Goal: Task Accomplishment & Management: Contribute content

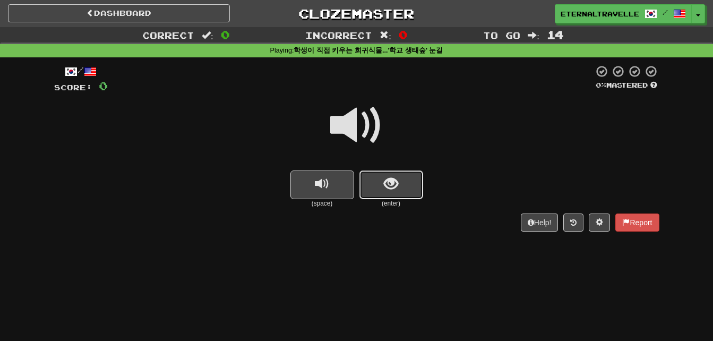
click at [412, 186] on button "show sentence" at bounding box center [391, 184] width 64 height 29
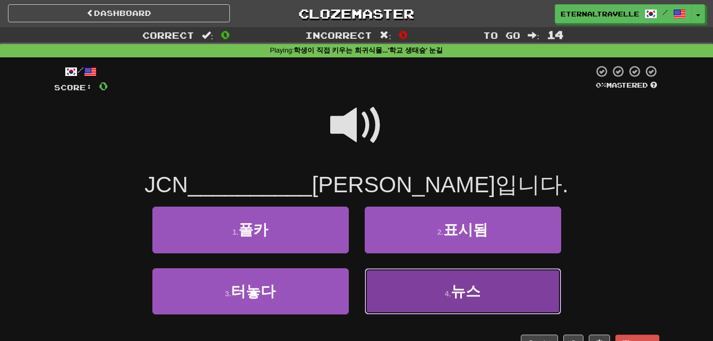
click at [481, 287] on button "4 . 뉴스" at bounding box center [463, 291] width 196 height 46
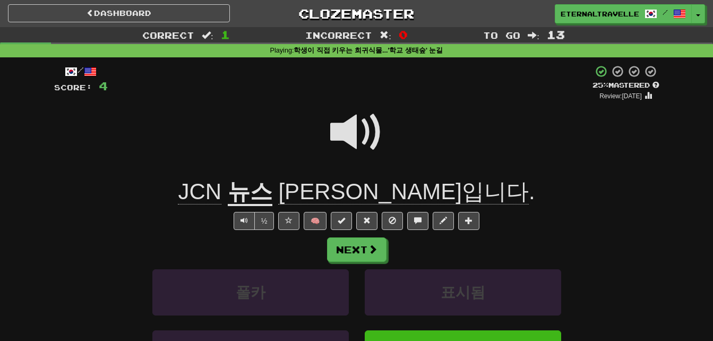
click at [372, 191] on span "[PERSON_NAME]입니다" at bounding box center [403, 191] width 250 height 25
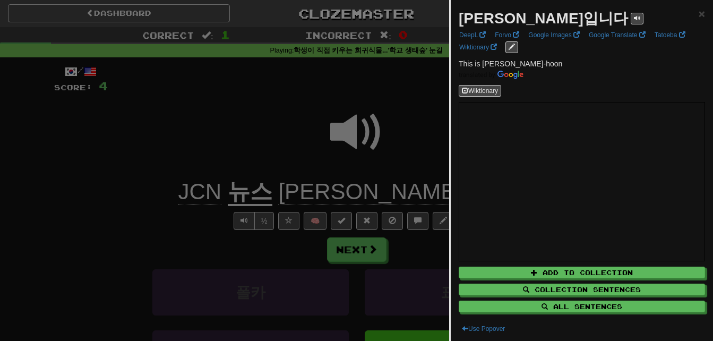
click at [212, 186] on div at bounding box center [356, 170] width 713 height 341
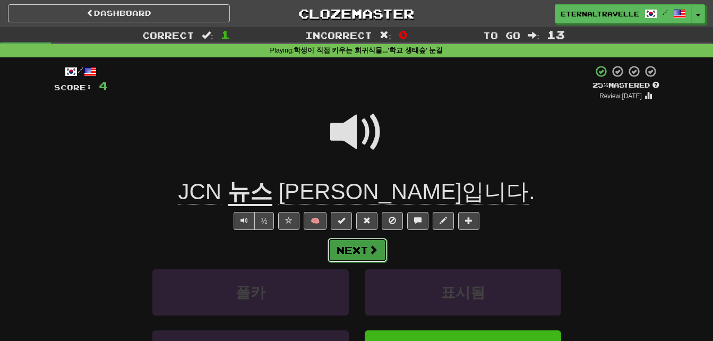
click at [356, 246] on button "Next" at bounding box center [356, 250] width 59 height 24
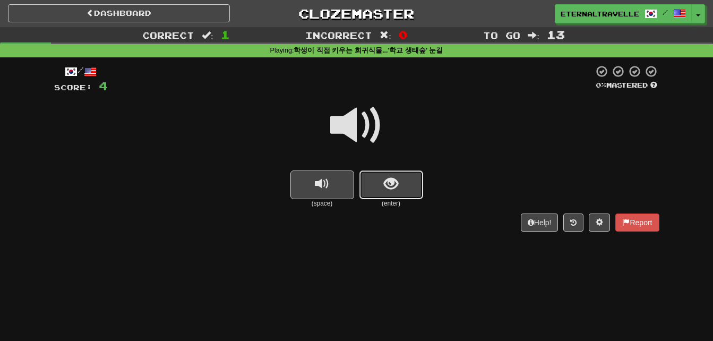
click at [376, 177] on button "show sentence" at bounding box center [391, 184] width 64 height 29
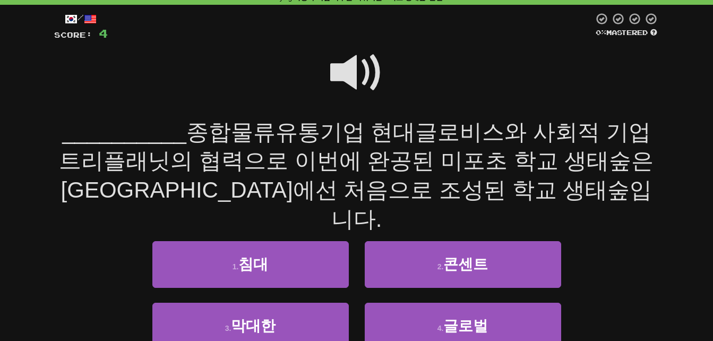
scroll to position [53, 0]
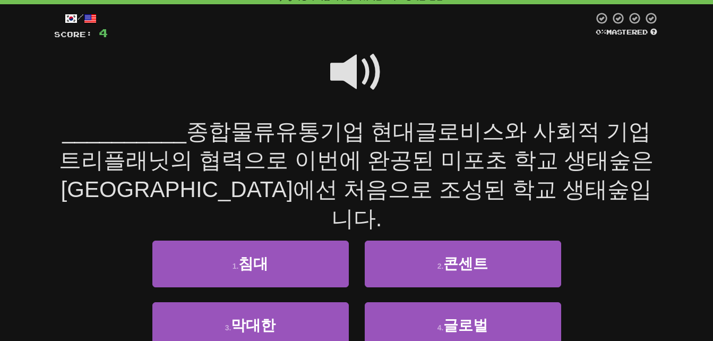
click at [349, 68] on span at bounding box center [356, 72] width 53 height 53
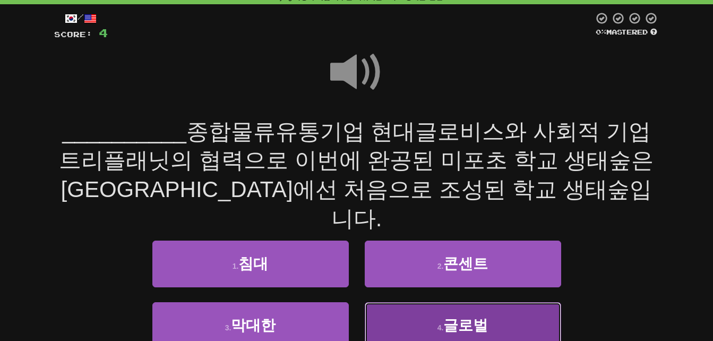
click at [412, 302] on button "4 . 글로벌" at bounding box center [463, 325] width 196 height 46
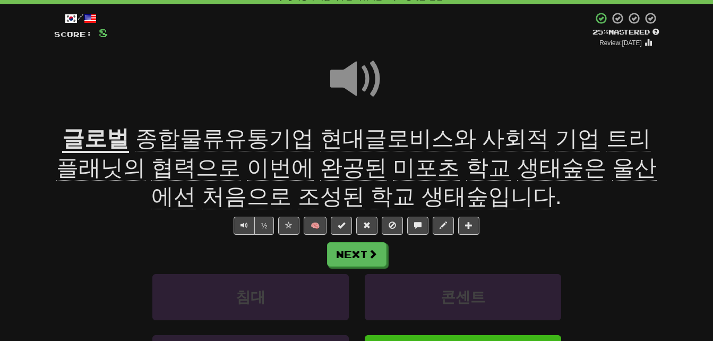
click at [175, 138] on span "종합물류유통기업" at bounding box center [224, 138] width 178 height 25
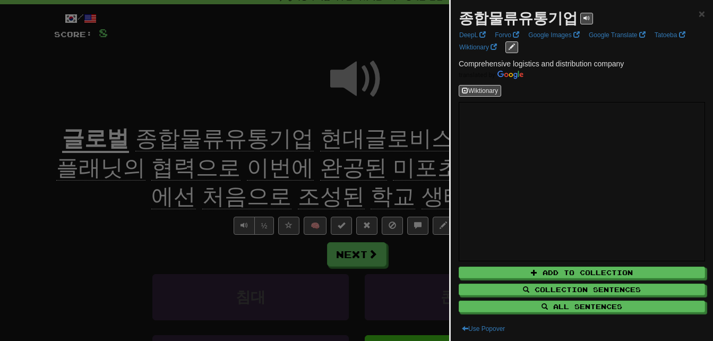
click at [168, 241] on div at bounding box center [356, 170] width 713 height 341
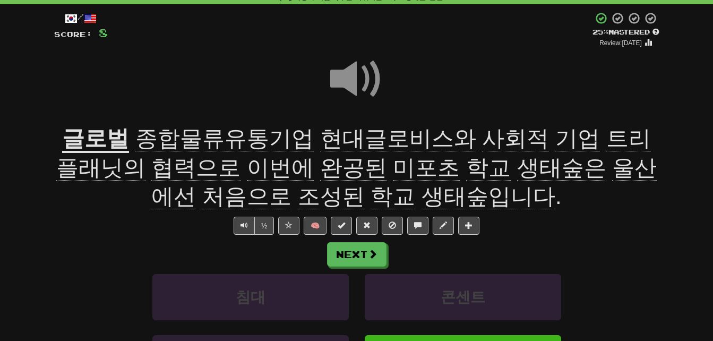
click at [490, 137] on span "사회적" at bounding box center [515, 138] width 67 height 25
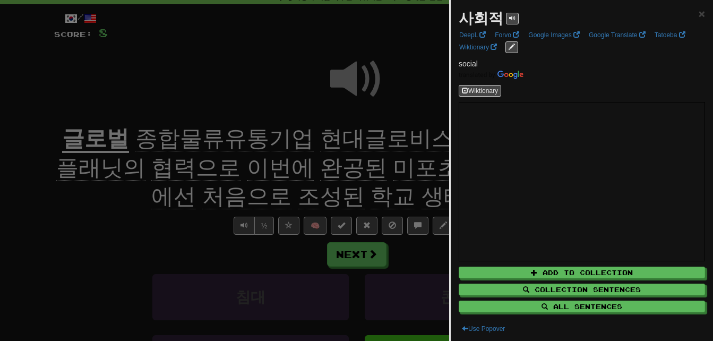
click at [419, 154] on div at bounding box center [356, 170] width 713 height 341
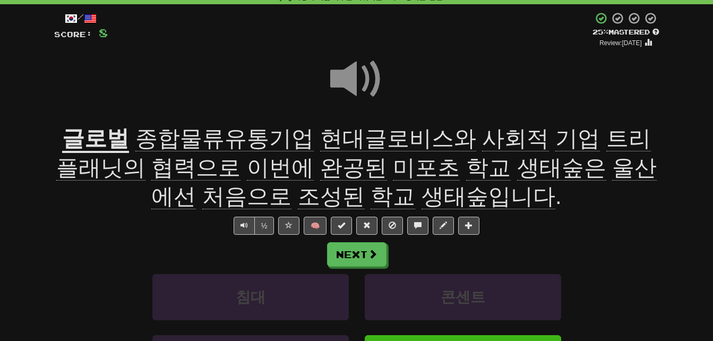
click at [602, 137] on span "트리플래닛의" at bounding box center [353, 153] width 594 height 55
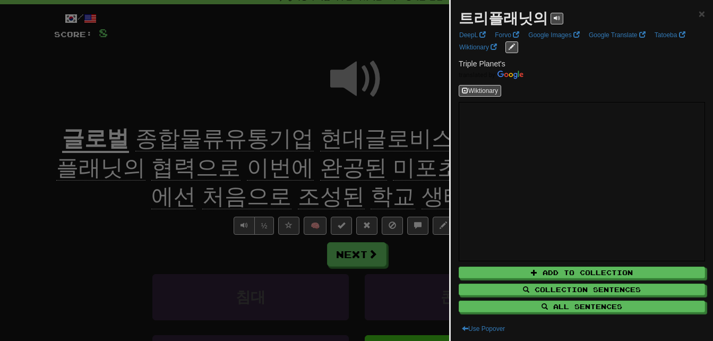
click at [167, 214] on div at bounding box center [356, 170] width 713 height 341
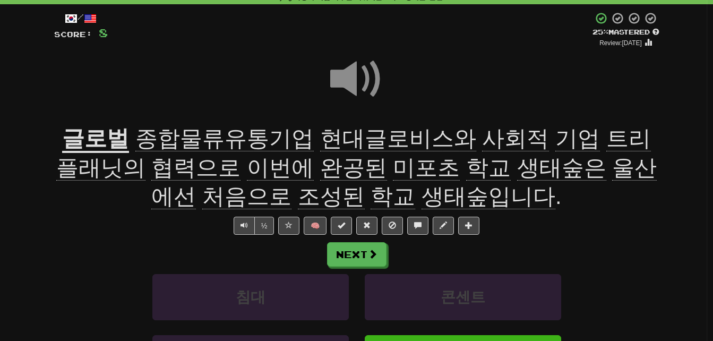
click at [151, 171] on span "협력으로" at bounding box center [195, 167] width 89 height 25
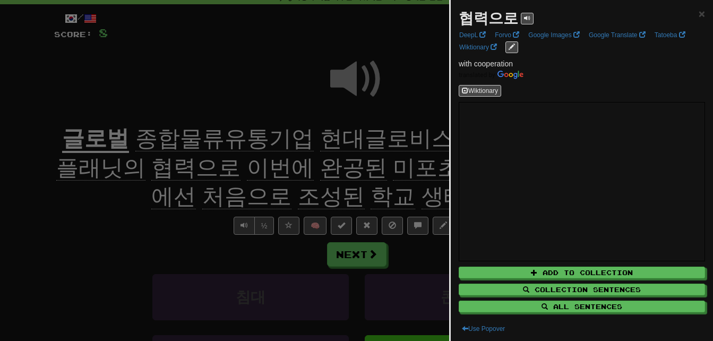
click at [142, 204] on div at bounding box center [356, 170] width 713 height 341
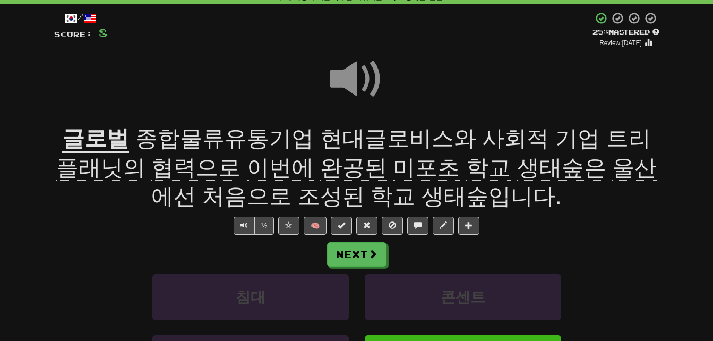
click at [320, 174] on span "완공된" at bounding box center [353, 167] width 67 height 25
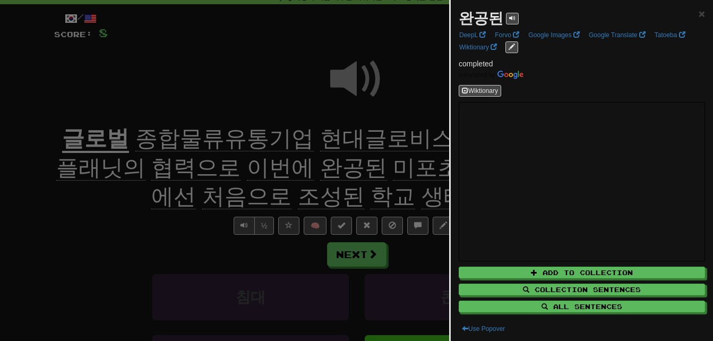
click at [291, 174] on div at bounding box center [356, 170] width 713 height 341
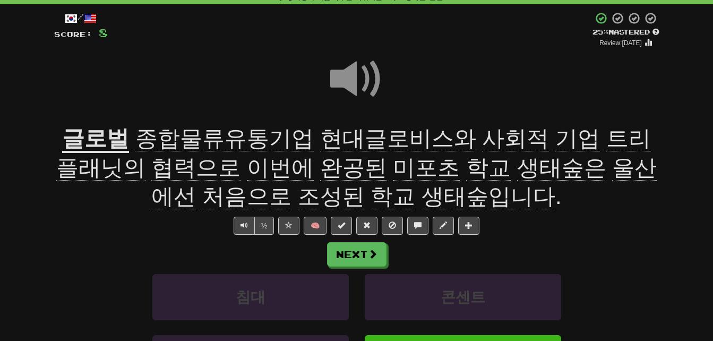
click at [393, 172] on span "미포초" at bounding box center [426, 167] width 67 height 25
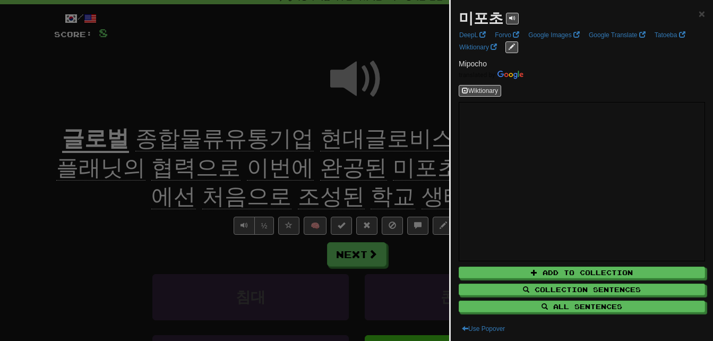
click at [348, 172] on div at bounding box center [356, 170] width 713 height 341
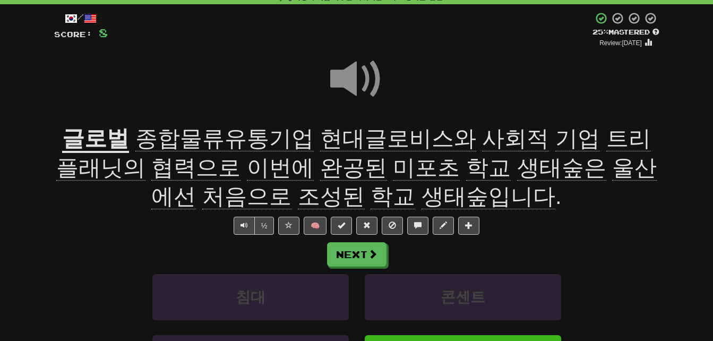
click at [517, 170] on span "생태숲은" at bounding box center [561, 167] width 89 height 25
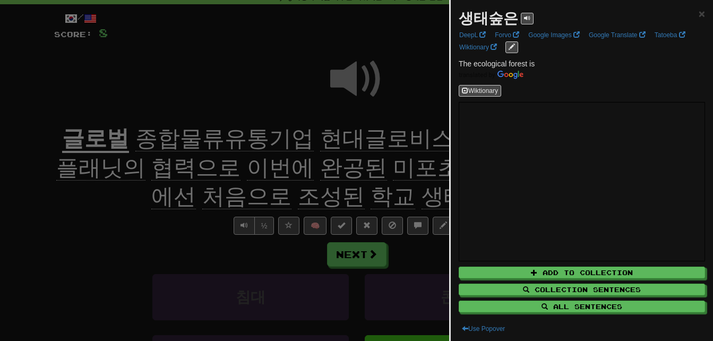
click at [425, 171] on div at bounding box center [356, 170] width 713 height 341
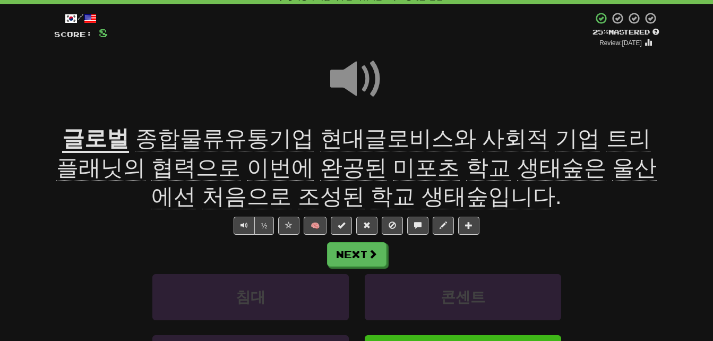
click at [291, 184] on span "처음으로" at bounding box center [246, 196] width 89 height 25
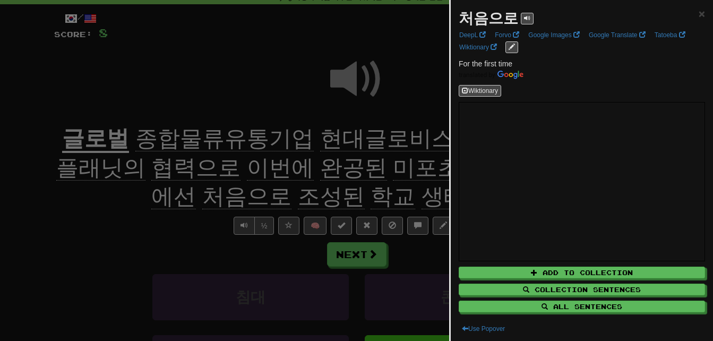
click at [184, 200] on div at bounding box center [356, 170] width 713 height 341
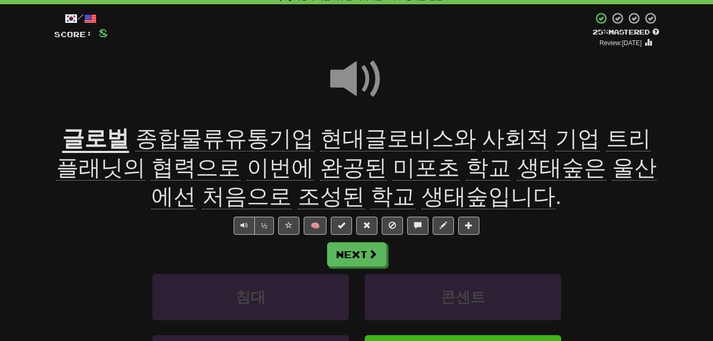
click at [298, 195] on span "조성된" at bounding box center [331, 196] width 67 height 25
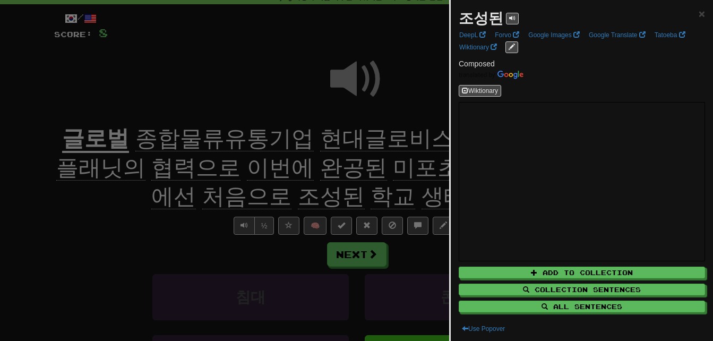
click at [298, 195] on div at bounding box center [356, 170] width 713 height 341
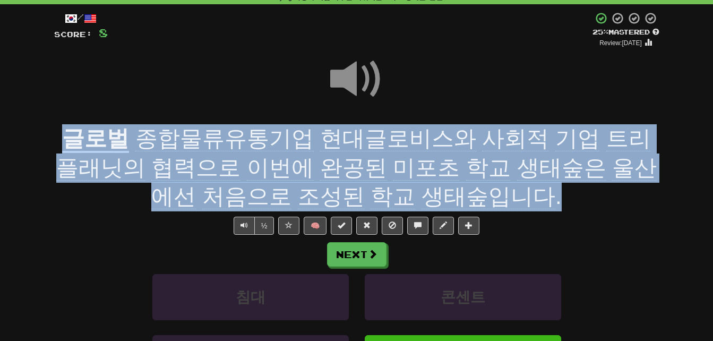
drag, startPoint x: 65, startPoint y: 141, endPoint x: 507, endPoint y: 189, distance: 444.7
click at [507, 189] on div "글로벌 종합물류유통기업 현대글로비스와 사회적 기업 트리플래닛의 협력으로 이번에 완공된 미포초 학교 생태숲은 [GEOGRAPHIC_DATA]에선…" at bounding box center [356, 167] width 605 height 87
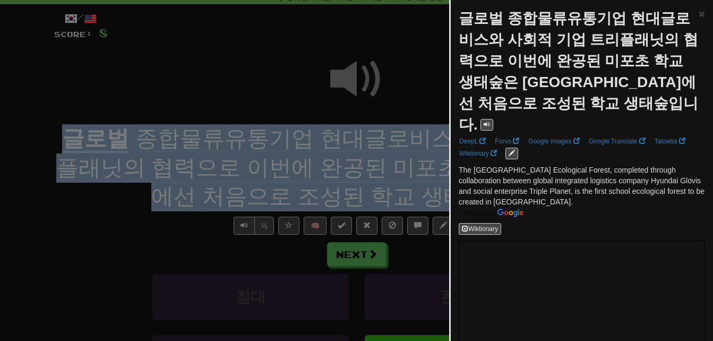
click at [163, 218] on div at bounding box center [356, 170] width 713 height 341
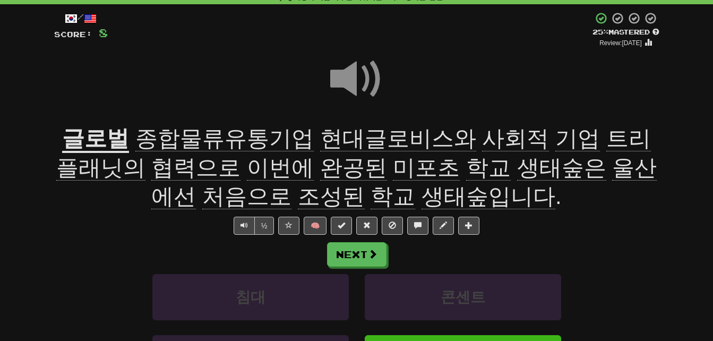
click at [351, 75] on span at bounding box center [356, 79] width 53 height 53
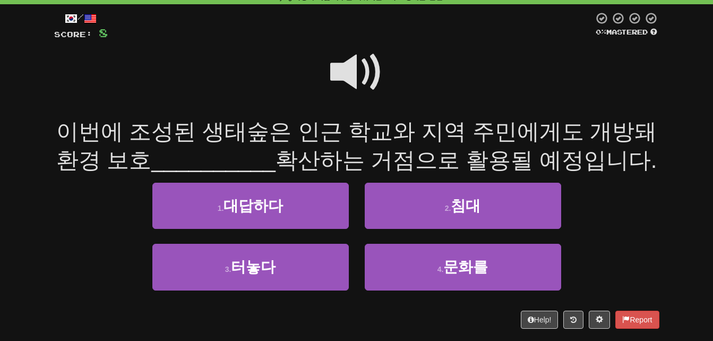
click at [351, 75] on span at bounding box center [356, 72] width 53 height 53
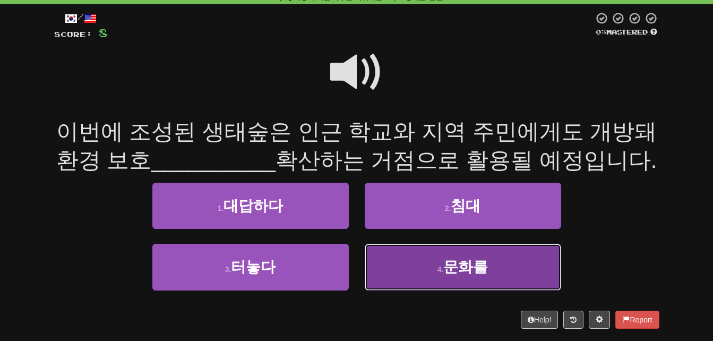
click at [412, 267] on button "4 . 문화를" at bounding box center [463, 267] width 196 height 46
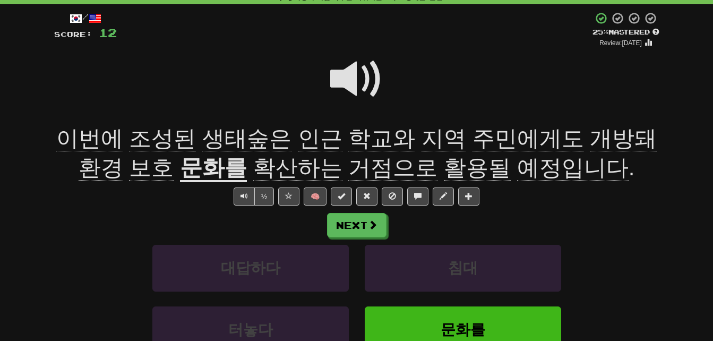
click at [304, 137] on span "인근" at bounding box center [320, 138] width 45 height 25
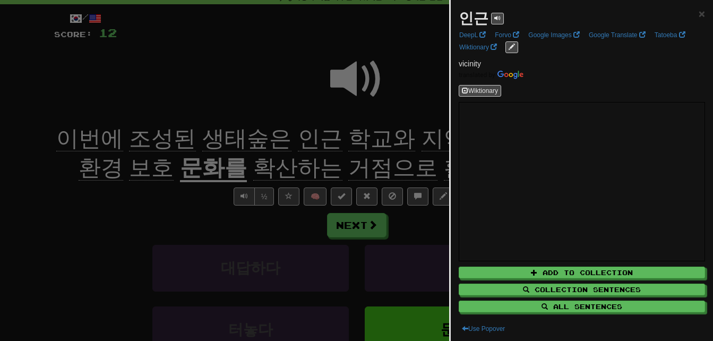
click at [405, 139] on div at bounding box center [356, 170] width 713 height 341
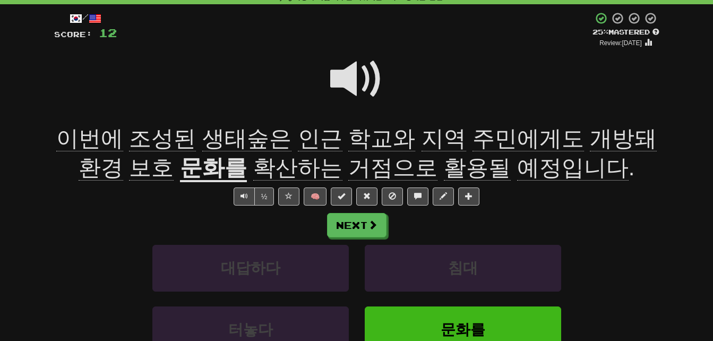
click at [421, 139] on span "지역" at bounding box center [443, 138] width 45 height 25
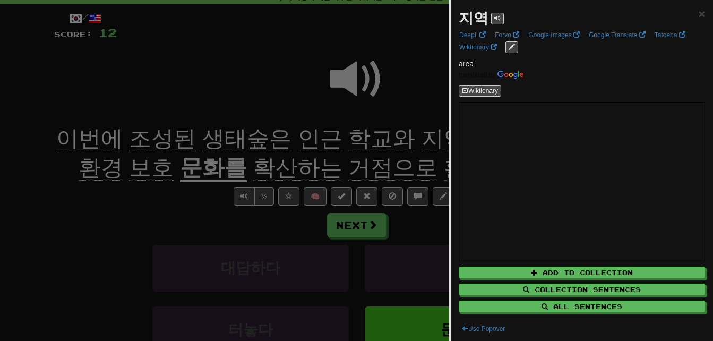
click at [411, 139] on div at bounding box center [356, 170] width 713 height 341
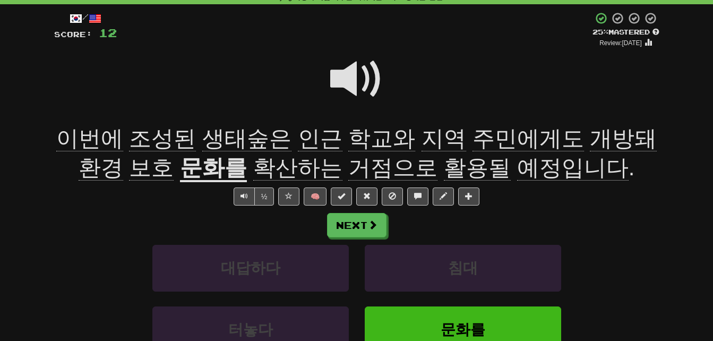
click at [472, 139] on span "주민에게도" at bounding box center [527, 138] width 111 height 25
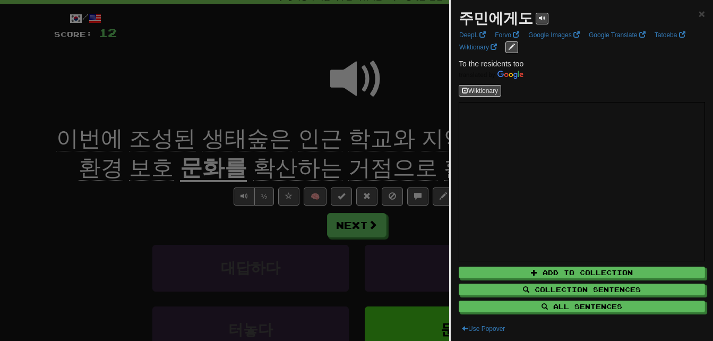
click at [418, 141] on div at bounding box center [356, 170] width 713 height 341
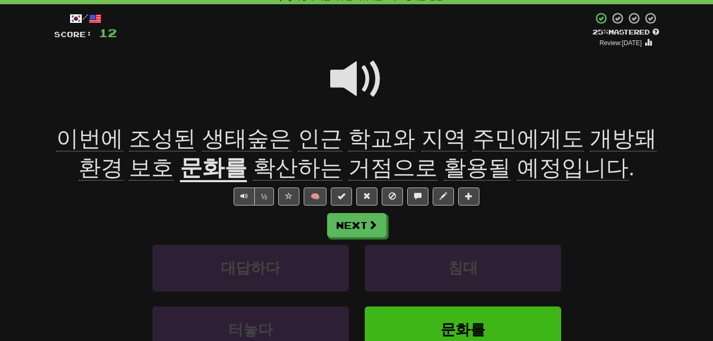
click at [590, 141] on span "개방돼" at bounding box center [623, 138] width 67 height 25
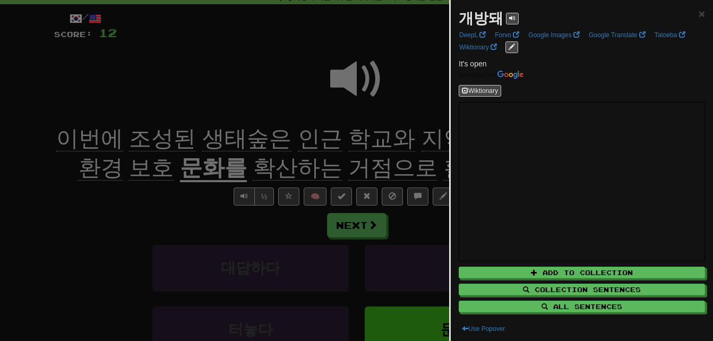
click at [409, 145] on div at bounding box center [356, 170] width 713 height 341
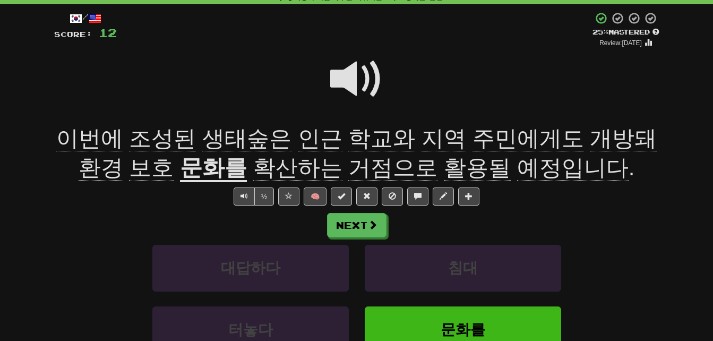
click at [123, 155] on span "환경" at bounding box center [101, 167] width 45 height 25
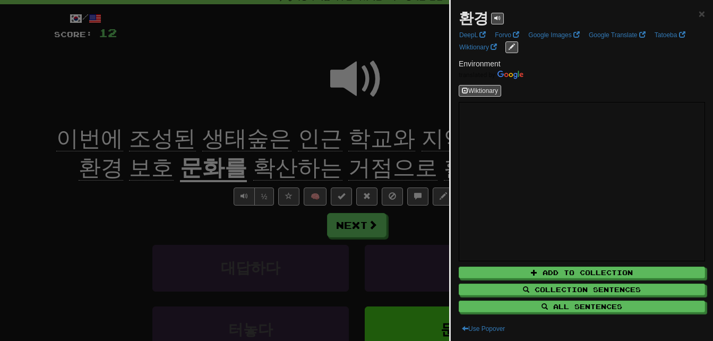
click at [163, 205] on div at bounding box center [356, 170] width 713 height 341
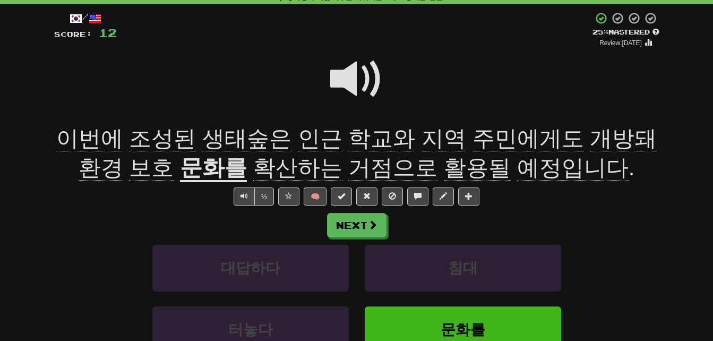
click at [145, 170] on span "보호" at bounding box center [151, 167] width 45 height 25
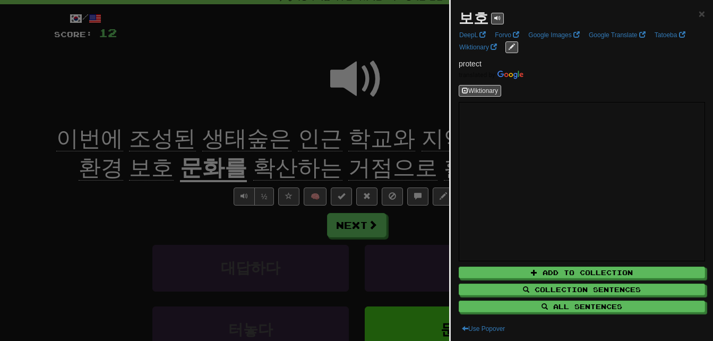
click at [141, 190] on div at bounding box center [356, 170] width 713 height 341
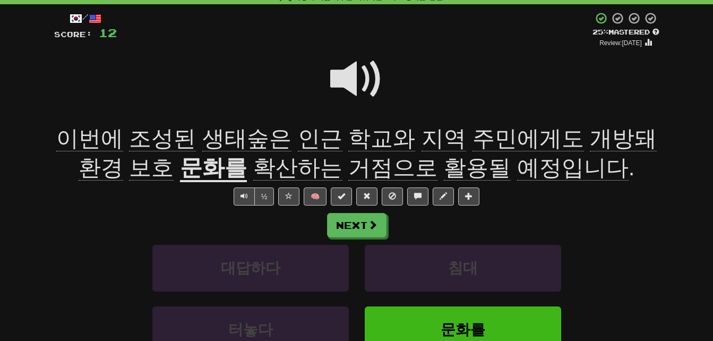
click at [276, 160] on span "확산하는" at bounding box center [297, 167] width 89 height 25
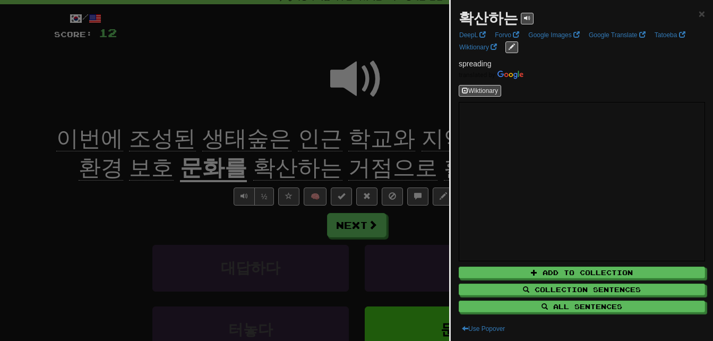
click at [276, 160] on div at bounding box center [356, 170] width 713 height 341
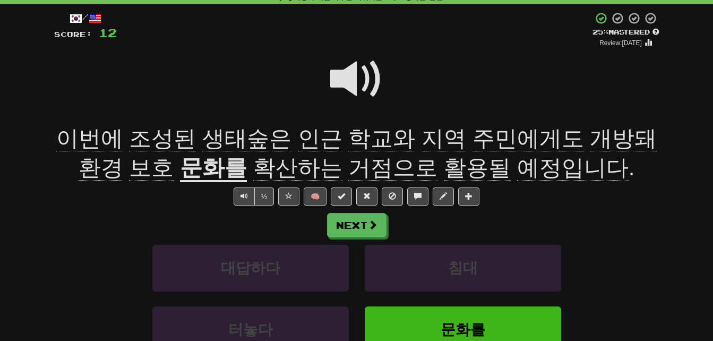
click at [348, 162] on span "거점으로" at bounding box center [392, 167] width 89 height 25
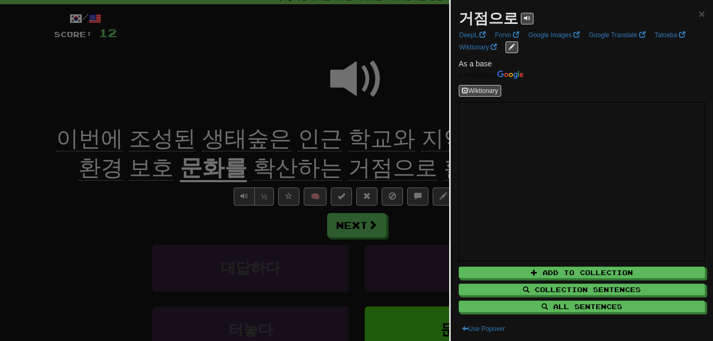
click at [347, 162] on div at bounding box center [356, 170] width 713 height 341
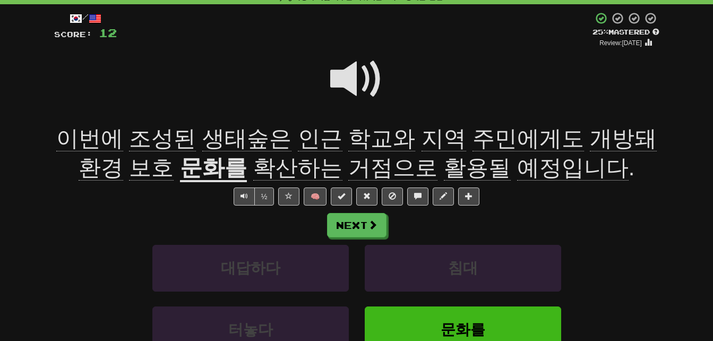
click at [444, 166] on span "활용될" at bounding box center [477, 167] width 67 height 25
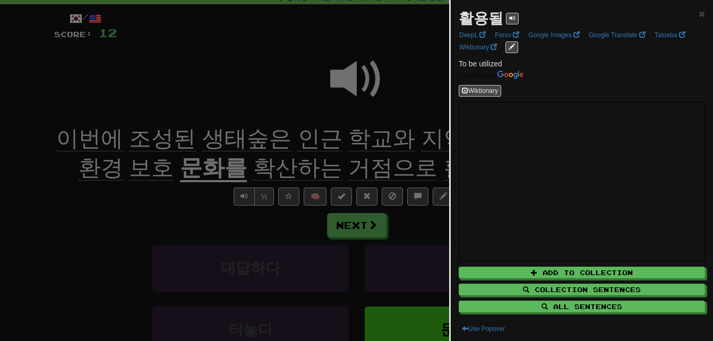
click at [435, 166] on div at bounding box center [356, 170] width 713 height 341
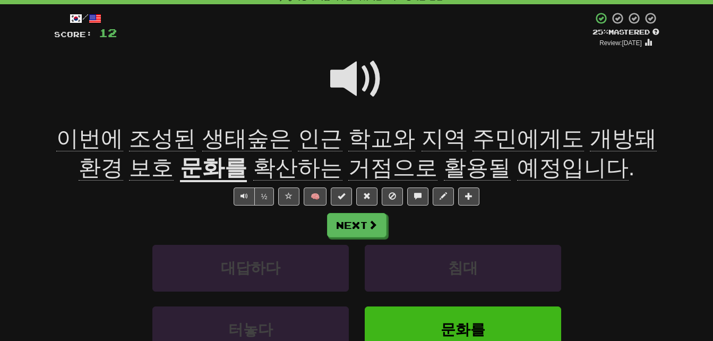
click at [517, 173] on span "예정입니다" at bounding box center [572, 167] width 111 height 25
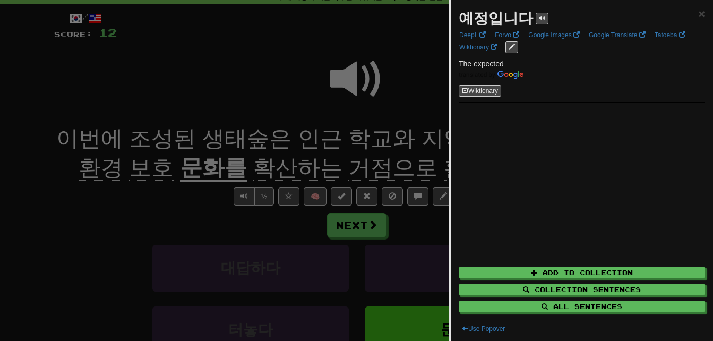
click at [367, 171] on div at bounding box center [356, 170] width 713 height 341
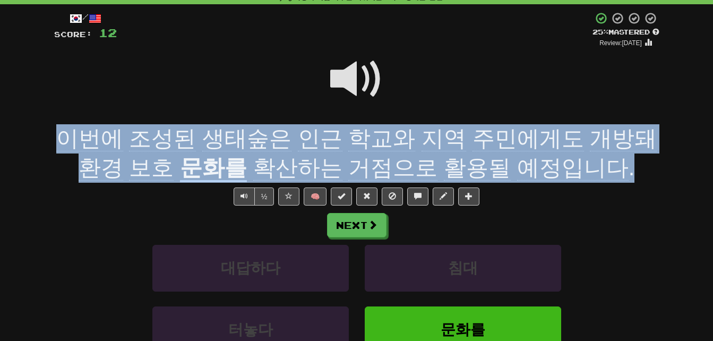
drag, startPoint x: 57, startPoint y: 134, endPoint x: 592, endPoint y: 165, distance: 536.3
click at [592, 165] on div "이번에 조성된 생태숲은 인근 학교와 지역 주민에게도 개방돼 환경 보호 문화를 확산하는 거점으로 활용될 예정입니다 ." at bounding box center [356, 153] width 605 height 58
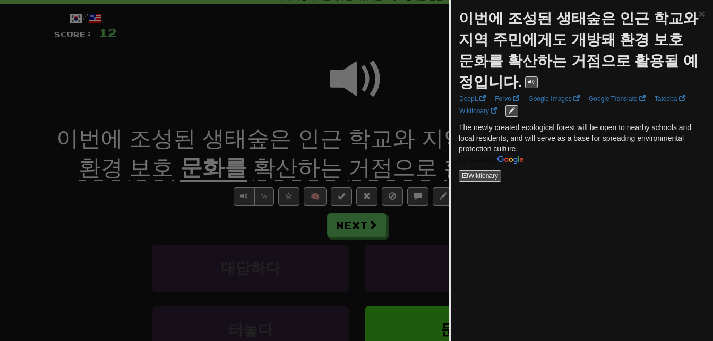
click at [432, 163] on div at bounding box center [356, 170] width 713 height 341
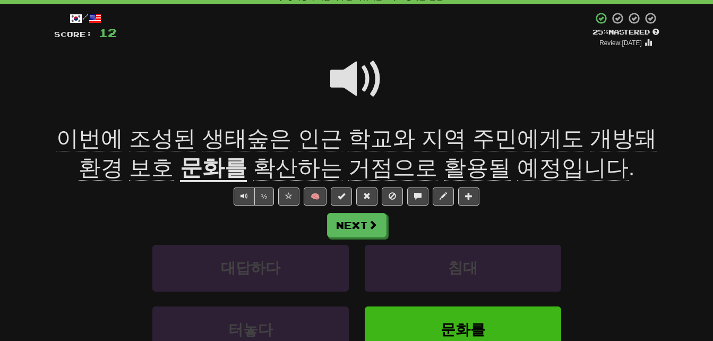
click at [444, 163] on span "활용될" at bounding box center [477, 167] width 67 height 25
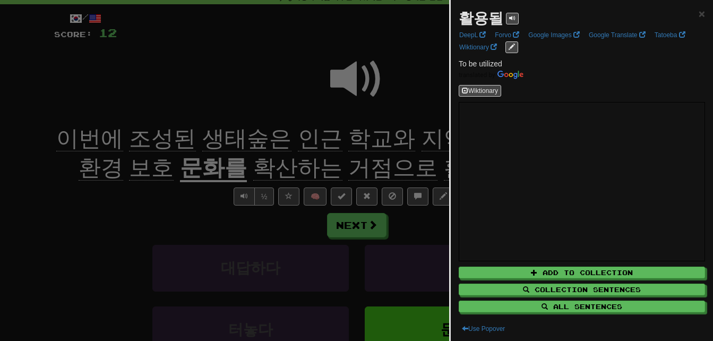
click at [375, 167] on div at bounding box center [356, 170] width 713 height 341
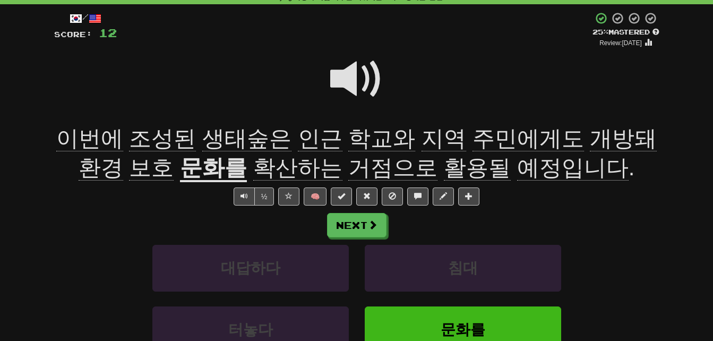
click at [360, 166] on span "거점으로" at bounding box center [392, 167] width 89 height 25
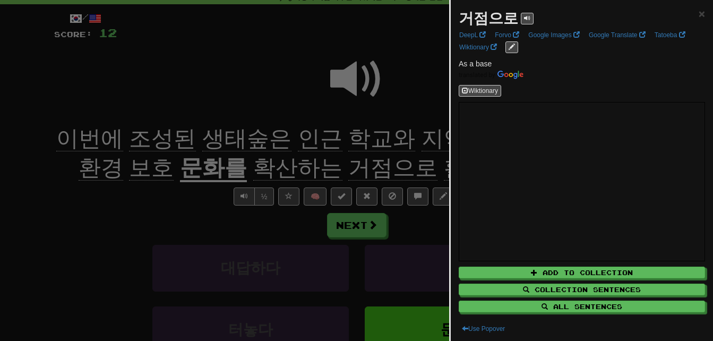
click at [360, 166] on div at bounding box center [356, 170] width 713 height 341
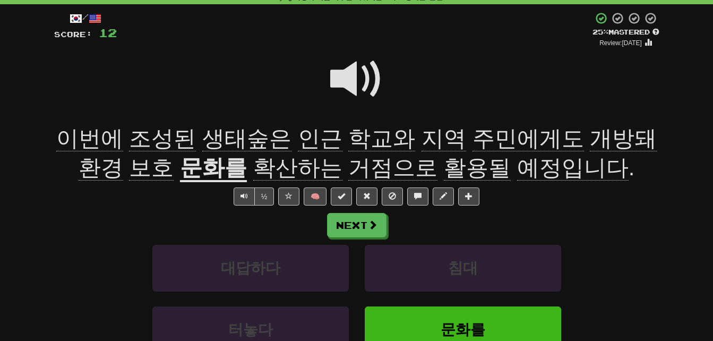
click at [348, 78] on span at bounding box center [356, 79] width 53 height 53
click at [354, 80] on span at bounding box center [356, 79] width 53 height 53
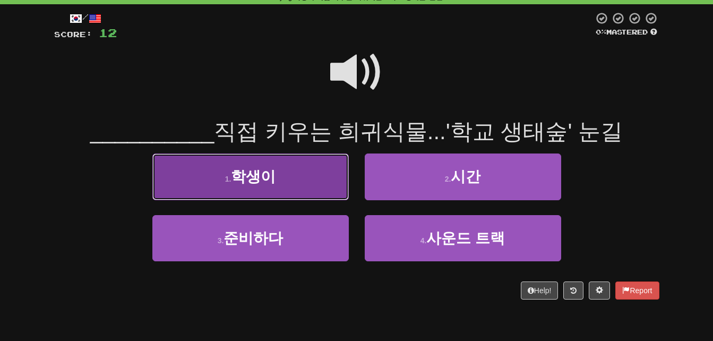
click at [285, 170] on button "1 . 학생이" at bounding box center [250, 176] width 196 height 46
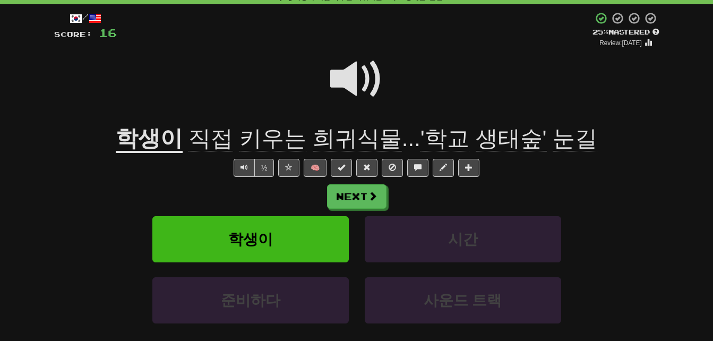
click at [333, 134] on span "희귀식물" at bounding box center [357, 138] width 89 height 25
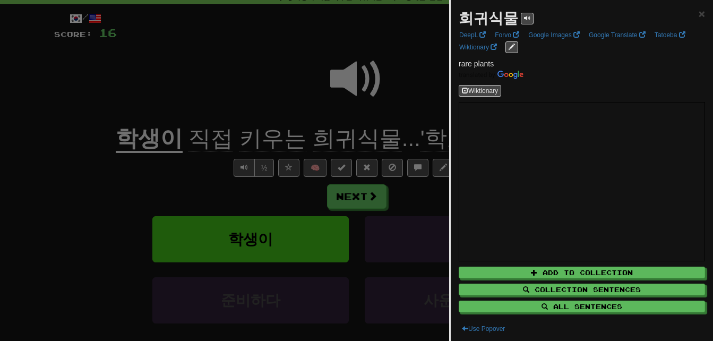
click at [333, 134] on div at bounding box center [356, 170] width 713 height 341
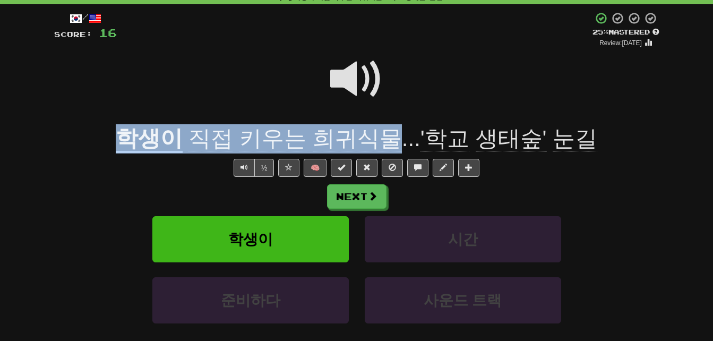
drag, startPoint x: 125, startPoint y: 138, endPoint x: 387, endPoint y: 137, distance: 262.7
click at [387, 137] on div "학생이 직접 키우는 희귀식물 ... '학교 생태숲' 눈길" at bounding box center [356, 138] width 605 height 29
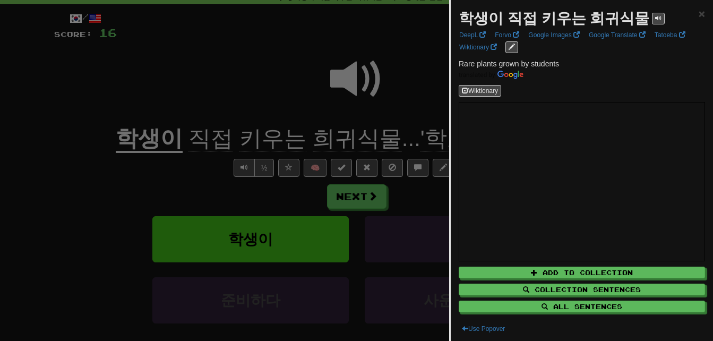
click at [387, 137] on div at bounding box center [356, 170] width 713 height 341
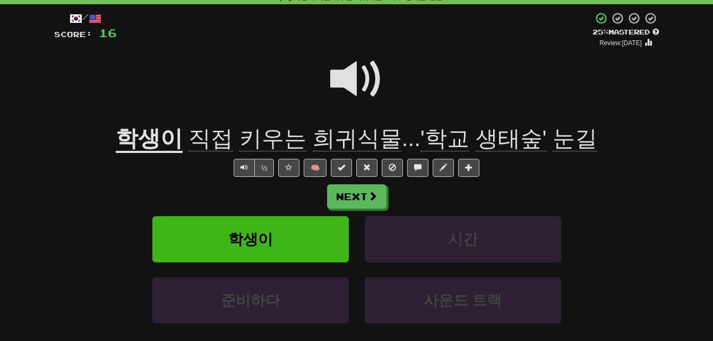
click at [570, 136] on span "눈길" at bounding box center [574, 138] width 45 height 25
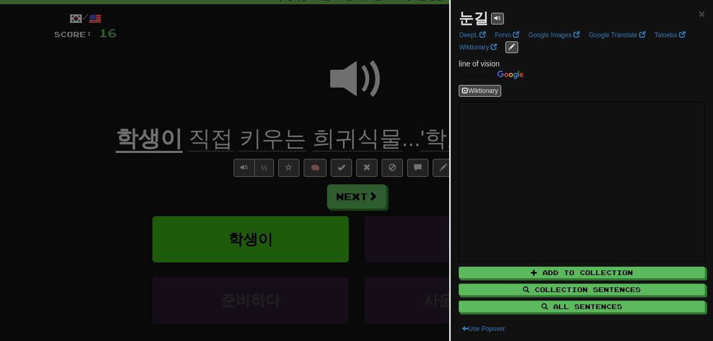
click at [398, 133] on div at bounding box center [356, 170] width 713 height 341
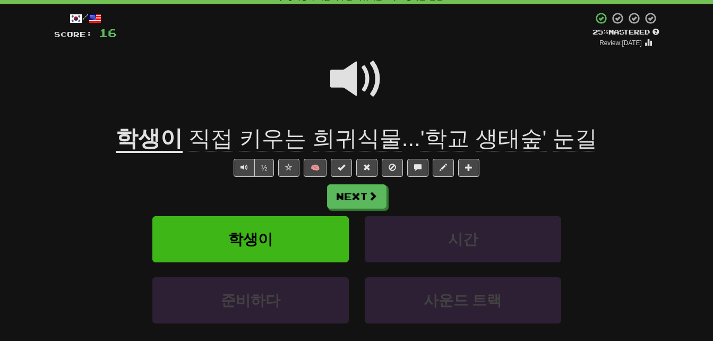
click at [347, 79] on span at bounding box center [356, 79] width 53 height 53
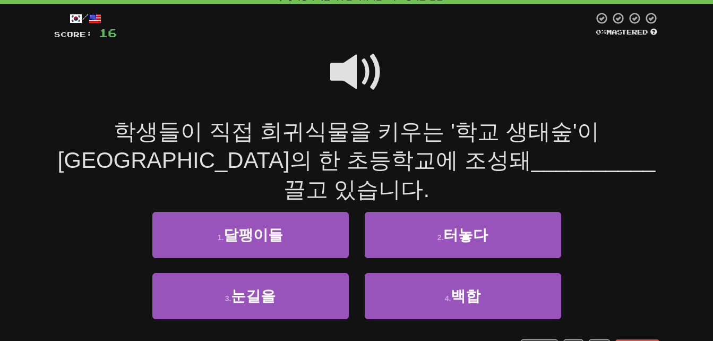
click at [348, 68] on span at bounding box center [356, 72] width 53 height 53
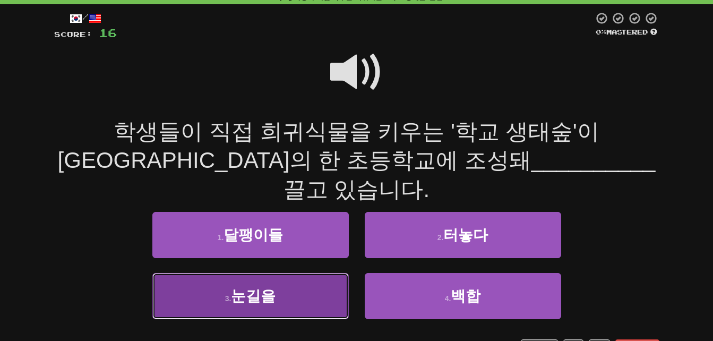
click at [210, 273] on button "3 . 눈길을" at bounding box center [250, 296] width 196 height 46
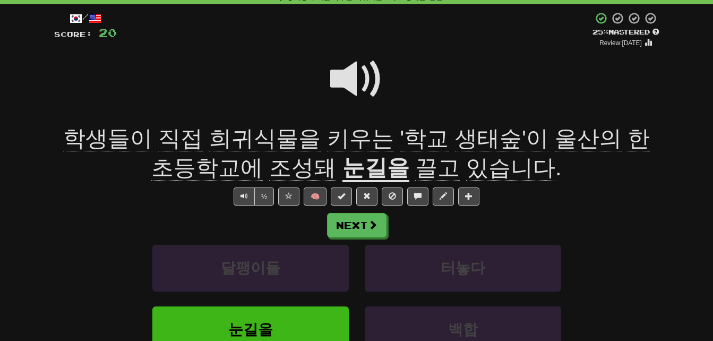
click at [209, 137] on span "희귀식물을" at bounding box center [264, 138] width 111 height 25
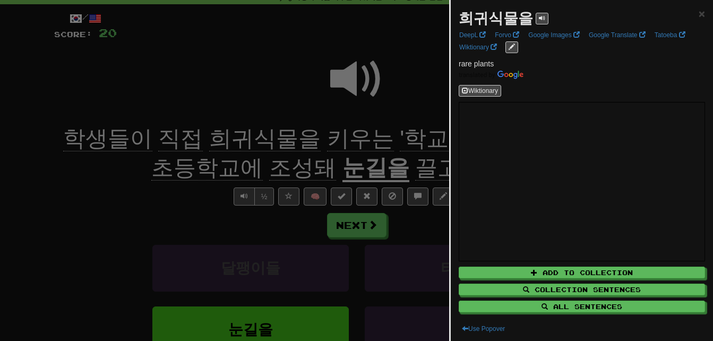
click at [240, 137] on div at bounding box center [356, 170] width 713 height 341
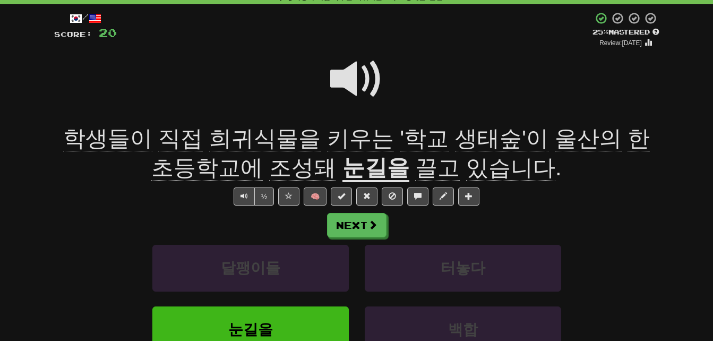
click at [263, 155] on span "초등학교에" at bounding box center [206, 167] width 111 height 25
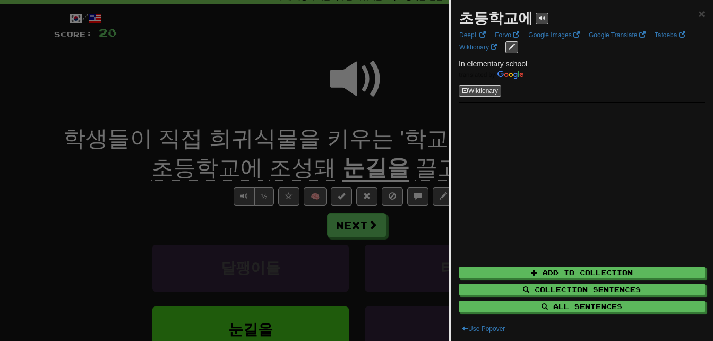
click at [124, 184] on div at bounding box center [356, 170] width 713 height 341
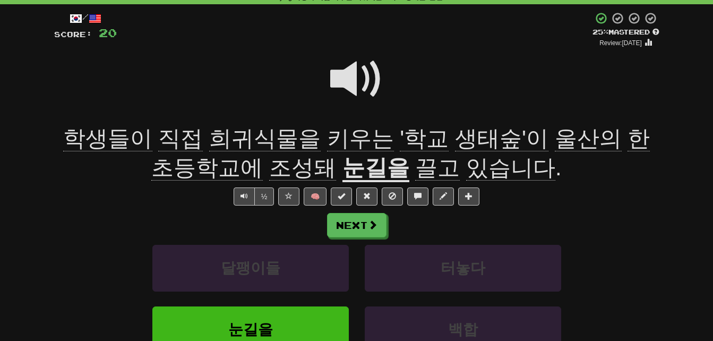
click at [275, 165] on span "조성돼" at bounding box center [302, 167] width 67 height 25
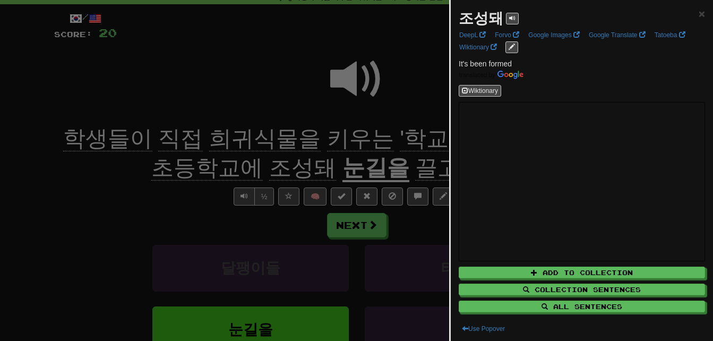
click at [275, 165] on div at bounding box center [356, 170] width 713 height 341
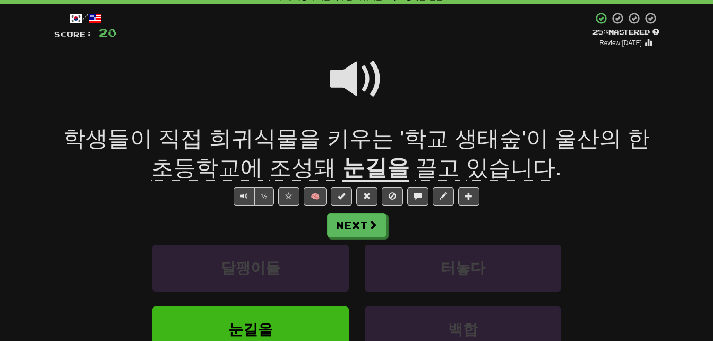
click at [415, 167] on span "끌고" at bounding box center [437, 167] width 45 height 25
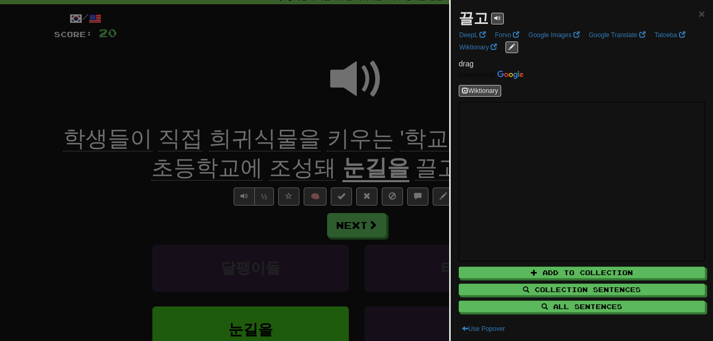
click at [404, 167] on div at bounding box center [356, 170] width 713 height 341
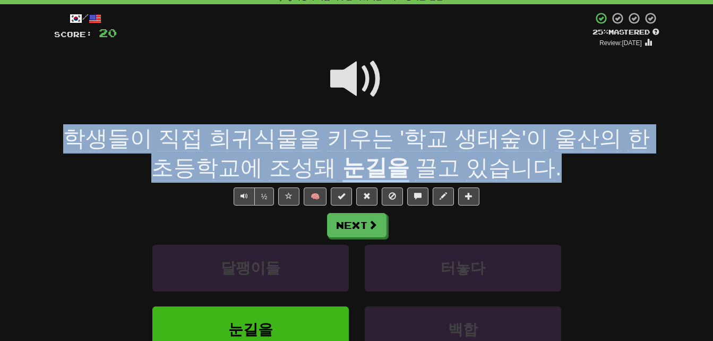
drag, startPoint x: 59, startPoint y: 136, endPoint x: 528, endPoint y: 166, distance: 470.1
click at [528, 166] on div "학생들이 직접 희귀식물을 키우는 '학교 생태숲'이 [GEOGRAPHIC_DATA]의 한 초등학교에 조성돼 눈길을 끌고 있습니다 ." at bounding box center [356, 153] width 605 height 58
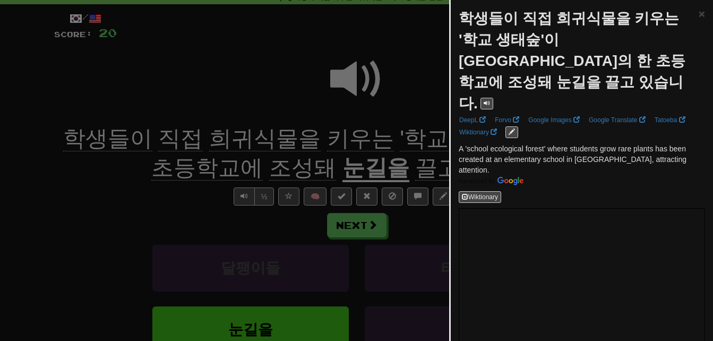
click at [94, 178] on div at bounding box center [356, 170] width 713 height 341
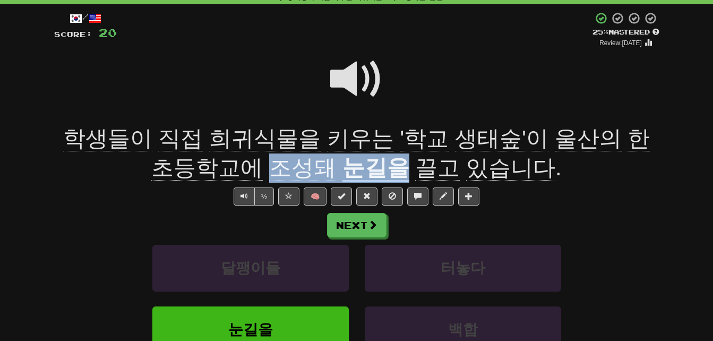
drag, startPoint x: 258, startPoint y: 167, endPoint x: 377, endPoint y: 167, distance: 118.9
click at [377, 167] on div "학생들이 직접 희귀식물을 키우는 '학교 생태숲'이 [GEOGRAPHIC_DATA]의 한 초등학교에 조성돼 눈길을 끌고 있습니다 ." at bounding box center [356, 153] width 605 height 58
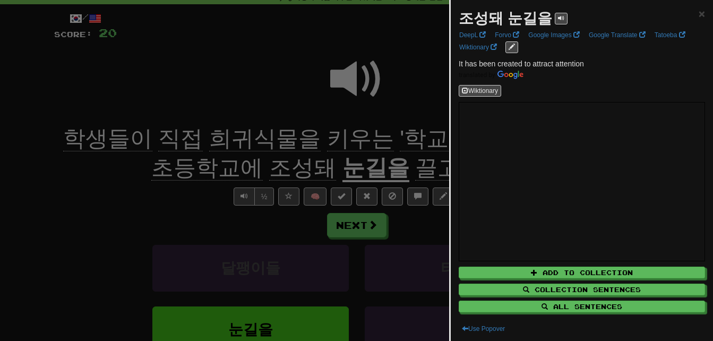
click at [377, 167] on div at bounding box center [356, 170] width 713 height 341
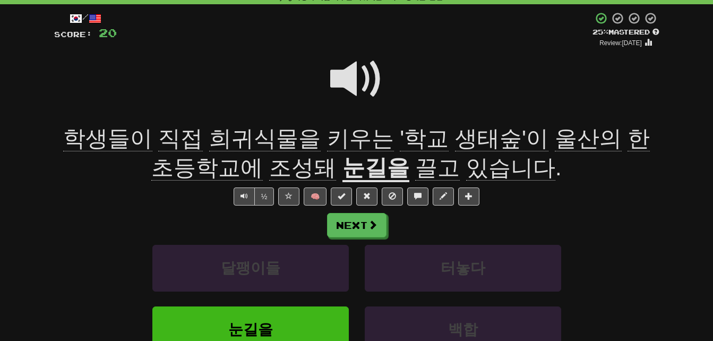
click at [343, 75] on span at bounding box center [356, 79] width 53 height 53
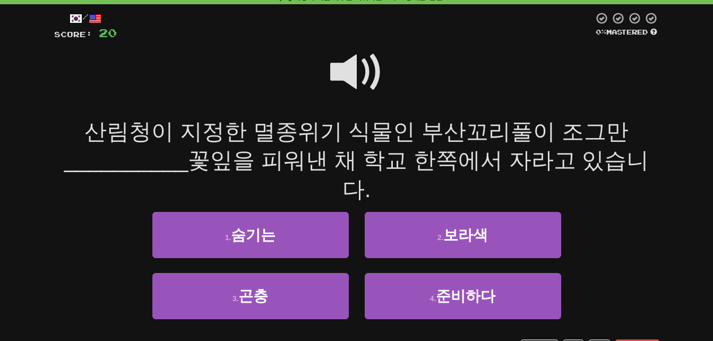
click at [343, 75] on span at bounding box center [356, 72] width 53 height 53
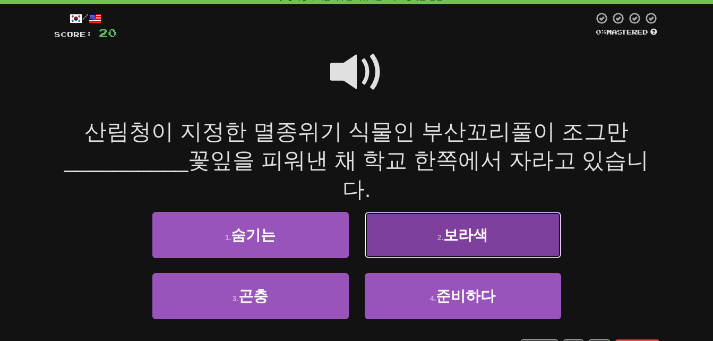
click at [415, 212] on button "2 . 보라색" at bounding box center [463, 235] width 196 height 46
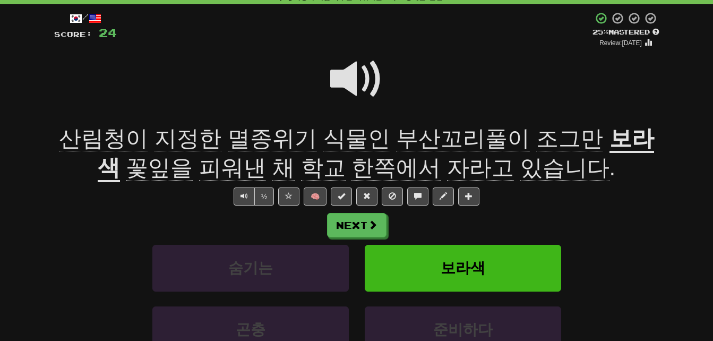
click at [111, 130] on span "산림청이" at bounding box center [103, 138] width 89 height 25
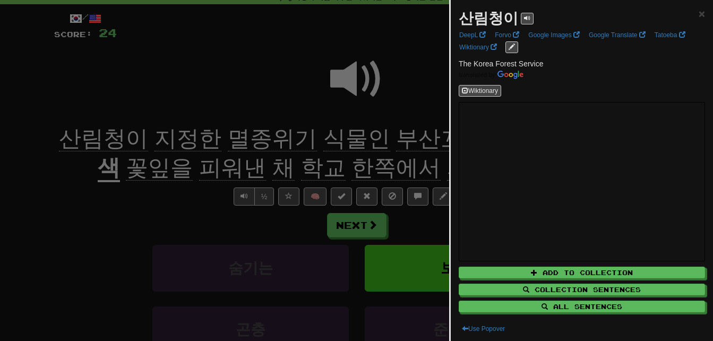
click at [106, 185] on div at bounding box center [356, 170] width 713 height 341
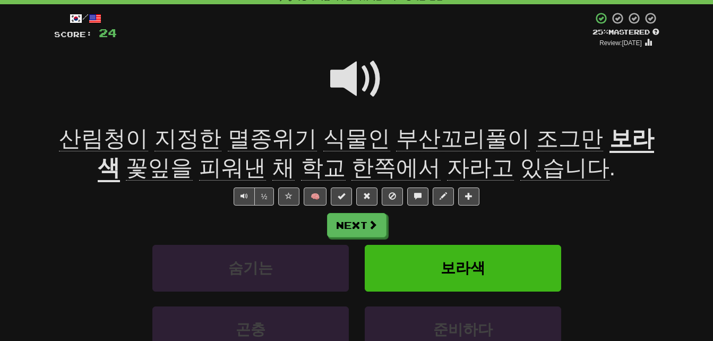
click at [187, 137] on span "지정한" at bounding box center [187, 138] width 67 height 25
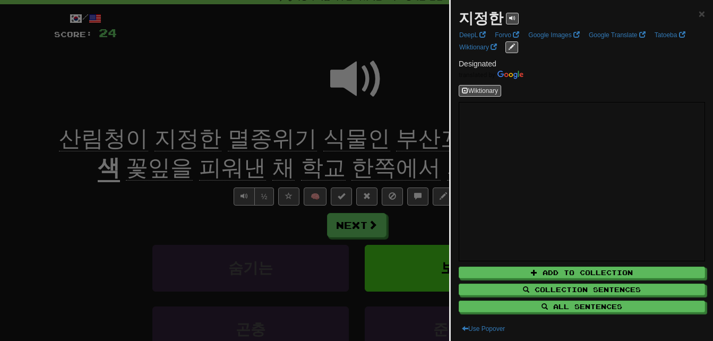
click at [187, 137] on div at bounding box center [356, 170] width 713 height 341
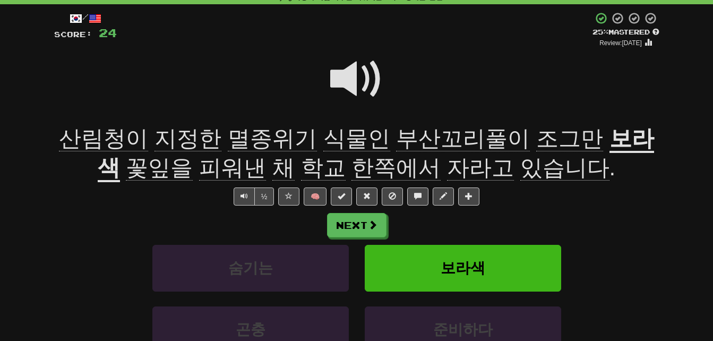
click at [253, 139] on span "멸종위기" at bounding box center [272, 138] width 89 height 25
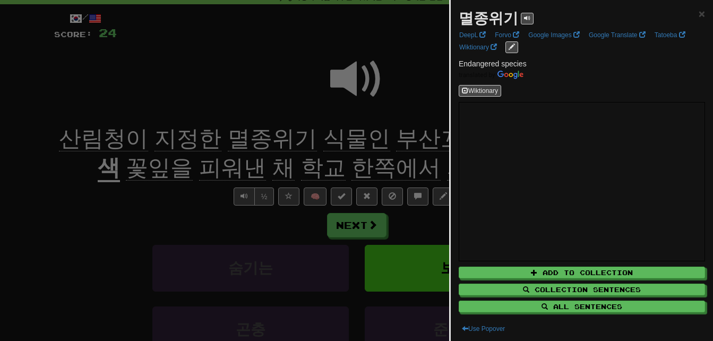
click at [253, 139] on div at bounding box center [356, 170] width 713 height 341
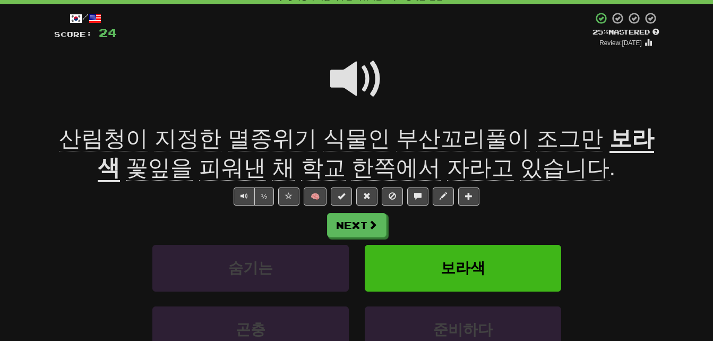
click at [337, 138] on span "식물인" at bounding box center [356, 138] width 67 height 25
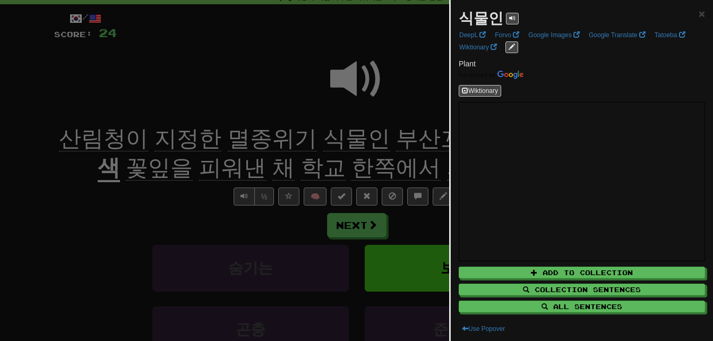
click at [337, 138] on div at bounding box center [356, 170] width 713 height 341
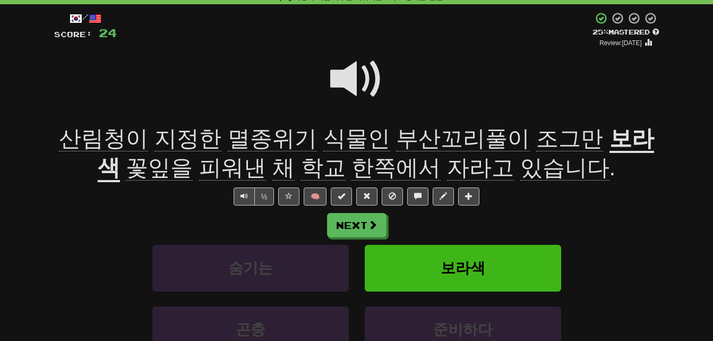
click at [425, 141] on span "부산꼬리풀이" at bounding box center [463, 138] width 134 height 25
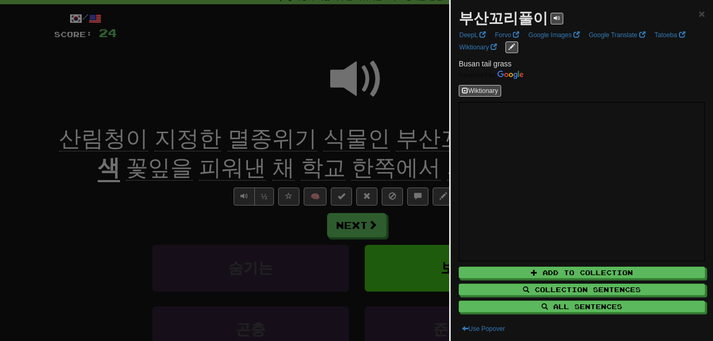
click at [425, 141] on div at bounding box center [356, 170] width 713 height 341
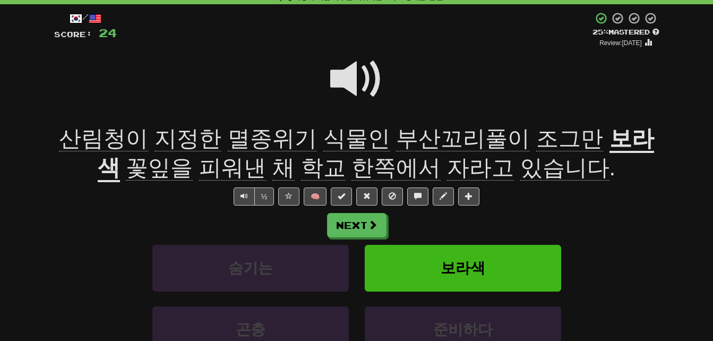
click at [536, 142] on span "조그만" at bounding box center [569, 138] width 67 height 25
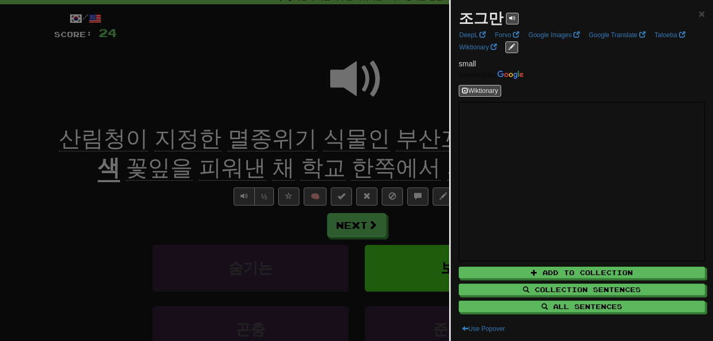
click at [412, 141] on div at bounding box center [356, 170] width 713 height 341
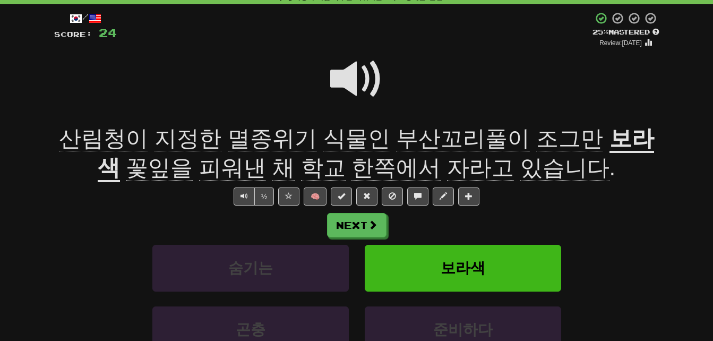
click at [581, 141] on u "보라색" at bounding box center [376, 154] width 556 height 56
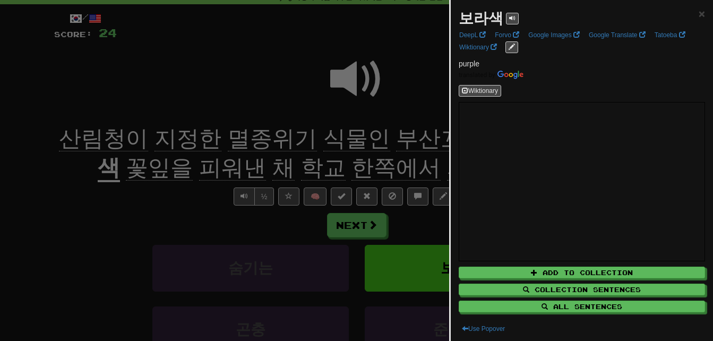
click at [401, 142] on div at bounding box center [356, 170] width 713 height 341
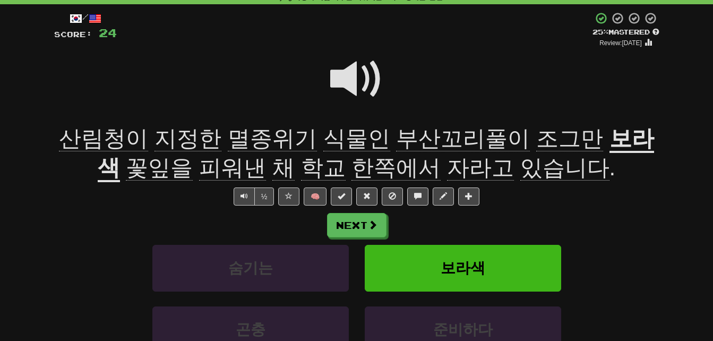
click at [156, 178] on span "꽃잎을" at bounding box center [159, 167] width 67 height 25
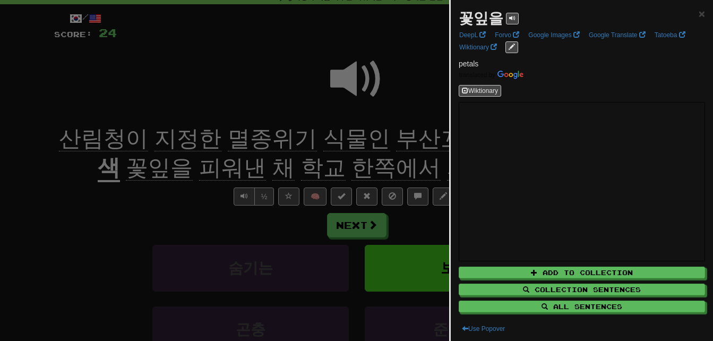
click at [149, 198] on div at bounding box center [356, 170] width 713 height 341
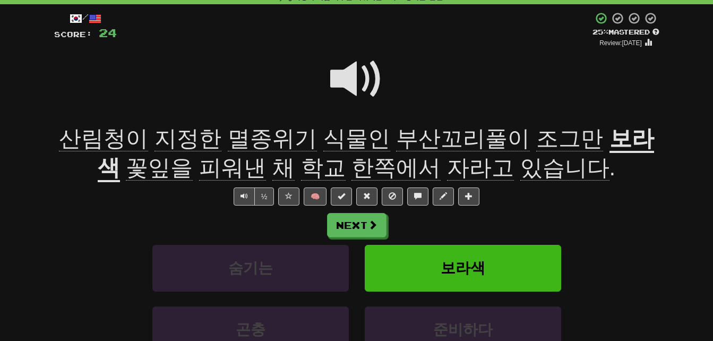
click at [212, 174] on span "피워낸" at bounding box center [232, 167] width 67 height 25
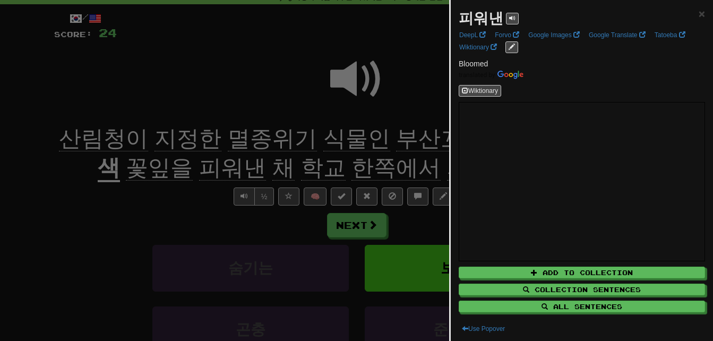
click at [193, 214] on div at bounding box center [356, 170] width 713 height 341
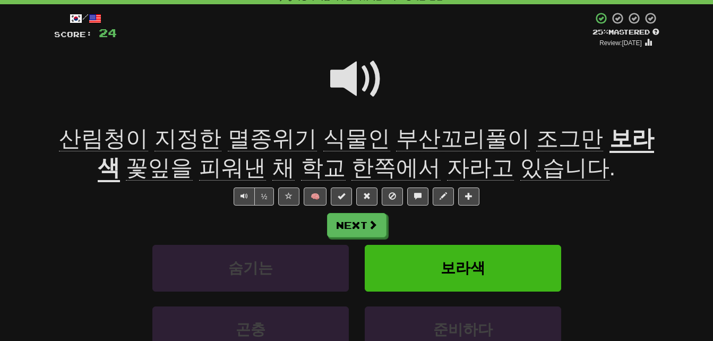
click at [352, 166] on span "한쪽에서" at bounding box center [395, 167] width 89 height 25
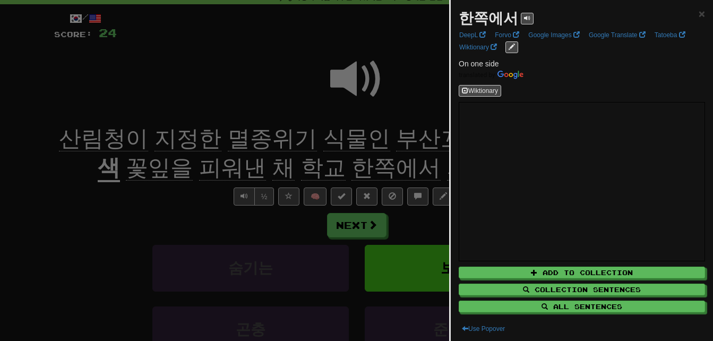
click at [352, 166] on div at bounding box center [356, 170] width 713 height 341
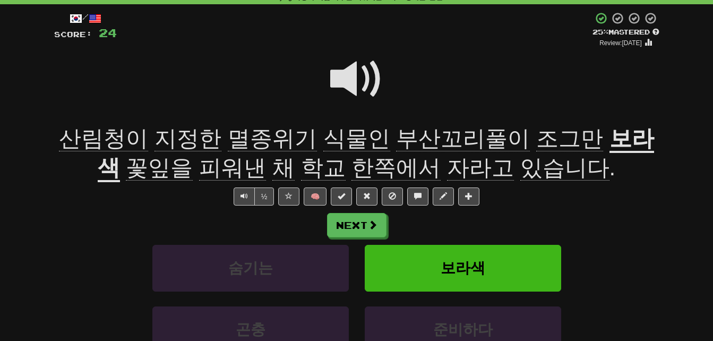
click at [449, 165] on span "자라고" at bounding box center [480, 167] width 67 height 25
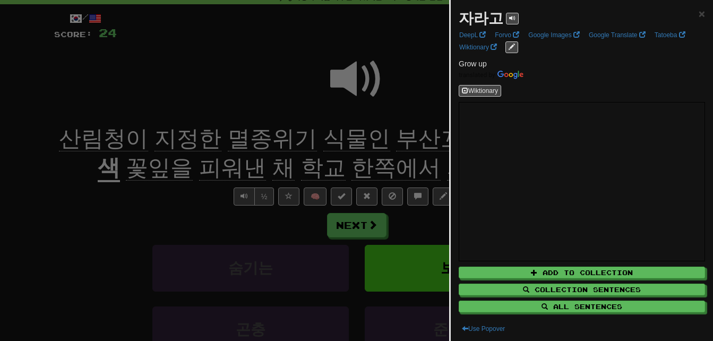
click at [383, 168] on div at bounding box center [356, 170] width 713 height 341
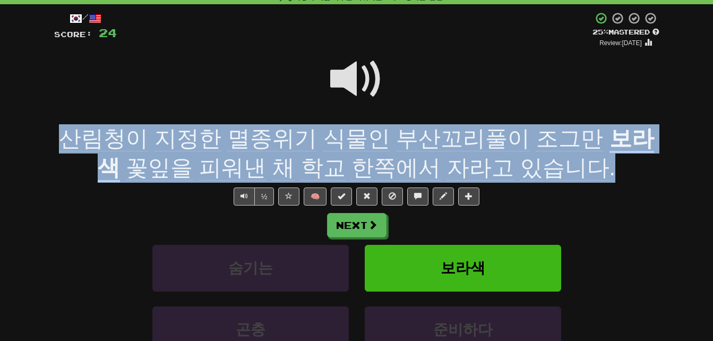
drag, startPoint x: 53, startPoint y: 140, endPoint x: 580, endPoint y: 159, distance: 527.3
click at [580, 159] on div "/ Score: 24 + 4 25 % Mastered Review: [DATE] 산림청이 지정한 멸종위기 식물인 부산꼬리풀이 조그만 보라색 꽃…" at bounding box center [356, 212] width 621 height 417
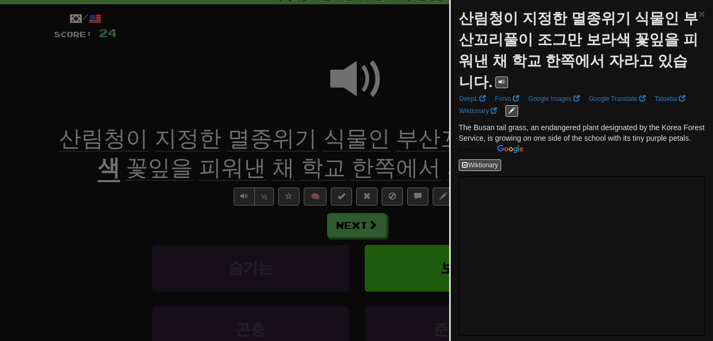
click at [408, 152] on div at bounding box center [356, 170] width 713 height 341
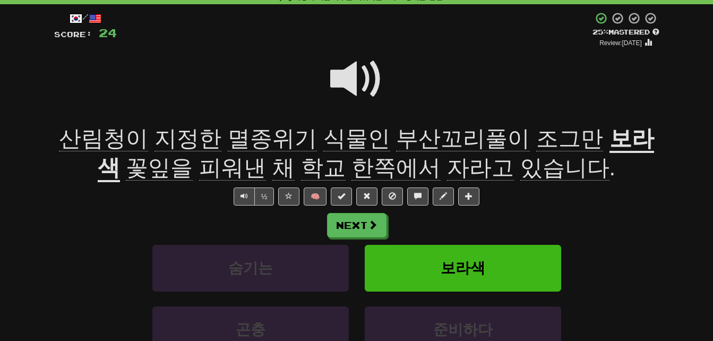
click at [347, 79] on span at bounding box center [356, 79] width 53 height 53
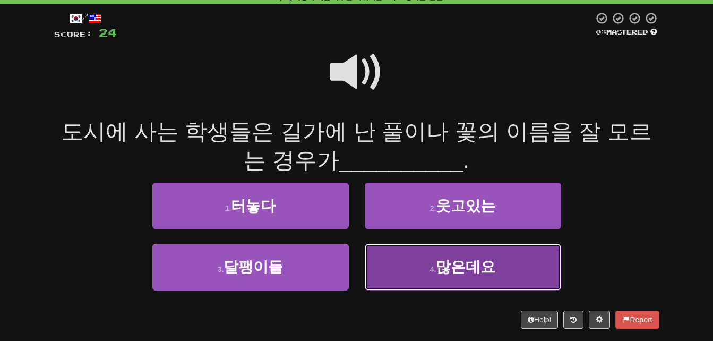
click at [417, 263] on button "4 . 많은데요" at bounding box center [463, 267] width 196 height 46
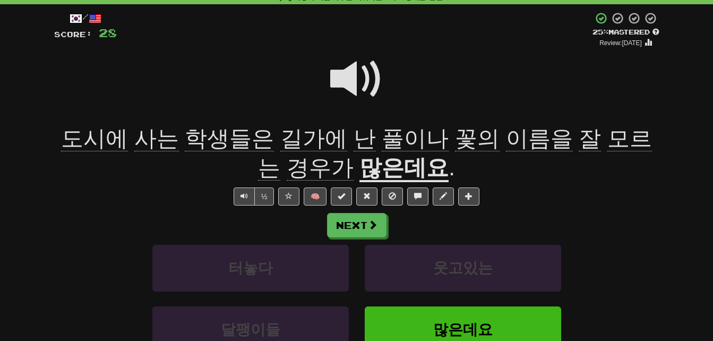
click at [382, 148] on span "풀이나" at bounding box center [415, 138] width 67 height 25
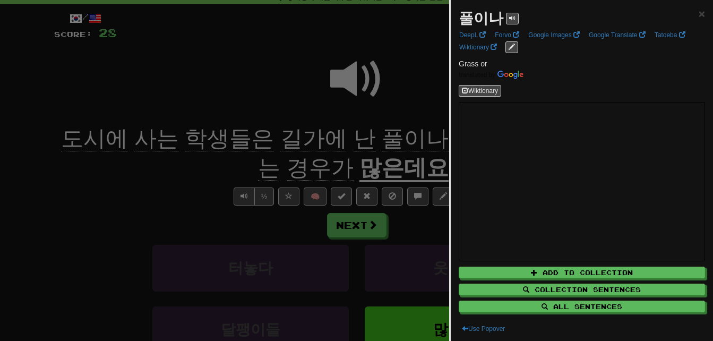
click at [368, 148] on div at bounding box center [356, 170] width 713 height 341
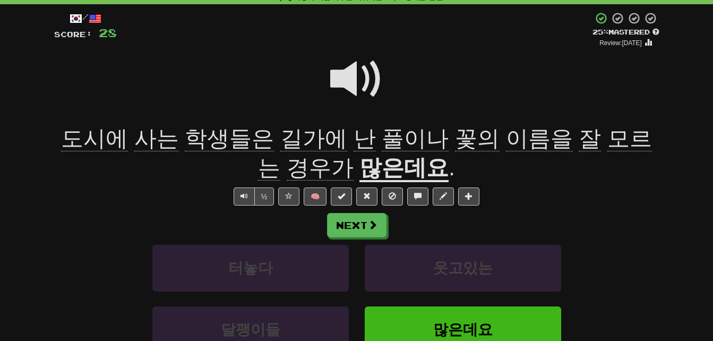
click at [301, 138] on span "길가에" at bounding box center [313, 138] width 67 height 25
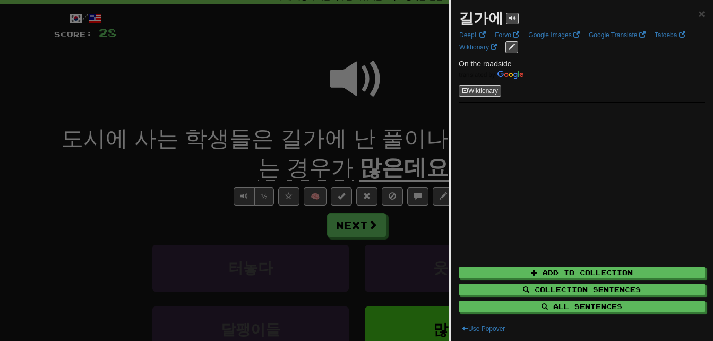
click at [301, 138] on div at bounding box center [356, 170] width 713 height 341
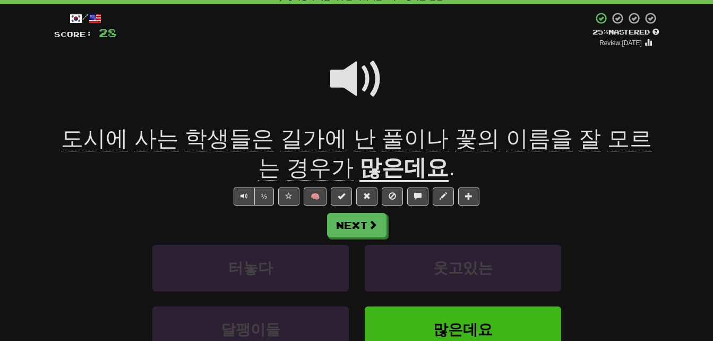
click at [611, 142] on span "모르는" at bounding box center [455, 153] width 394 height 55
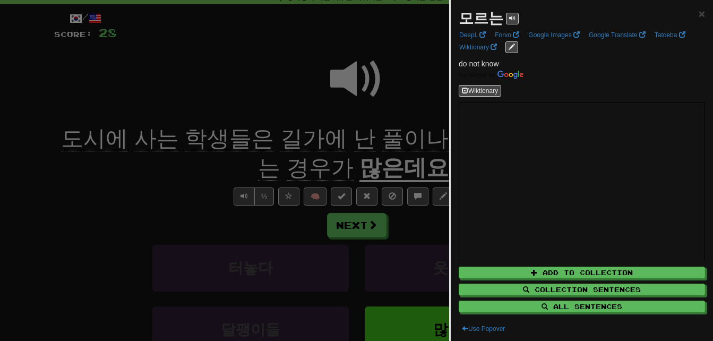
click at [385, 145] on div at bounding box center [356, 170] width 713 height 341
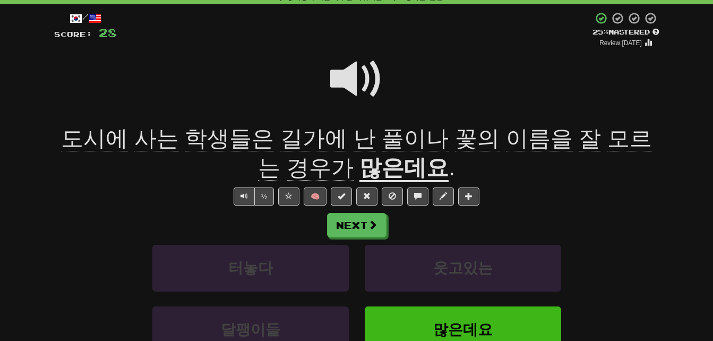
click at [309, 165] on span "경우가" at bounding box center [320, 167] width 67 height 25
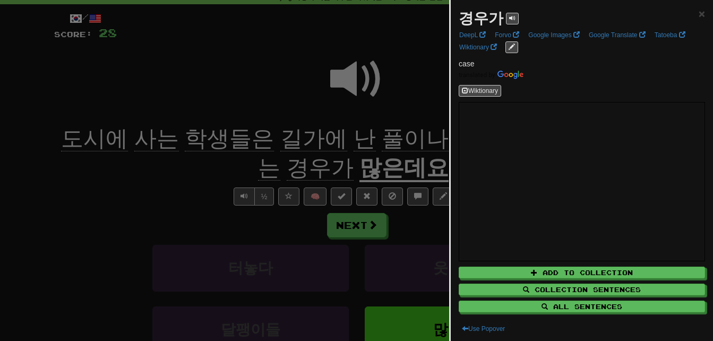
click at [309, 165] on div at bounding box center [356, 170] width 713 height 341
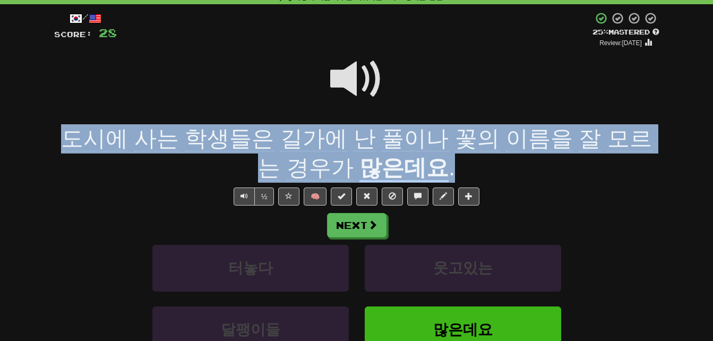
drag, startPoint x: 57, startPoint y: 133, endPoint x: 422, endPoint y: 169, distance: 367.4
click at [422, 169] on div "도시에 사는 학생들은 길가에 난 풀이나 꽃의 이름을 잘 모르는 경우가 많은데요 ." at bounding box center [356, 153] width 605 height 58
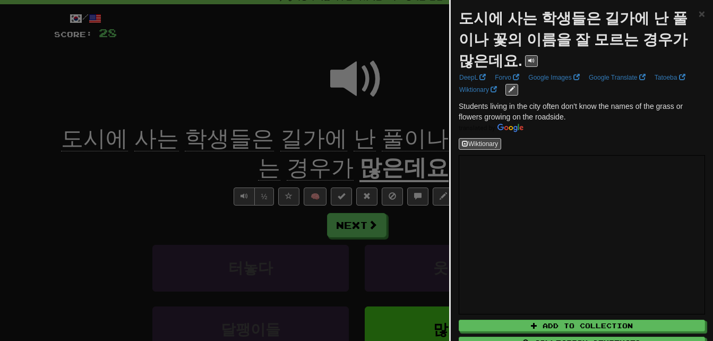
click at [194, 170] on div at bounding box center [356, 170] width 713 height 341
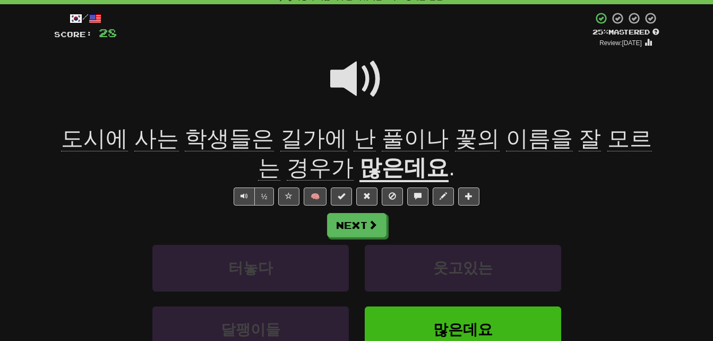
click at [345, 71] on span at bounding box center [356, 79] width 53 height 53
click at [349, 73] on span at bounding box center [356, 79] width 53 height 53
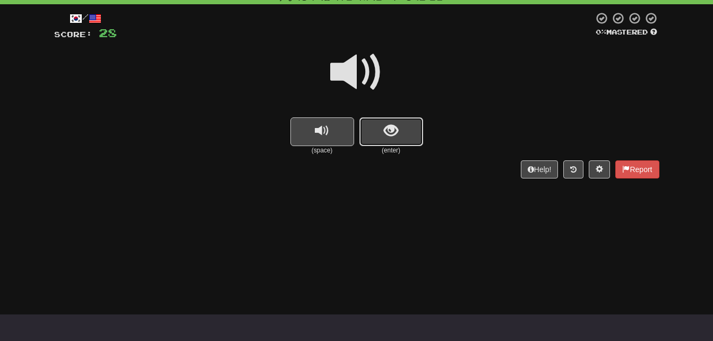
click at [386, 133] on span "show sentence" at bounding box center [391, 131] width 14 height 14
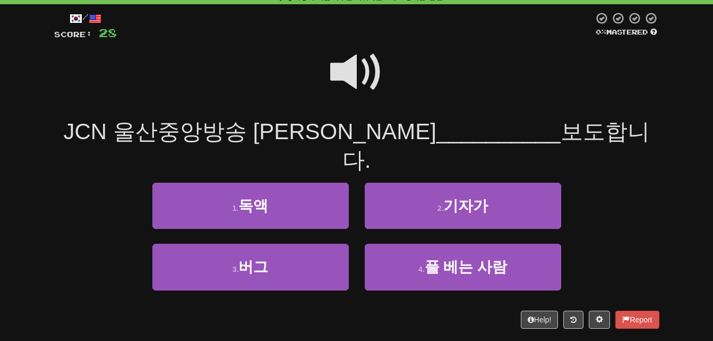
click at [354, 69] on span at bounding box center [356, 72] width 53 height 53
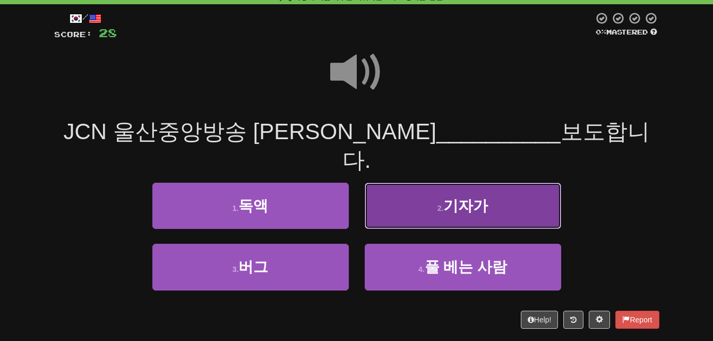
click at [422, 192] on button "2 . 기자가" at bounding box center [463, 206] width 196 height 46
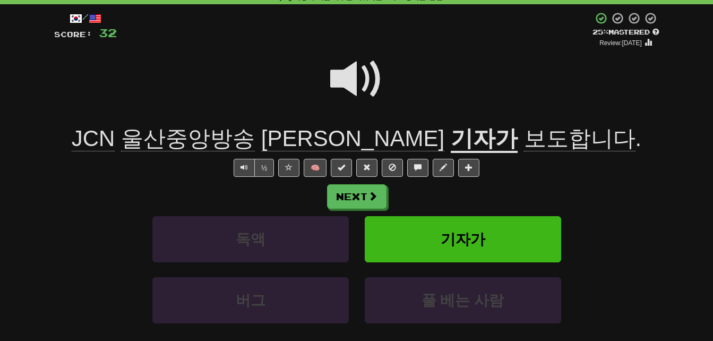
click at [349, 79] on span at bounding box center [356, 79] width 53 height 53
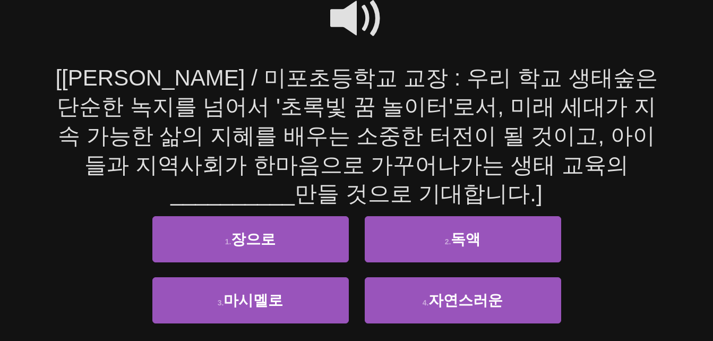
scroll to position [106, 0]
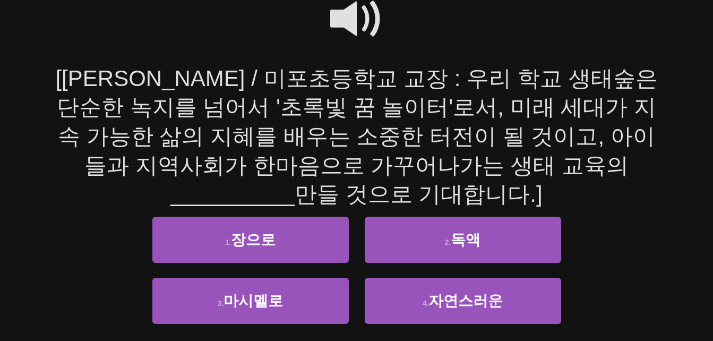
click at [347, 13] on span at bounding box center [356, 19] width 53 height 53
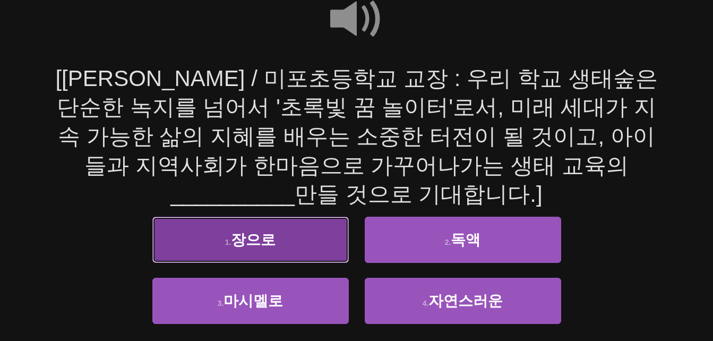
click at [199, 236] on button "1 . 장으로" at bounding box center [250, 240] width 196 height 46
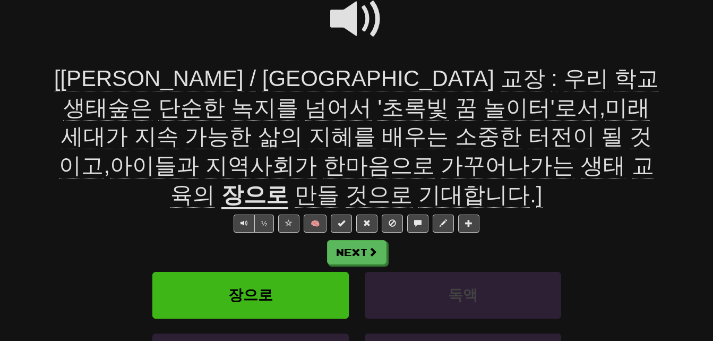
click at [225, 95] on span "단순한" at bounding box center [191, 107] width 67 height 25
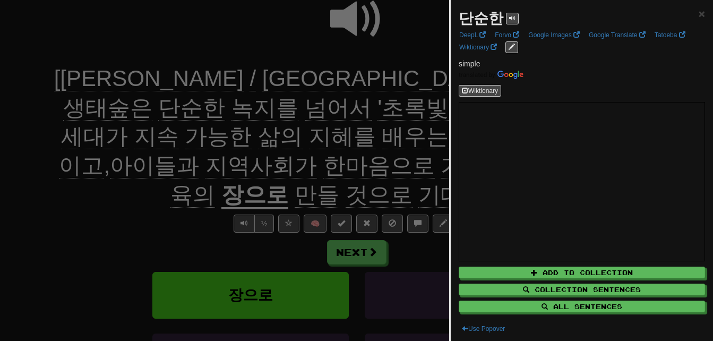
click at [423, 222] on div at bounding box center [356, 170] width 713 height 341
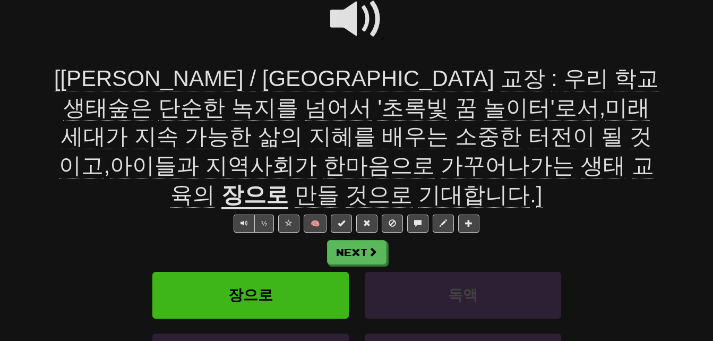
click at [298, 95] on span "녹지를" at bounding box center [264, 107] width 67 height 25
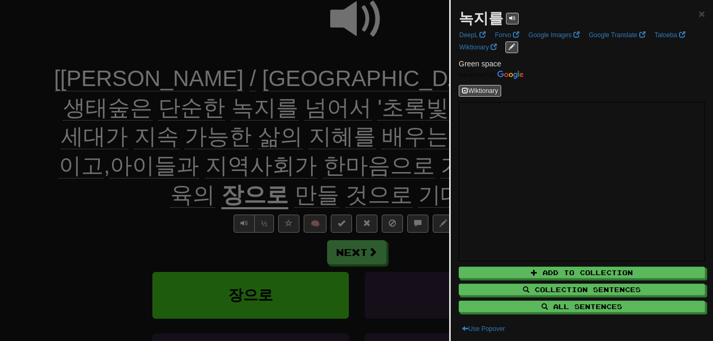
click at [119, 207] on div at bounding box center [356, 170] width 713 height 341
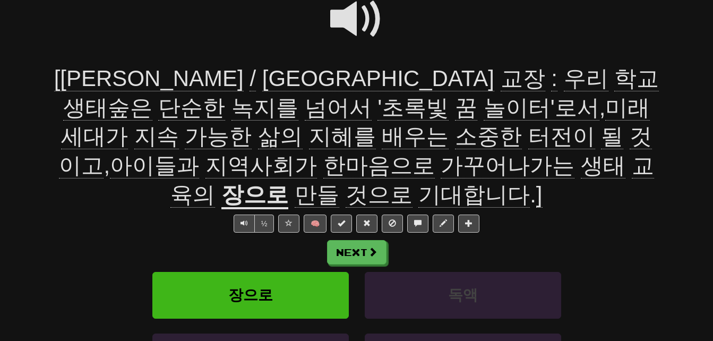
click at [305, 103] on span "넘어서" at bounding box center [338, 107] width 67 height 25
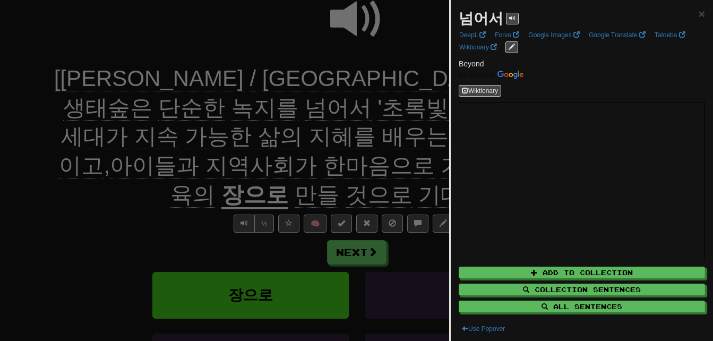
click at [76, 103] on div at bounding box center [356, 170] width 713 height 341
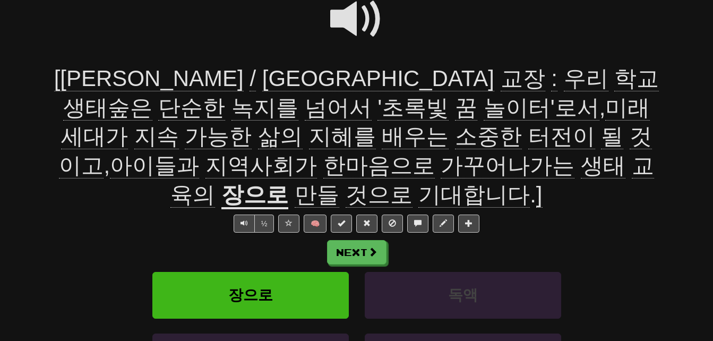
click at [377, 107] on span "'초록빛" at bounding box center [412, 107] width 71 height 25
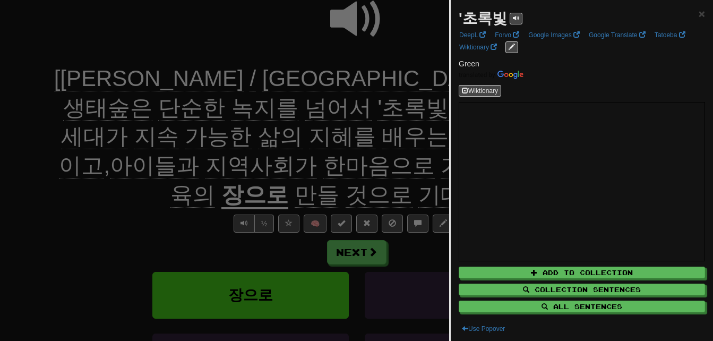
click at [150, 107] on div at bounding box center [356, 170] width 713 height 341
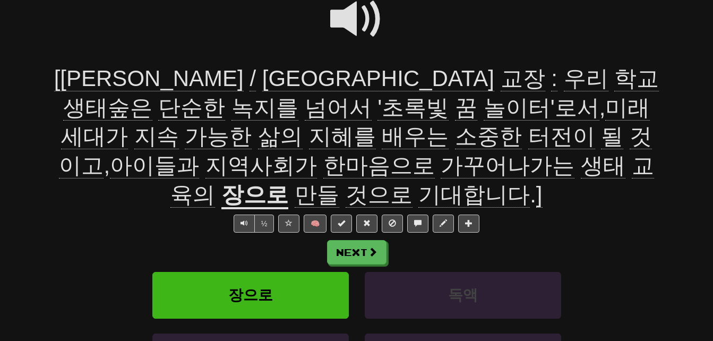
click at [455, 108] on span "꿈" at bounding box center [466, 107] width 22 height 25
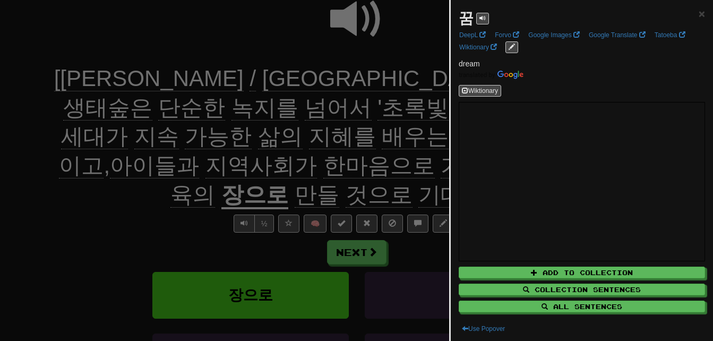
click at [200, 108] on div at bounding box center [356, 170] width 713 height 341
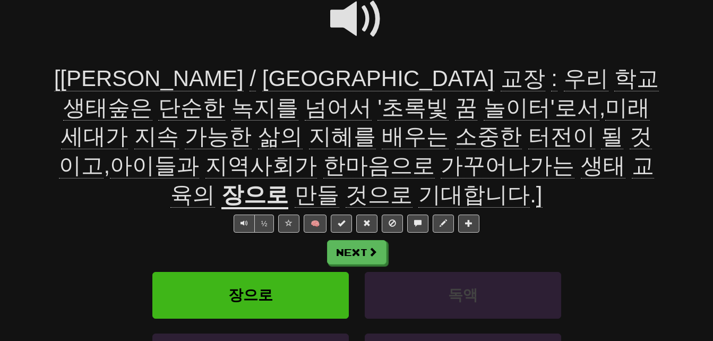
click at [483, 109] on span "놀이터'로서" at bounding box center [541, 107] width 116 height 25
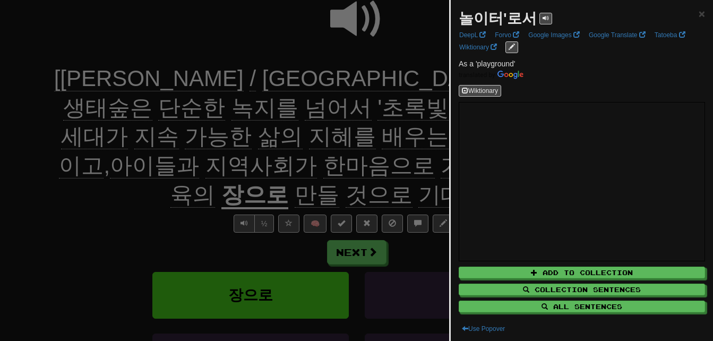
click at [245, 109] on div at bounding box center [356, 170] width 713 height 341
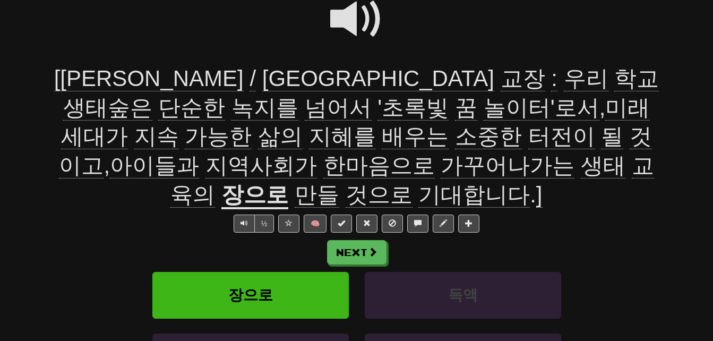
click at [605, 106] on span "미래" at bounding box center [627, 107] width 45 height 25
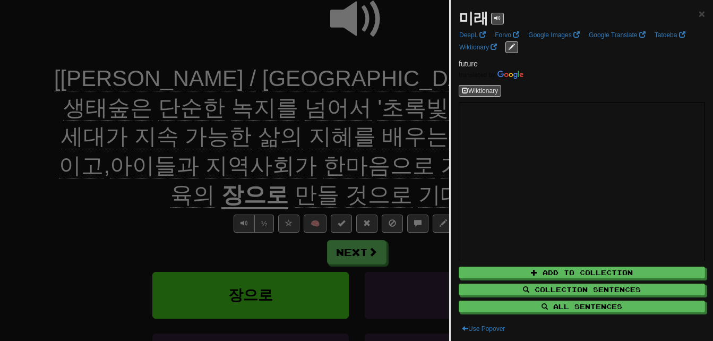
click at [359, 106] on div at bounding box center [356, 170] width 713 height 341
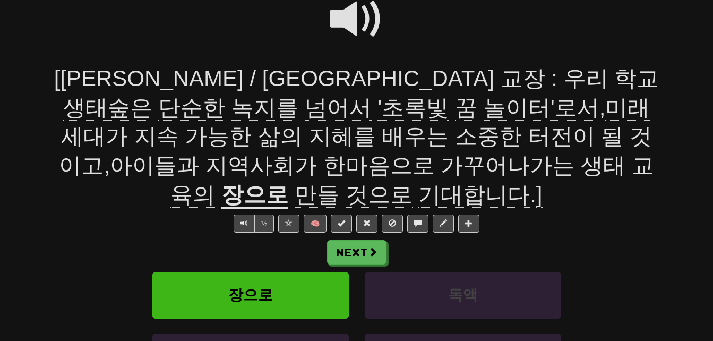
click at [128, 124] on span "세대가" at bounding box center [94, 136] width 67 height 25
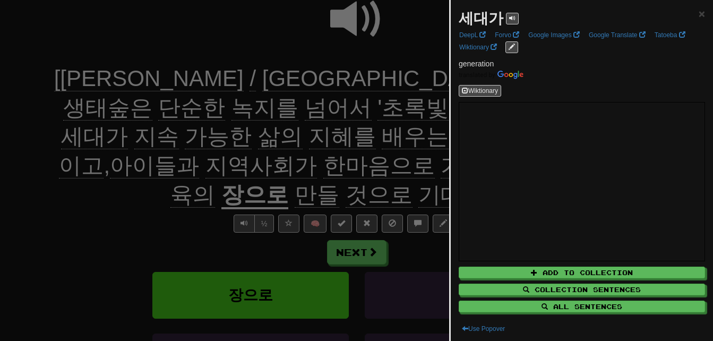
click at [411, 105] on div at bounding box center [356, 170] width 713 height 341
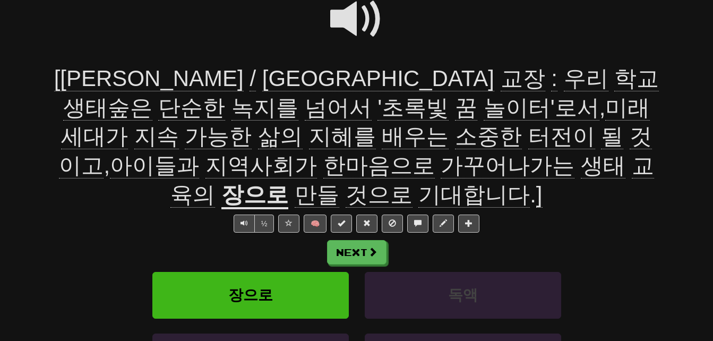
click at [179, 124] on span "지속" at bounding box center [156, 136] width 45 height 25
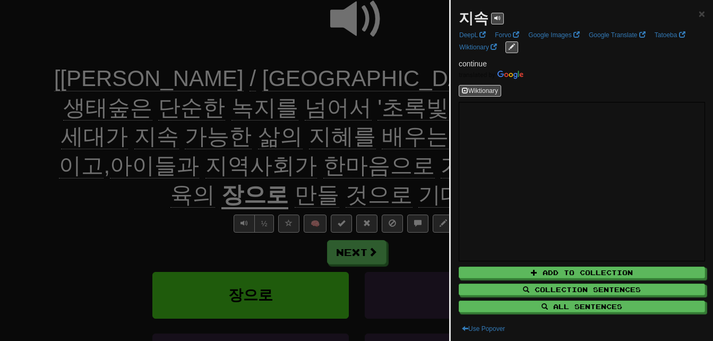
click at [429, 107] on div at bounding box center [356, 170] width 713 height 341
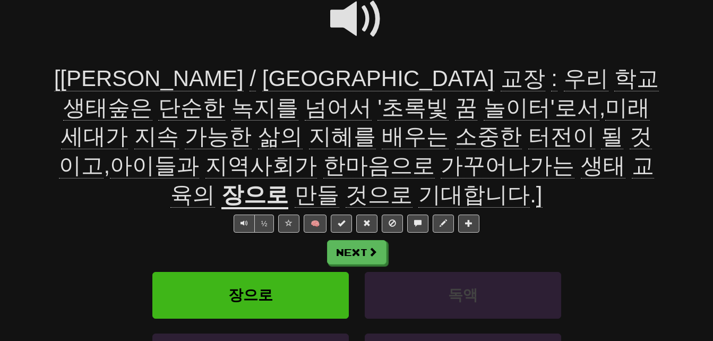
click at [376, 124] on span "지혜를" at bounding box center [342, 136] width 67 height 25
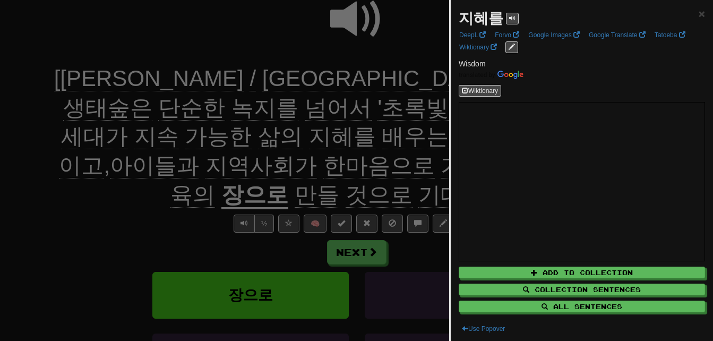
click at [45, 145] on div at bounding box center [356, 170] width 713 height 341
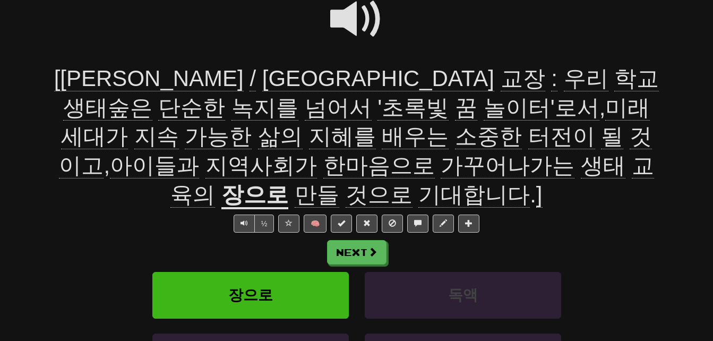
click at [382, 137] on span "배우는" at bounding box center [415, 136] width 67 height 25
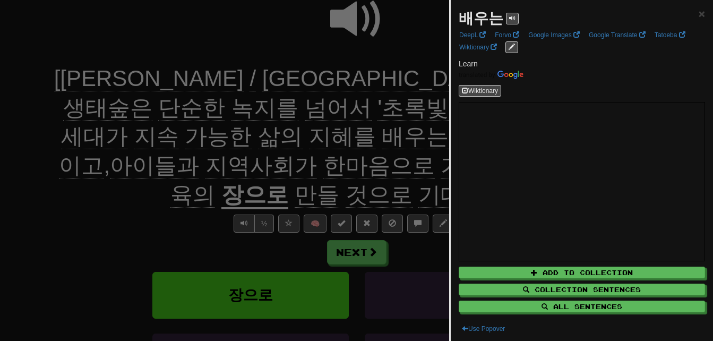
click at [111, 137] on div at bounding box center [356, 170] width 713 height 341
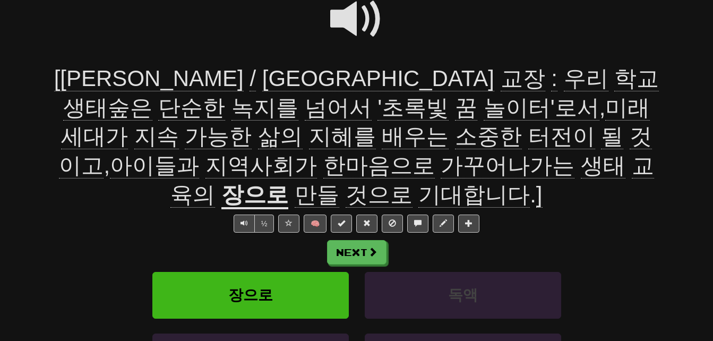
click at [455, 131] on span "소중한" at bounding box center [488, 136] width 67 height 25
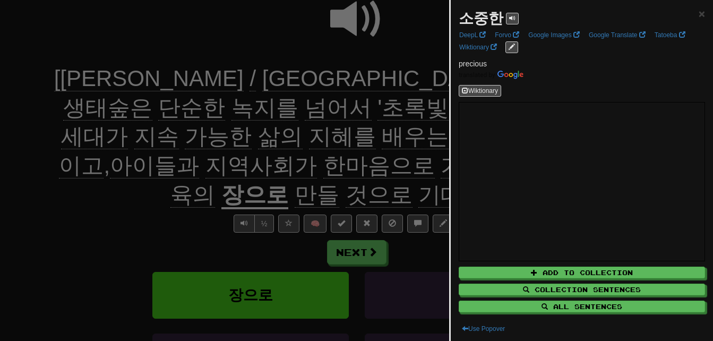
click at [190, 133] on div at bounding box center [356, 170] width 713 height 341
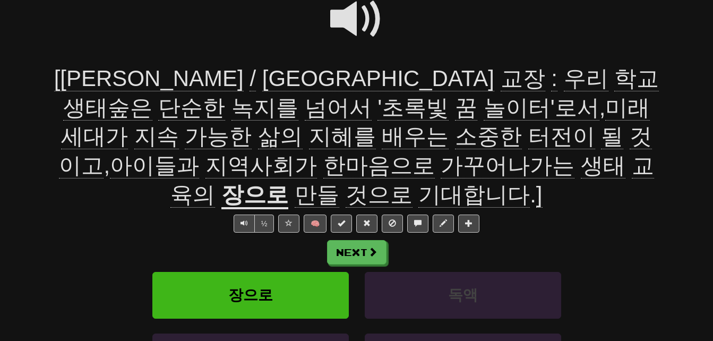
click at [528, 136] on span "터전이" at bounding box center [561, 136] width 67 height 25
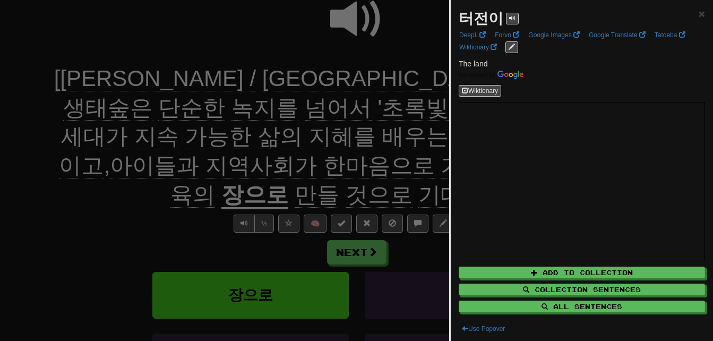
click at [241, 136] on div at bounding box center [356, 170] width 713 height 341
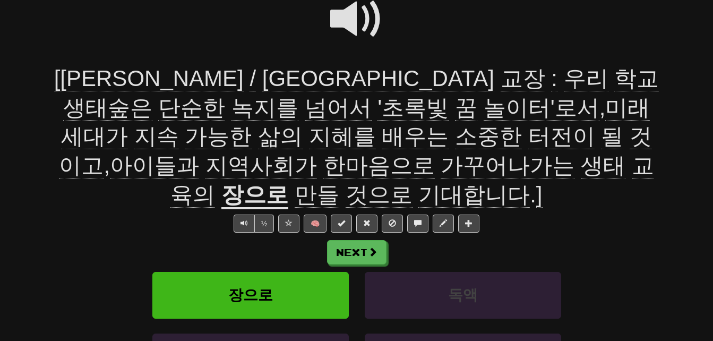
click at [317, 153] on span "지역사회가" at bounding box center [260, 165] width 111 height 25
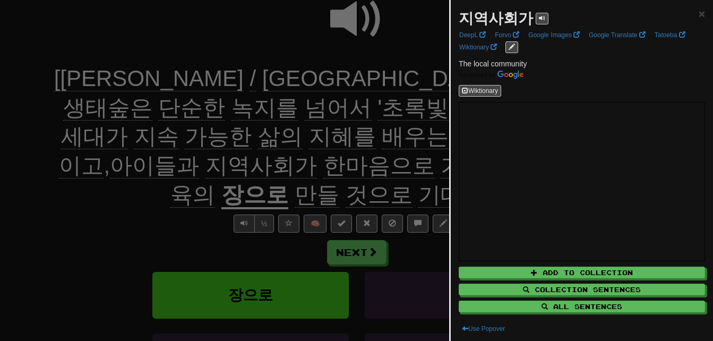
click at [370, 137] on div at bounding box center [356, 170] width 713 height 341
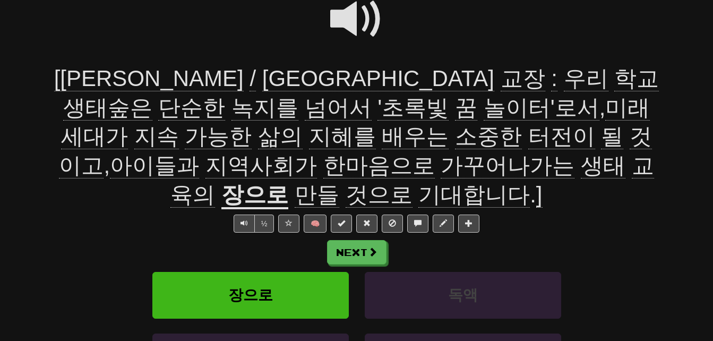
click at [435, 153] on span "한마음으로" at bounding box center [378, 165] width 111 height 25
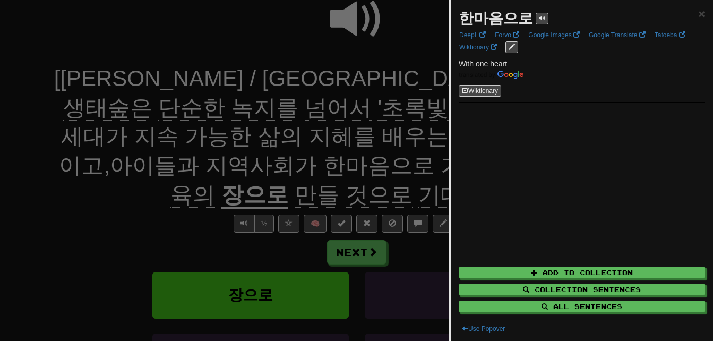
click at [121, 202] on div at bounding box center [356, 170] width 713 height 341
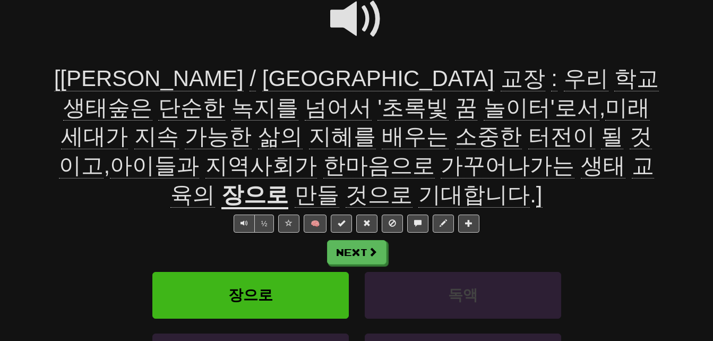
click at [440, 167] on span "가꾸어나가는" at bounding box center [507, 165] width 134 height 25
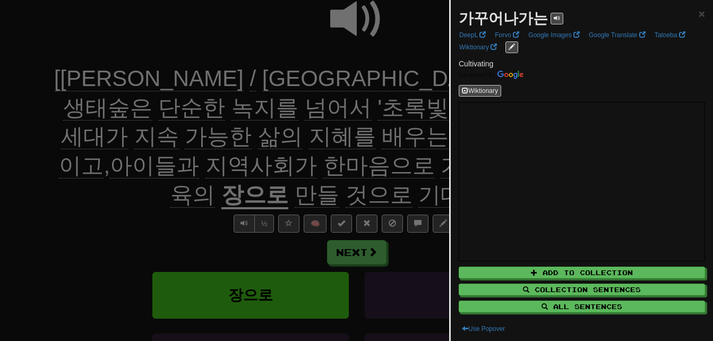
click at [154, 196] on div at bounding box center [356, 170] width 713 height 341
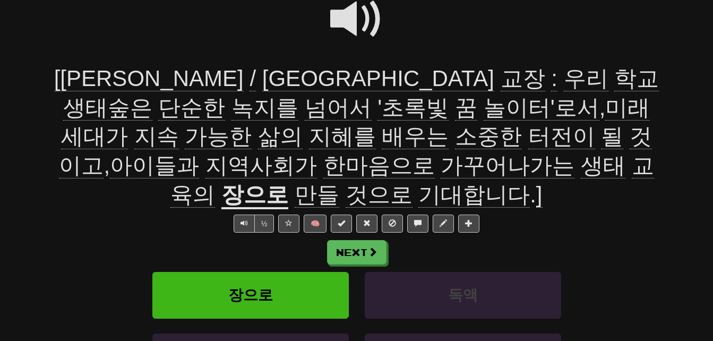
click at [328, 157] on span "교육의" at bounding box center [411, 180] width 483 height 55
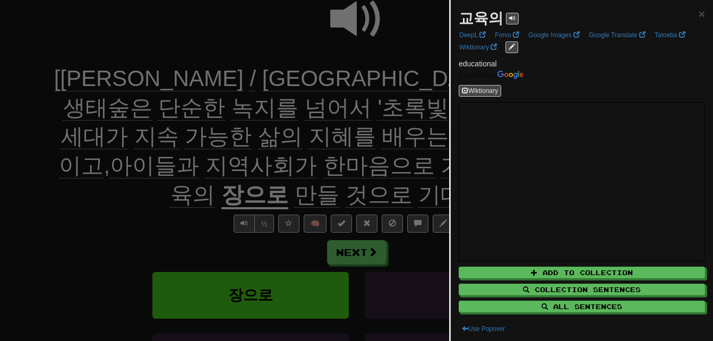
click at [328, 160] on div at bounding box center [356, 170] width 713 height 341
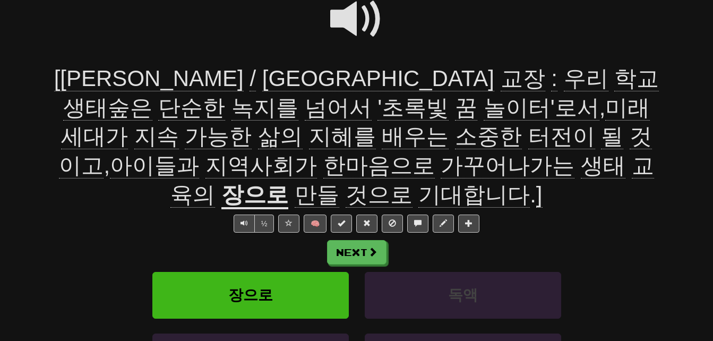
click at [530, 182] on span "기대합니다" at bounding box center [473, 194] width 111 height 25
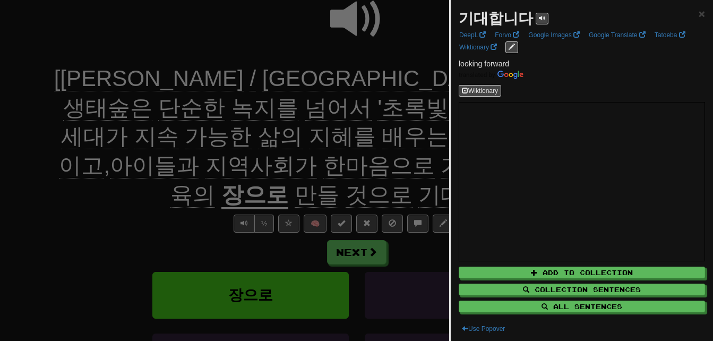
click at [301, 167] on div at bounding box center [356, 170] width 713 height 341
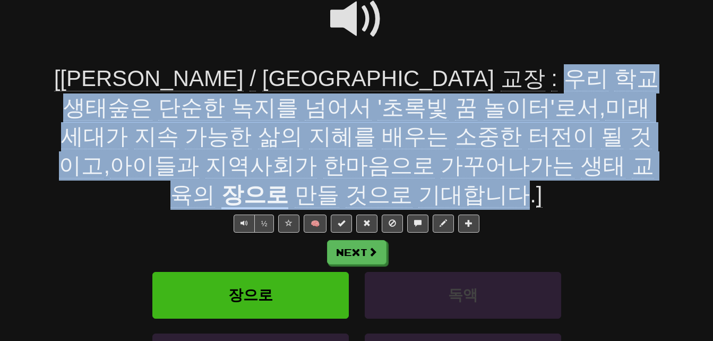
drag, startPoint x: 340, startPoint y: 74, endPoint x: 639, endPoint y: 161, distance: 311.5
click at [639, 161] on div "[[PERSON_NAME] / 미포초등학교 교장 : 우리 학교 생태숲은 단순한 녹지를 넘어서 '초록빛 꿈 놀이터'로서 , 미래 세대가 지속 가…" at bounding box center [356, 136] width 605 height 145
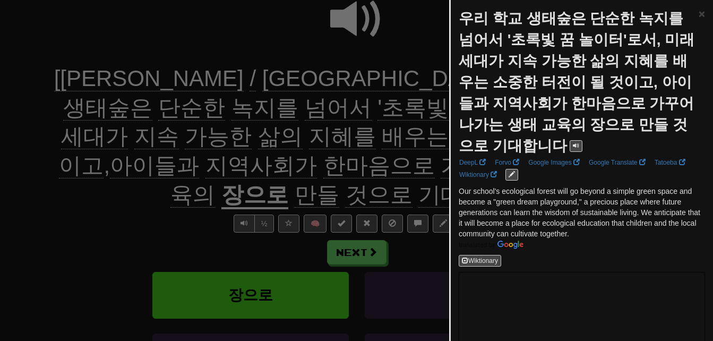
click at [19, 201] on div at bounding box center [356, 170] width 713 height 341
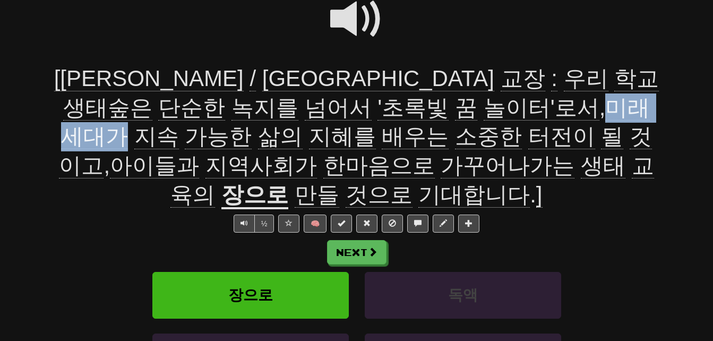
drag, startPoint x: 340, startPoint y: 106, endPoint x: 441, endPoint y: 106, distance: 100.8
click at [441, 106] on span "[[PERSON_NAME] / 미포초등학교 교장 : 우리 학교 생태숲은 단순한 녹지를 넘어서 '초록빛 꿈 놀이터'로서 , 미래 세대가 지속 가…" at bounding box center [356, 136] width 605 height 141
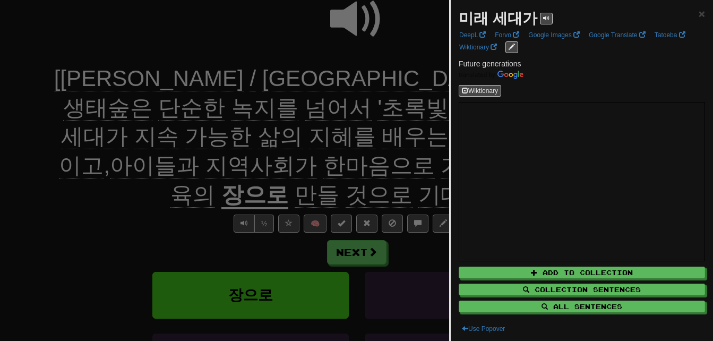
click at [393, 122] on div at bounding box center [356, 170] width 713 height 341
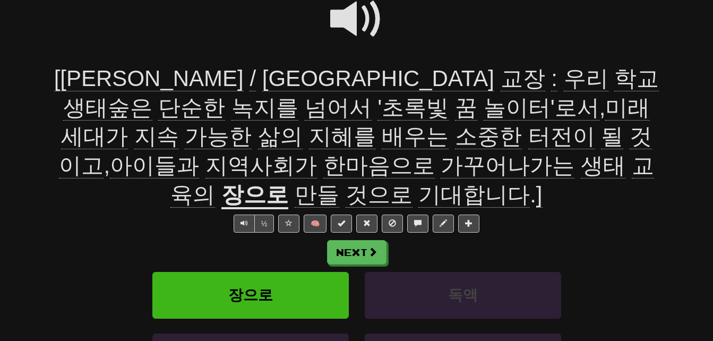
click at [179, 124] on span "지속" at bounding box center [156, 136] width 45 height 25
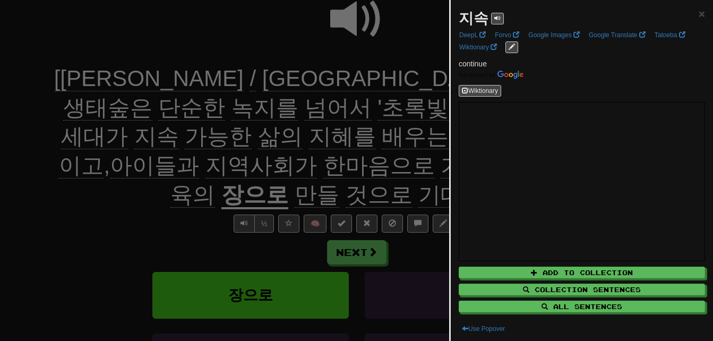
click at [350, 141] on div at bounding box center [356, 170] width 713 height 341
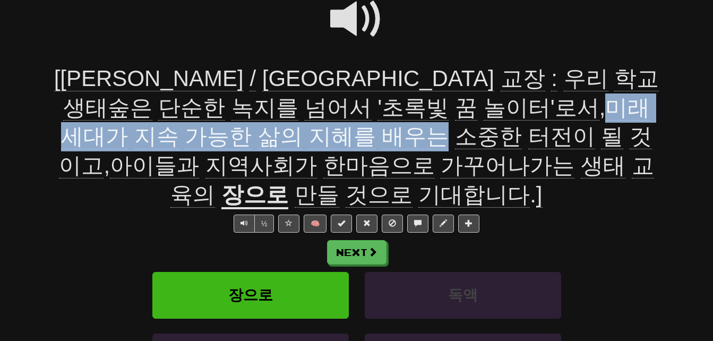
drag, startPoint x: 340, startPoint y: 105, endPoint x: 149, endPoint y: 138, distance: 193.9
click at [149, 138] on span "[[PERSON_NAME] / 미포초등학교 교장 : 우리 학교 생태숲은 단순한 녹지를 넘어서 '초록빛 꿈 놀이터'로서 , 미래 세대가 지속 가…" at bounding box center [356, 136] width 605 height 141
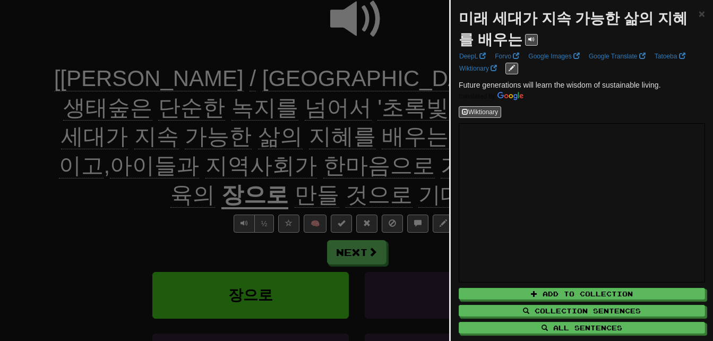
click at [149, 138] on div at bounding box center [356, 170] width 713 height 341
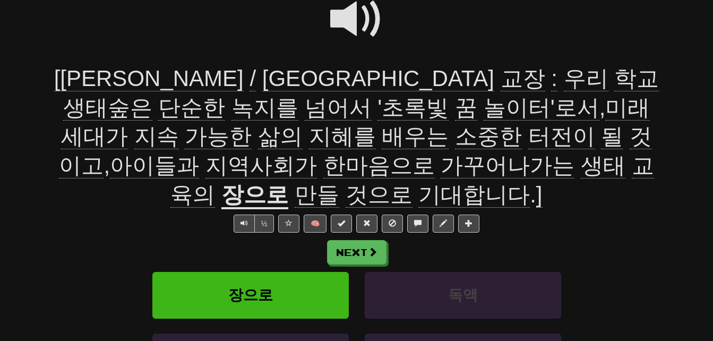
click at [382, 136] on span "배우는" at bounding box center [415, 136] width 67 height 25
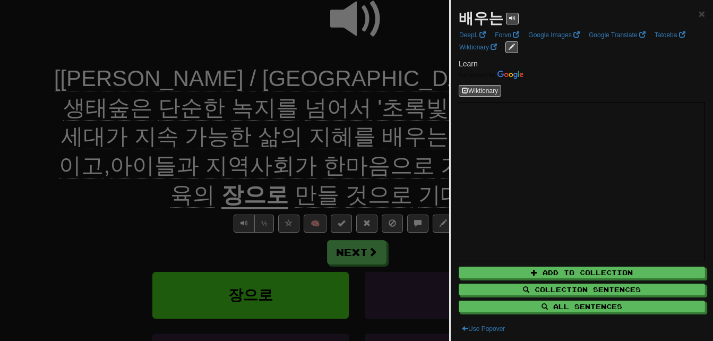
click at [117, 136] on div at bounding box center [356, 170] width 713 height 341
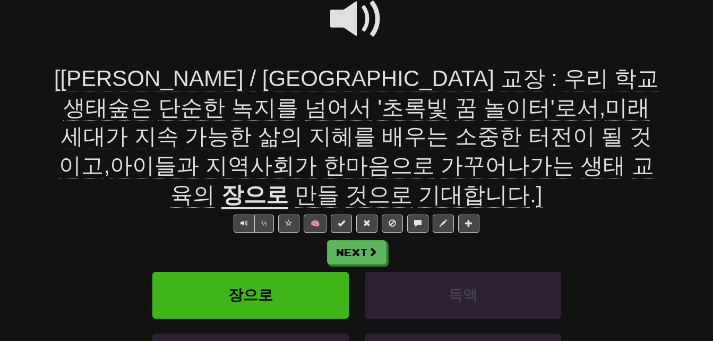
click at [302, 124] on span "삶의" at bounding box center [280, 136] width 45 height 25
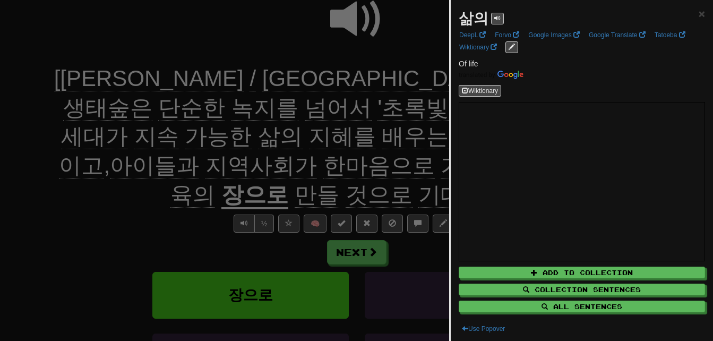
click at [375, 148] on div at bounding box center [356, 170] width 713 height 341
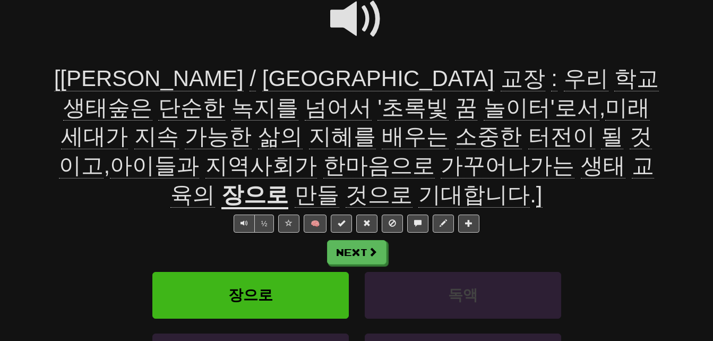
click at [658, 103] on span "[[PERSON_NAME] / 미포초등학교 교장 : 우리 학교 생태숲은 단순한 녹지를 넘어서 '초록빛 꿈 놀이터'로서 , 미래 세대가 지속 가…" at bounding box center [356, 136] width 605 height 141
click at [376, 124] on span "지혜를" at bounding box center [342, 136] width 67 height 25
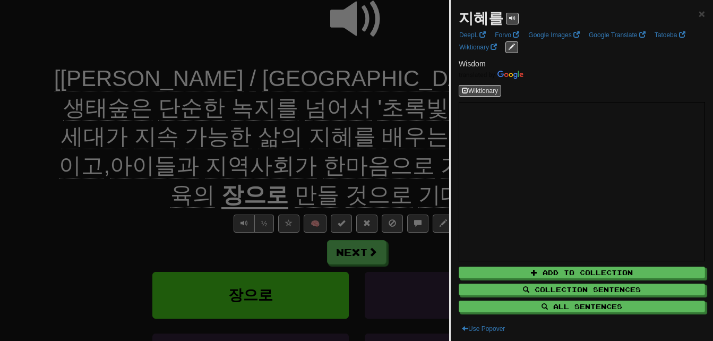
click at [366, 141] on div at bounding box center [356, 170] width 713 height 341
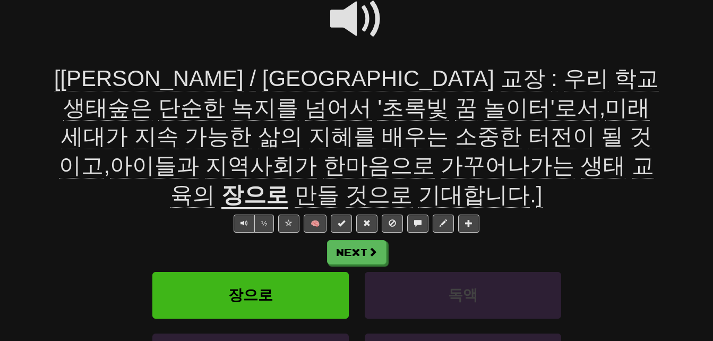
click at [382, 140] on span "배우는" at bounding box center [415, 136] width 67 height 25
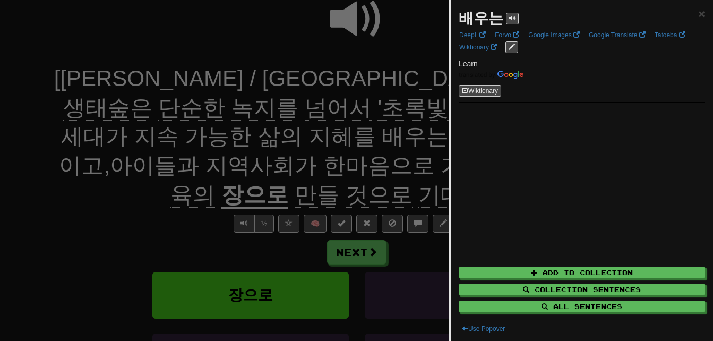
click at [111, 140] on div at bounding box center [356, 170] width 713 height 341
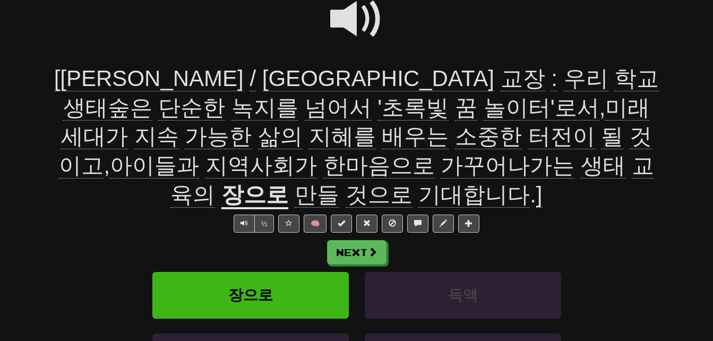
click at [455, 137] on span "소중한" at bounding box center [488, 136] width 67 height 25
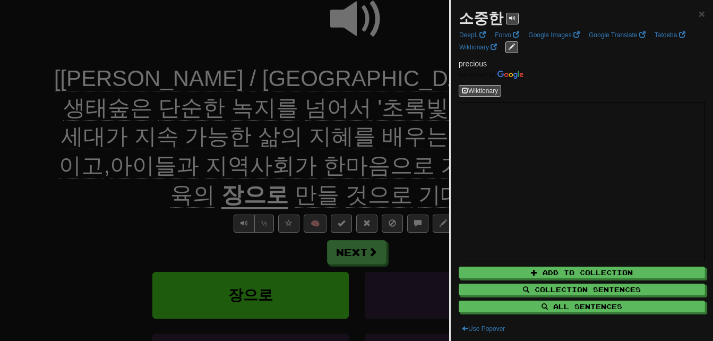
click at [191, 137] on div at bounding box center [356, 170] width 713 height 341
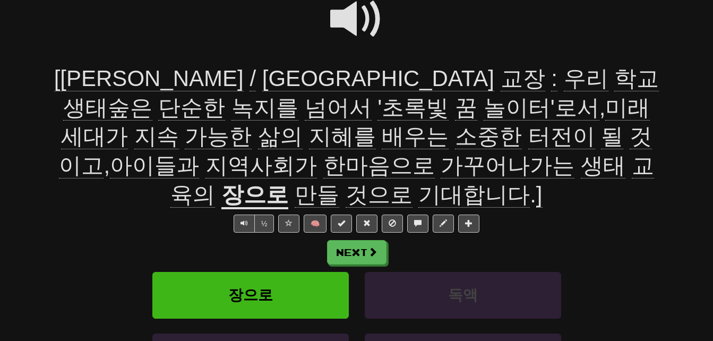
click at [528, 141] on span "터전이" at bounding box center [561, 136] width 67 height 25
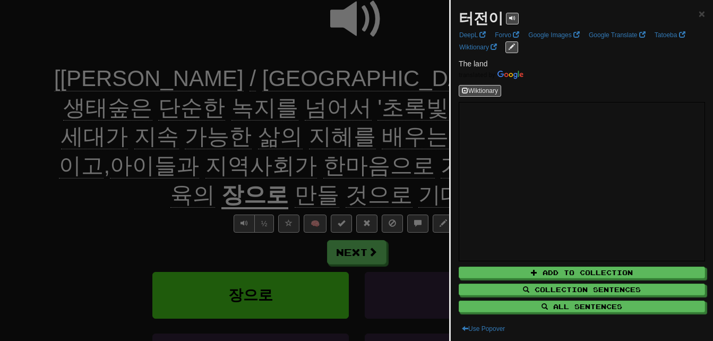
click at [253, 141] on div at bounding box center [356, 170] width 713 height 341
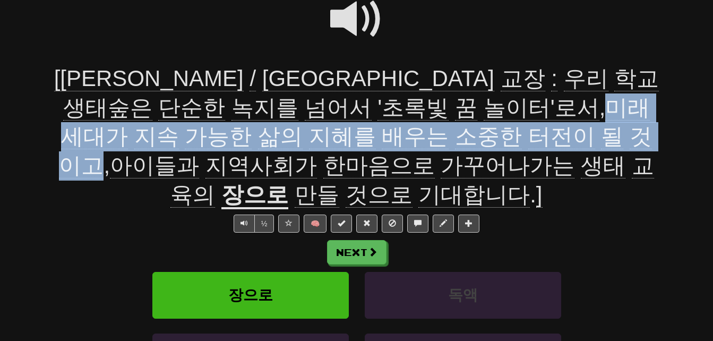
drag, startPoint x: 342, startPoint y: 99, endPoint x: 376, endPoint y: 128, distance: 44.8
click at [376, 128] on span "[[PERSON_NAME] / 미포초등학교 교장 : 우리 학교 생태숲은 단순한 녹지를 넘어서 '초록빛 꿈 놀이터'로서 , 미래 세대가 지속 가…" at bounding box center [356, 136] width 605 height 141
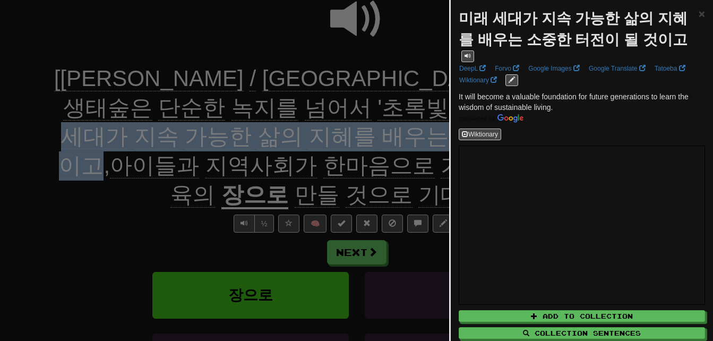
click at [376, 128] on div at bounding box center [356, 170] width 713 height 341
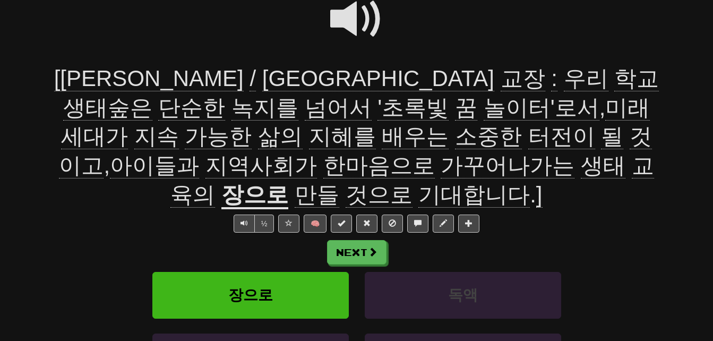
click at [455, 134] on span "소중한" at bounding box center [488, 136] width 67 height 25
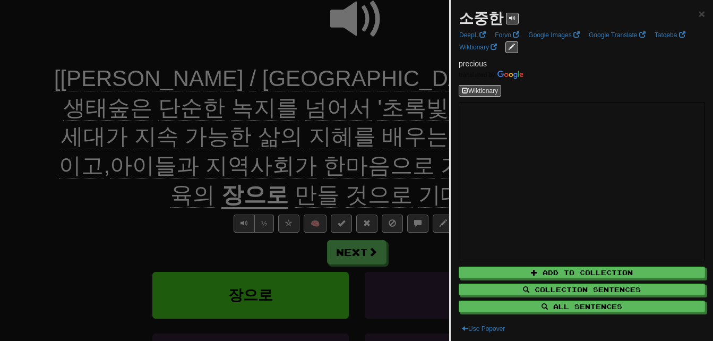
click at [193, 134] on div at bounding box center [356, 170] width 713 height 341
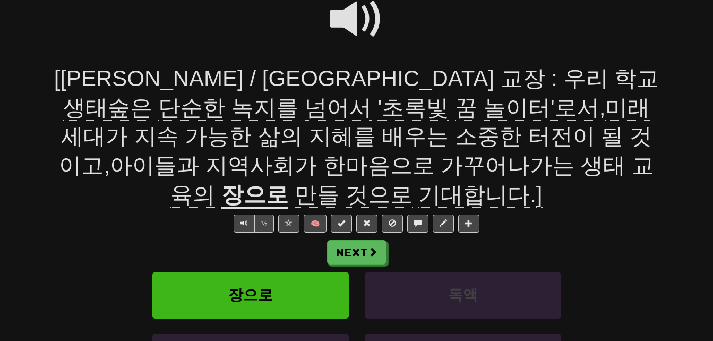
click at [440, 167] on span "가꾸어나가는" at bounding box center [507, 165] width 134 height 25
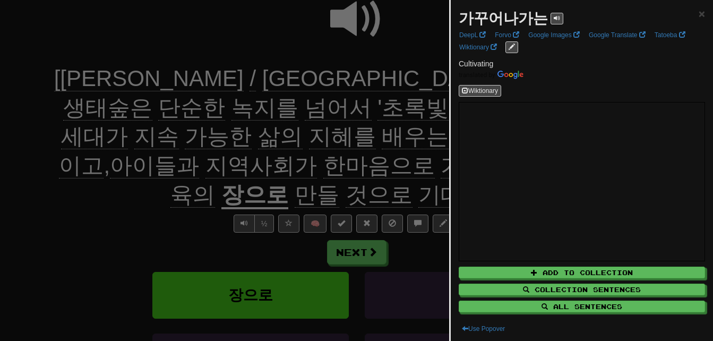
click at [149, 167] on div at bounding box center [356, 170] width 713 height 341
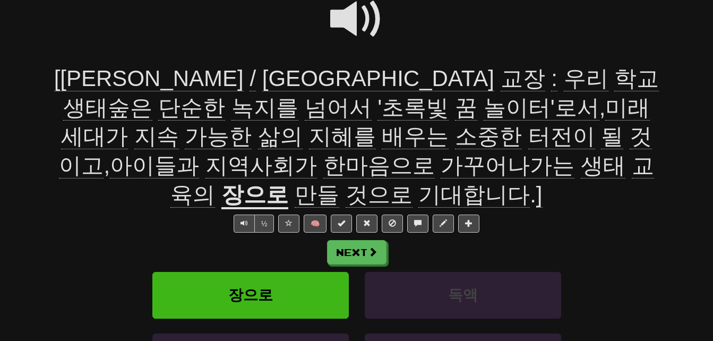
click at [530, 182] on span "기대합니다" at bounding box center [473, 194] width 111 height 25
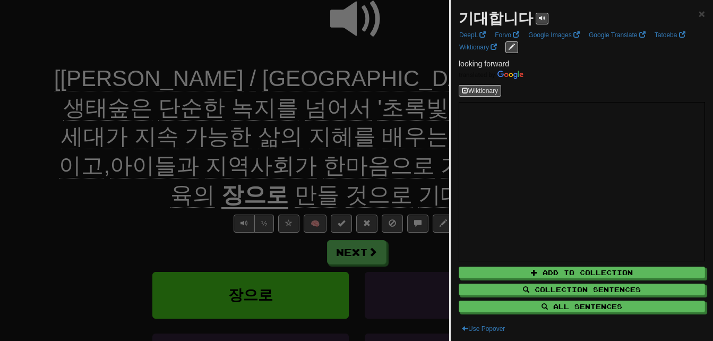
click at [356, 154] on div at bounding box center [356, 170] width 713 height 341
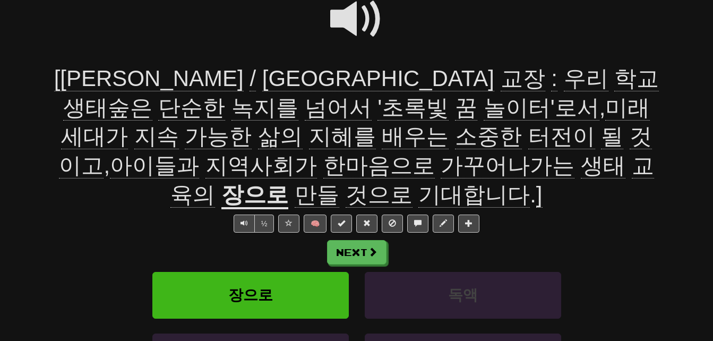
click at [350, 15] on span at bounding box center [356, 19] width 53 height 53
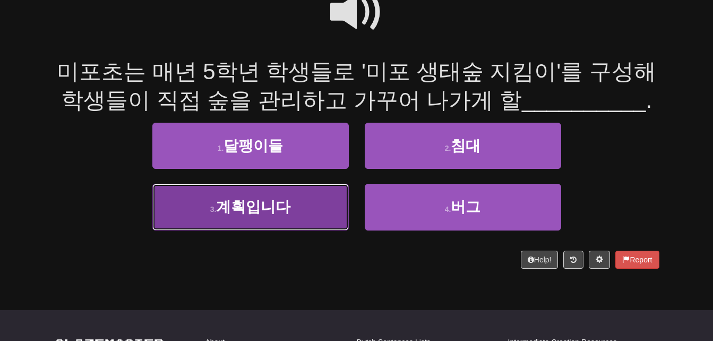
click at [248, 200] on span "계획입니다" at bounding box center [253, 206] width 74 height 16
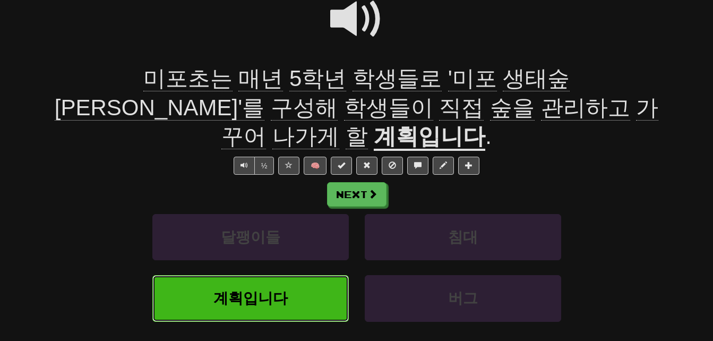
scroll to position [120, 0]
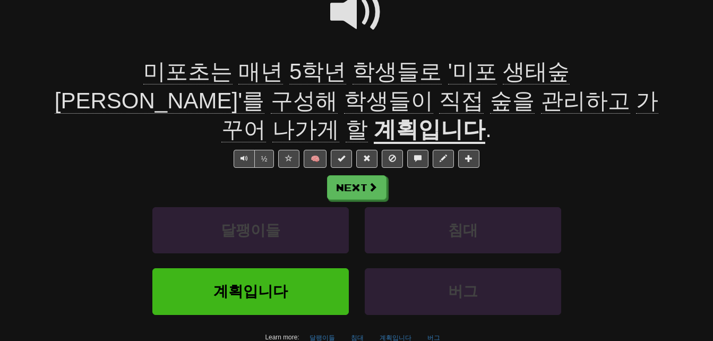
click at [264, 88] on span "[PERSON_NAME]'를" at bounding box center [160, 100] width 210 height 25
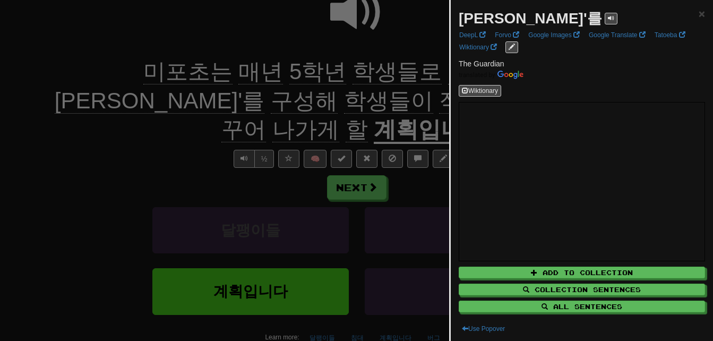
click at [401, 69] on div at bounding box center [356, 170] width 713 height 341
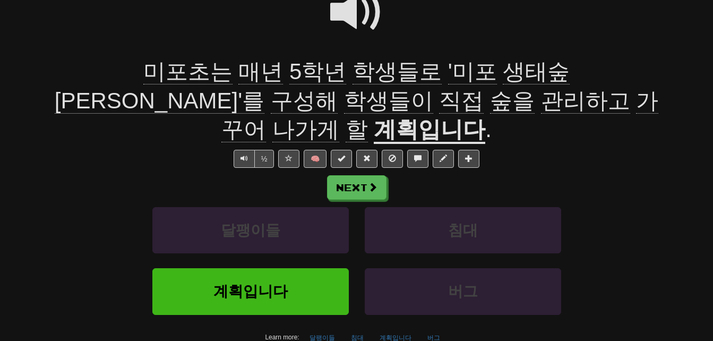
click at [337, 88] on span "구성해" at bounding box center [304, 100] width 67 height 25
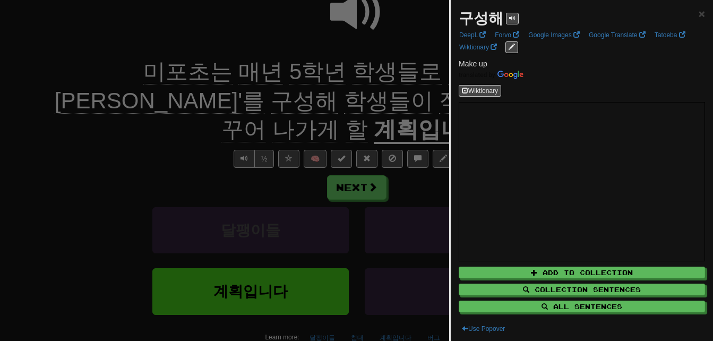
click at [418, 88] on div at bounding box center [356, 170] width 713 height 341
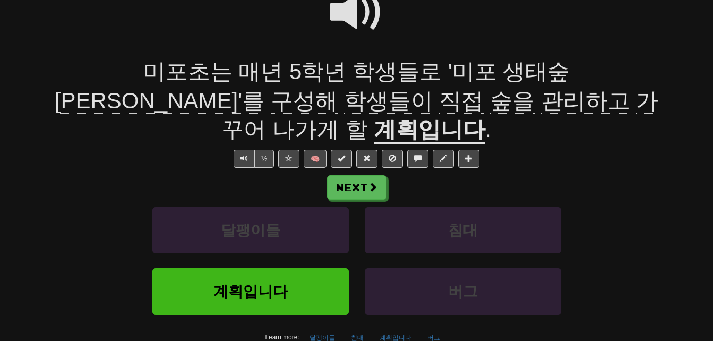
click at [541, 98] on span "관리하고" at bounding box center [585, 100] width 89 height 25
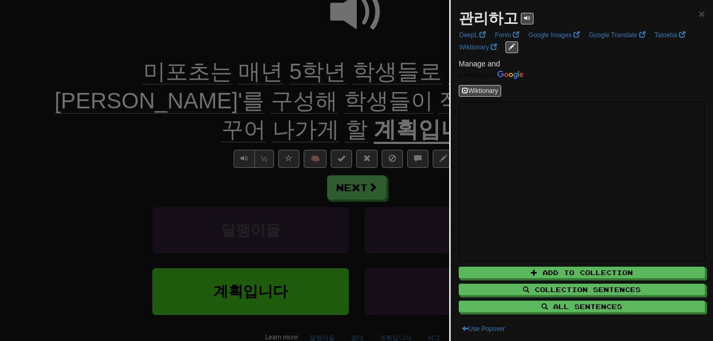
click at [262, 98] on div at bounding box center [356, 170] width 713 height 341
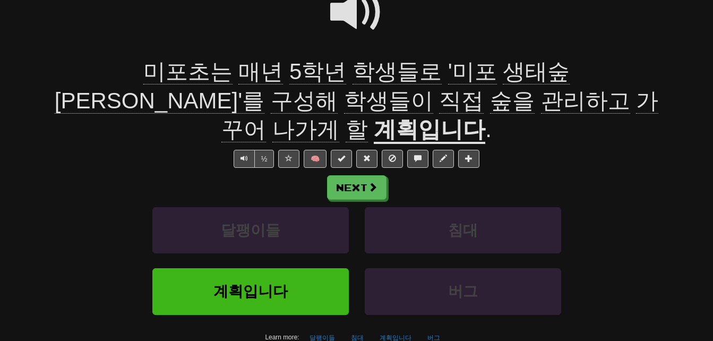
click at [339, 117] on span "나가게" at bounding box center [305, 129] width 67 height 25
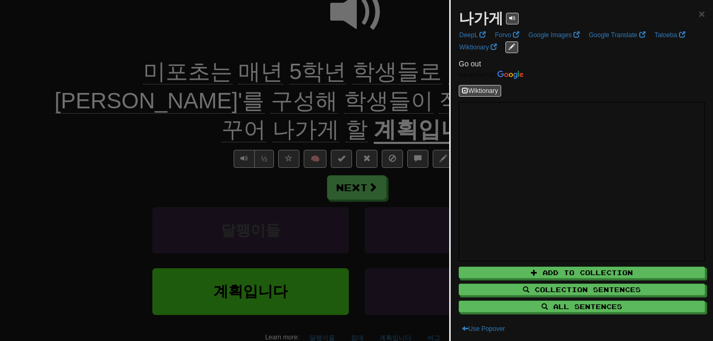
click at [421, 98] on div at bounding box center [356, 170] width 713 height 341
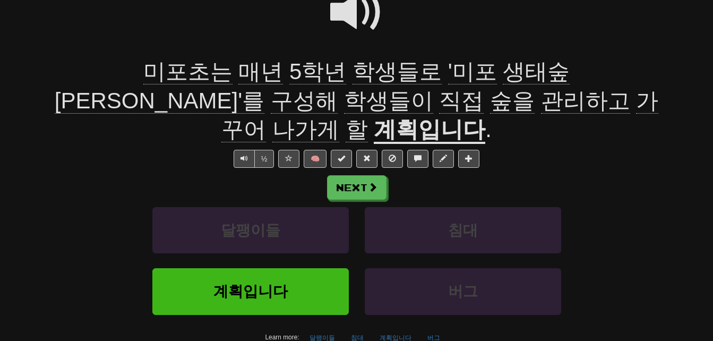
click at [485, 117] on u "계획입니다" at bounding box center [429, 130] width 111 height 27
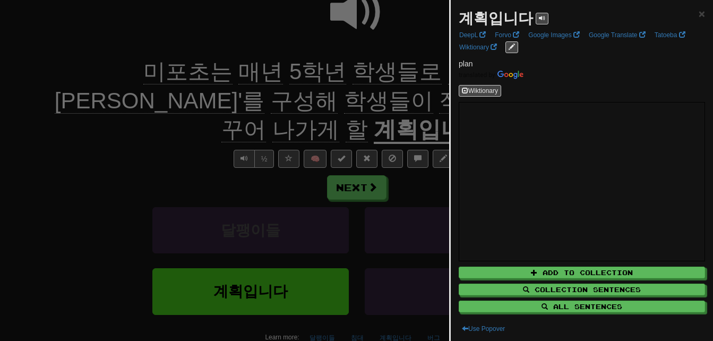
click at [388, 96] on div at bounding box center [356, 170] width 713 height 341
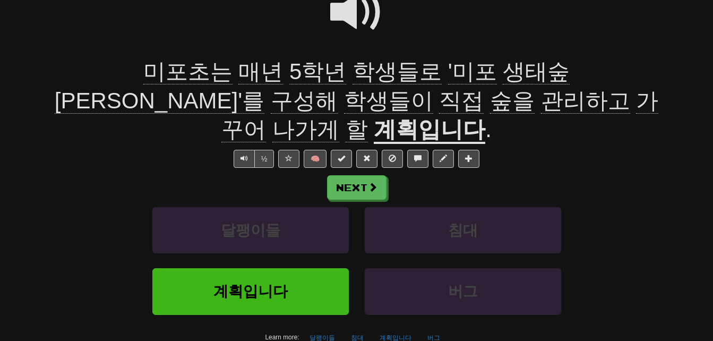
click at [342, 11] on span at bounding box center [356, 12] width 53 height 53
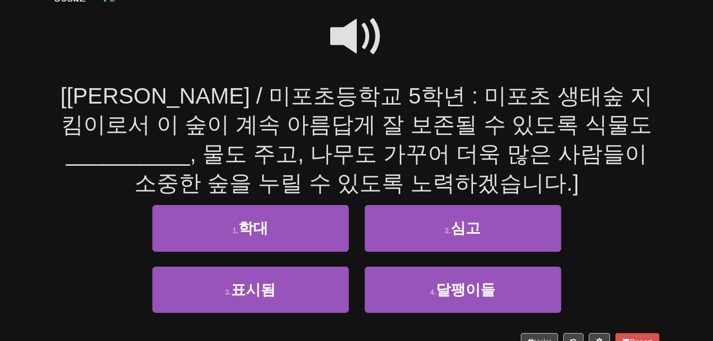
scroll to position [106, 0]
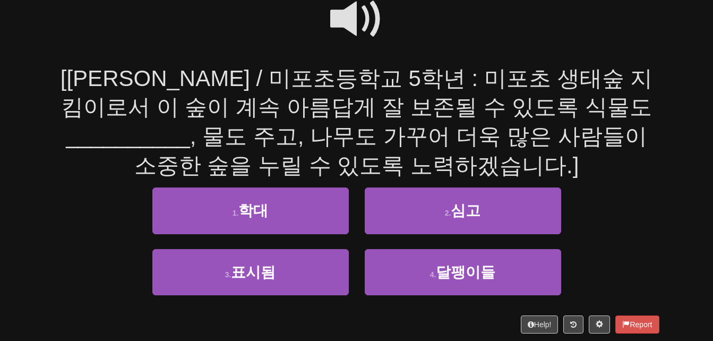
click at [339, 12] on span at bounding box center [356, 19] width 53 height 53
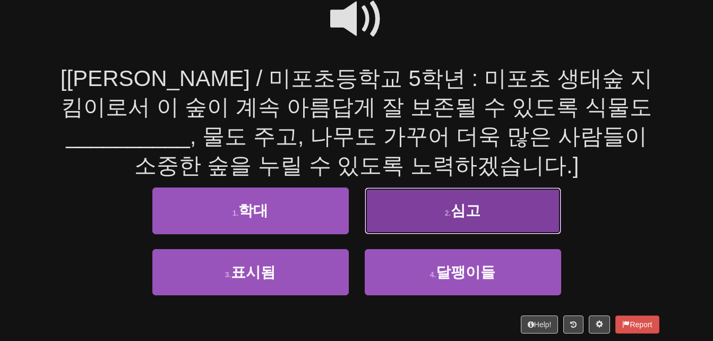
click at [435, 207] on button "2 . 심고" at bounding box center [463, 210] width 196 height 46
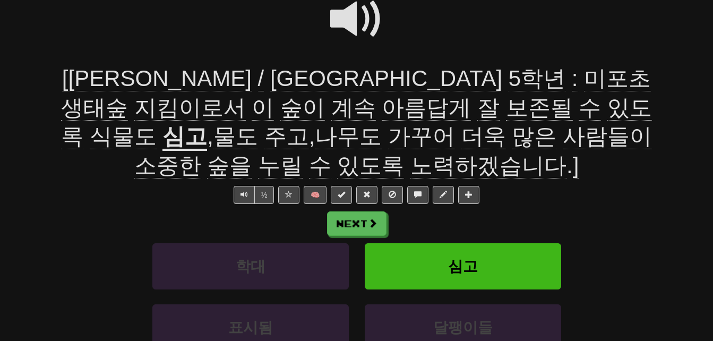
click at [331, 105] on span "계속" at bounding box center [353, 107] width 45 height 25
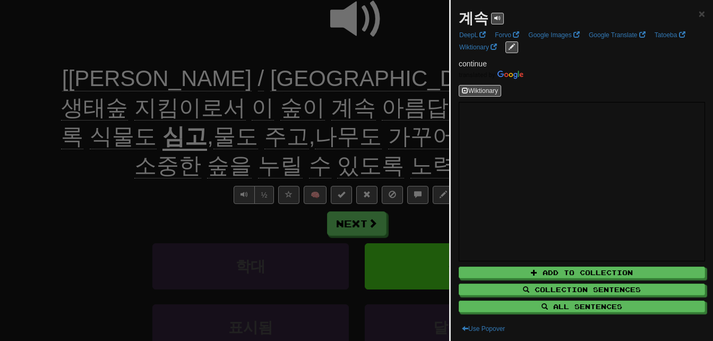
click at [78, 105] on div at bounding box center [356, 170] width 713 height 341
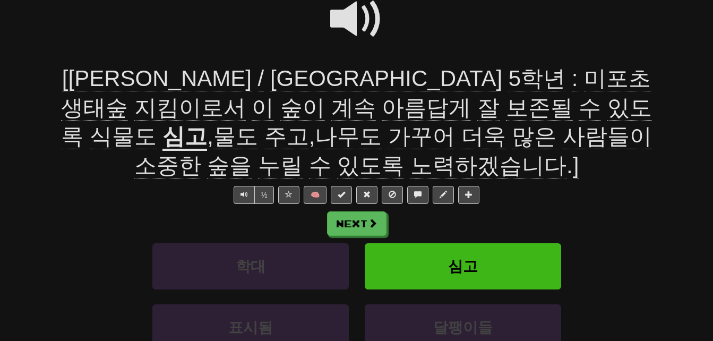
click at [382, 107] on span "아름답게" at bounding box center [426, 107] width 89 height 25
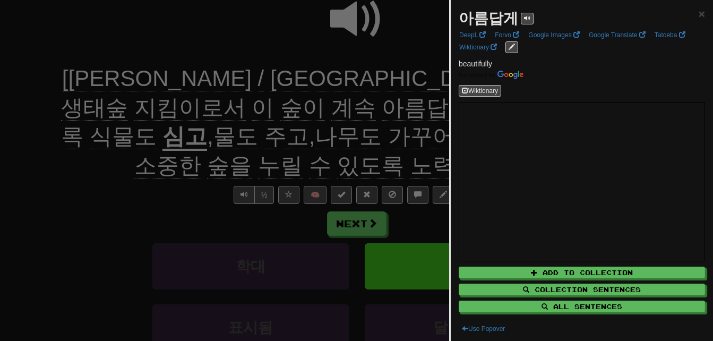
click at [142, 107] on div at bounding box center [356, 170] width 713 height 341
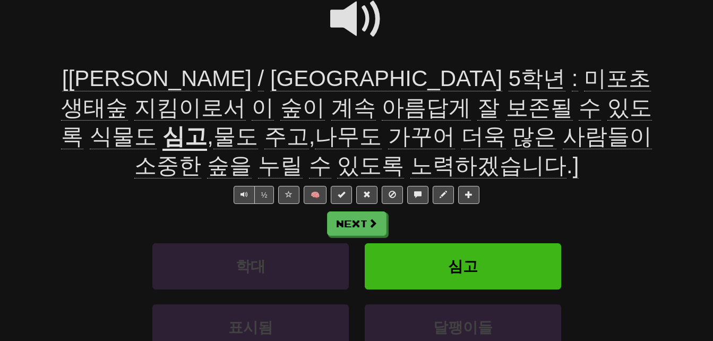
click at [506, 110] on span "보존될" at bounding box center [539, 107] width 67 height 25
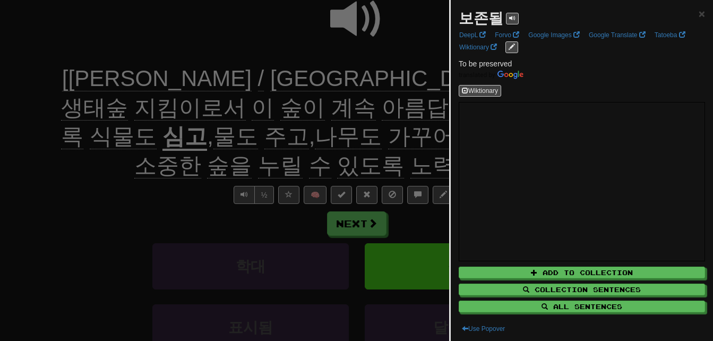
click at [246, 110] on div at bounding box center [356, 170] width 713 height 341
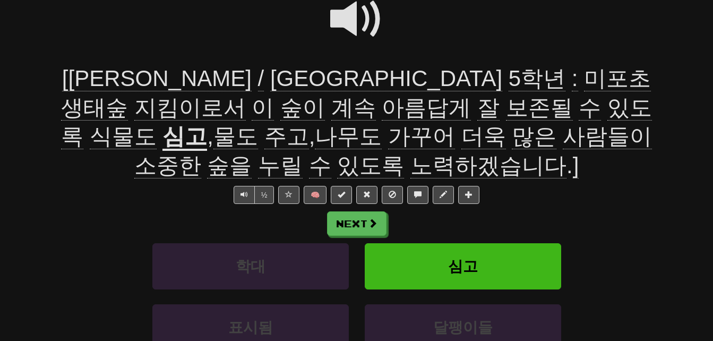
click at [207, 124] on u "심고" at bounding box center [184, 137] width 45 height 27
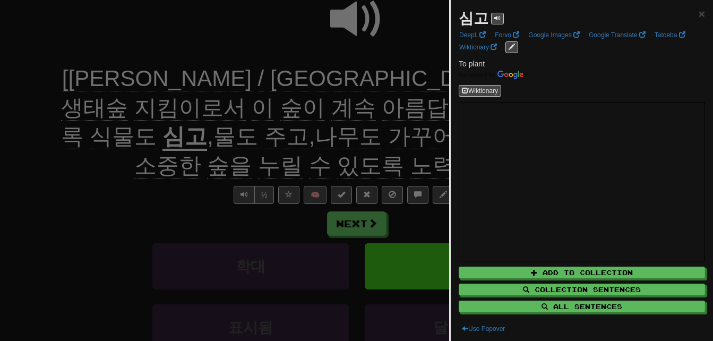
click at [386, 101] on div at bounding box center [356, 170] width 713 height 341
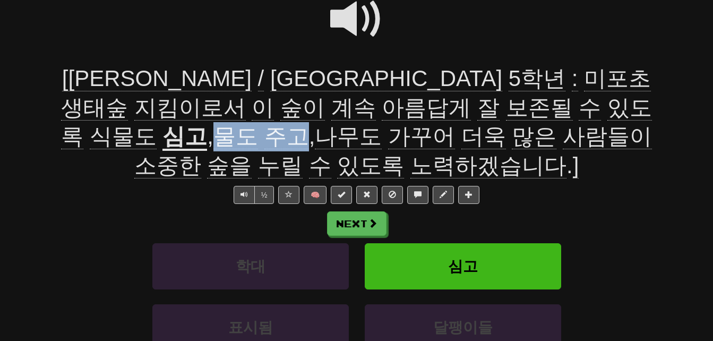
drag, startPoint x: 507, startPoint y: 106, endPoint x: 588, endPoint y: 101, distance: 81.9
click at [588, 124] on span ", 물도 주고 , 나무도 가꾸어 더욱 많은 사람들이 소중한 숲을 누릴 수 있도록 노력하겠습니다 . ]" at bounding box center [392, 151] width 517 height 55
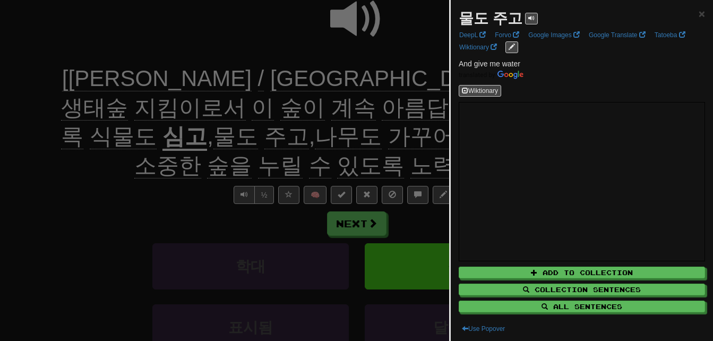
click at [394, 108] on div at bounding box center [356, 170] width 713 height 341
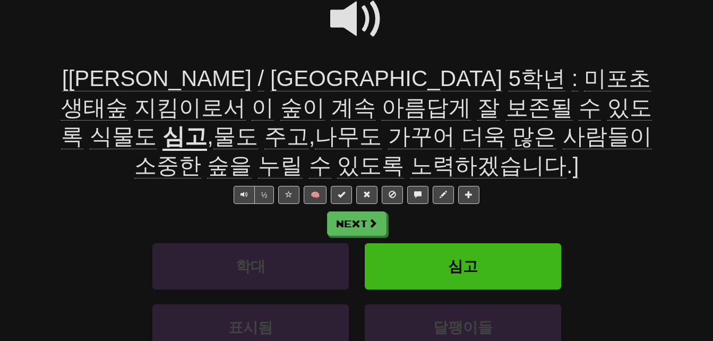
click at [461, 132] on span "더욱" at bounding box center [483, 136] width 45 height 25
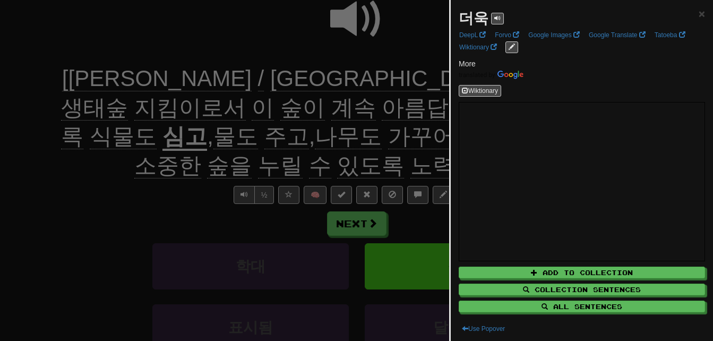
click at [180, 166] on div at bounding box center [356, 170] width 713 height 341
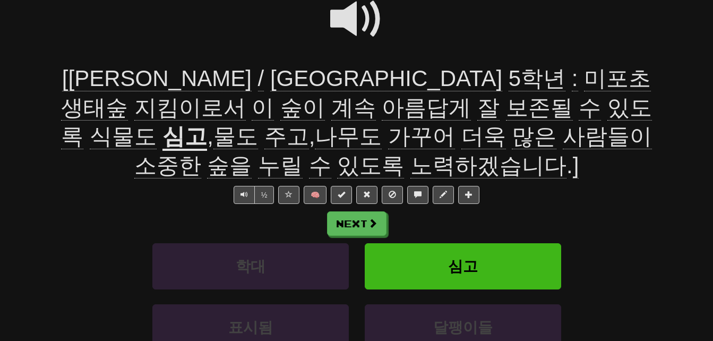
click at [201, 153] on span "소중한" at bounding box center [167, 165] width 67 height 25
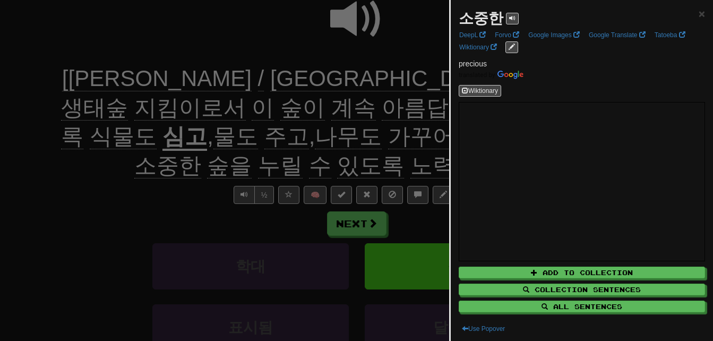
click at [367, 139] on div at bounding box center [356, 170] width 713 height 341
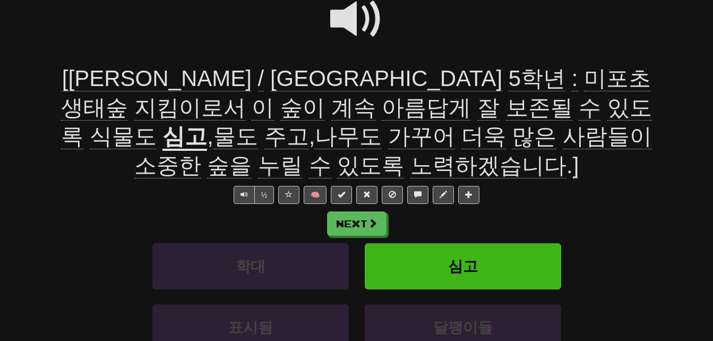
click at [302, 153] on span "누릴" at bounding box center [280, 165] width 45 height 25
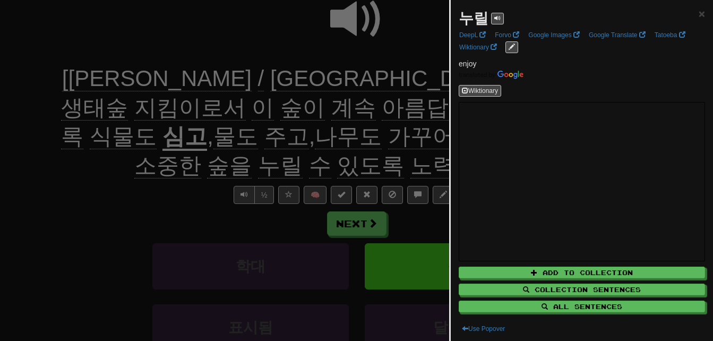
click at [391, 134] on div at bounding box center [356, 170] width 713 height 341
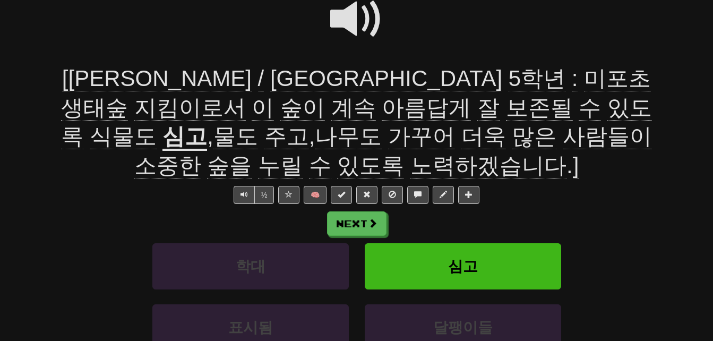
click at [566, 153] on span "노력하겠습니다" at bounding box center [488, 165] width 156 height 25
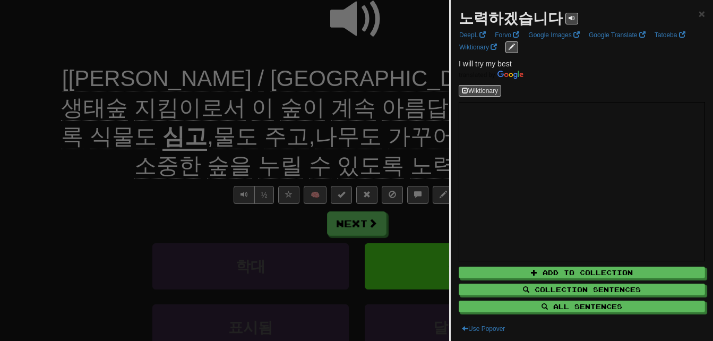
click at [236, 159] on div at bounding box center [356, 170] width 713 height 341
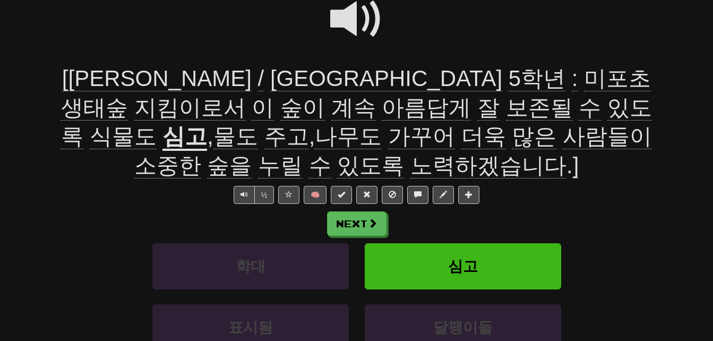
click at [506, 108] on span "보존될" at bounding box center [539, 107] width 67 height 25
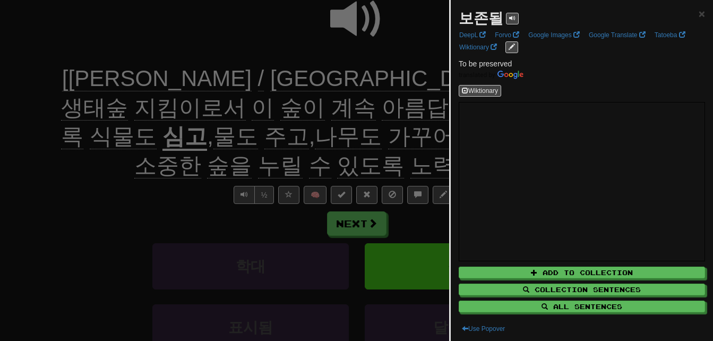
click at [267, 108] on div at bounding box center [356, 170] width 713 height 341
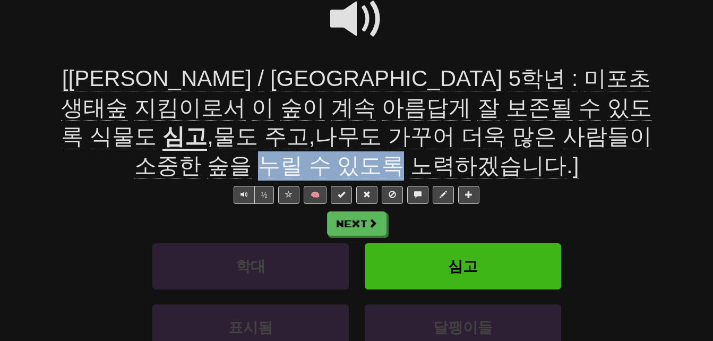
drag, startPoint x: 454, startPoint y: 132, endPoint x: 579, endPoint y: 132, distance: 125.2
click at [579, 132] on span ", 물도 주고 , 나무도 가꾸어 더욱 많은 사람들이 소중한 숲을 누릴 수 있도록 노력하겠습니다 . ]" at bounding box center [392, 151] width 517 height 55
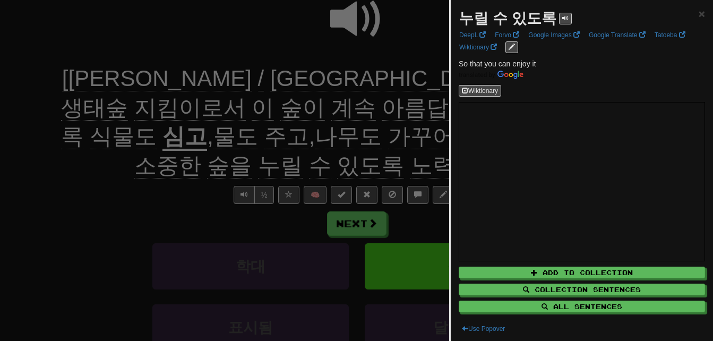
click at [385, 143] on div at bounding box center [356, 170] width 713 height 341
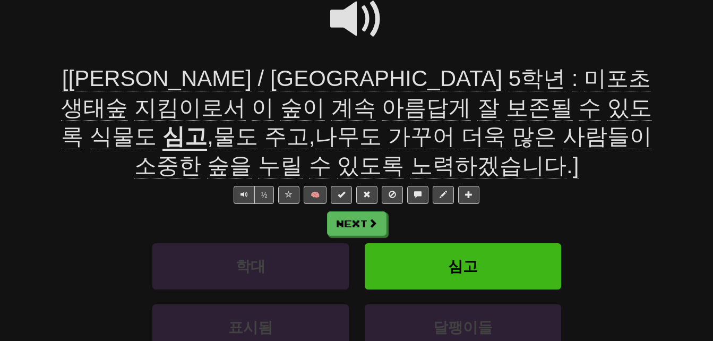
click at [345, 11] on span at bounding box center [356, 19] width 53 height 53
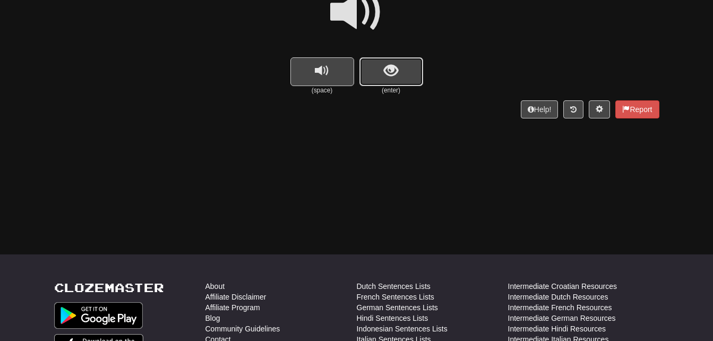
click at [382, 72] on button "show sentence" at bounding box center [391, 71] width 64 height 29
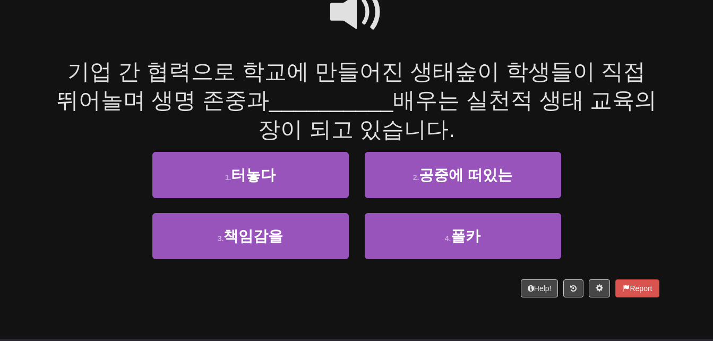
click at [344, 7] on span at bounding box center [356, 12] width 53 height 53
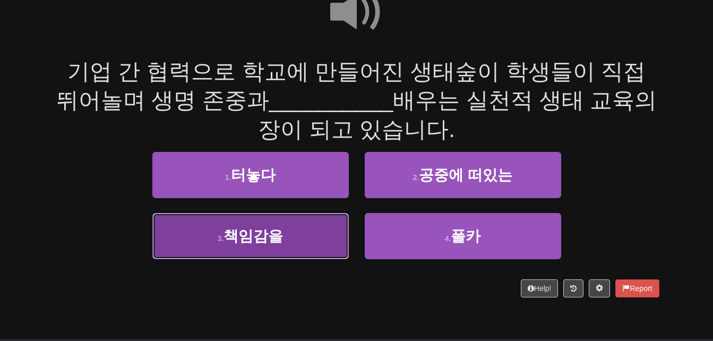
click at [200, 230] on button "3 . 책임감을" at bounding box center [250, 236] width 196 height 46
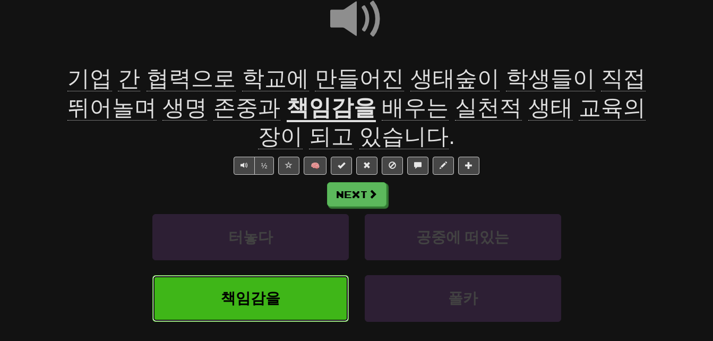
scroll to position [120, 0]
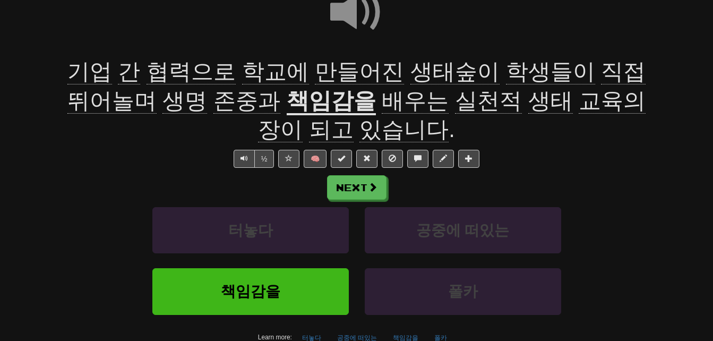
click at [157, 88] on span "뛰어놀며" at bounding box center [111, 100] width 89 height 25
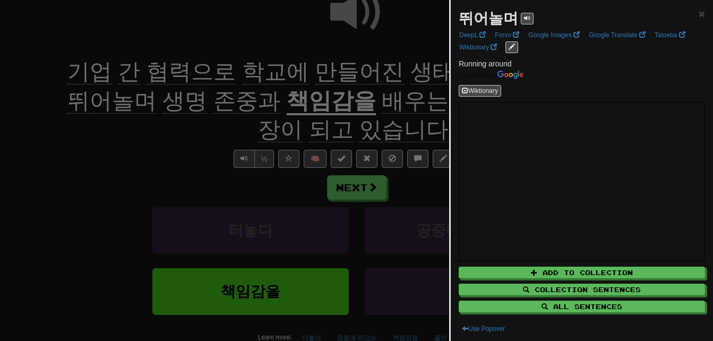
click at [137, 174] on div at bounding box center [356, 170] width 713 height 341
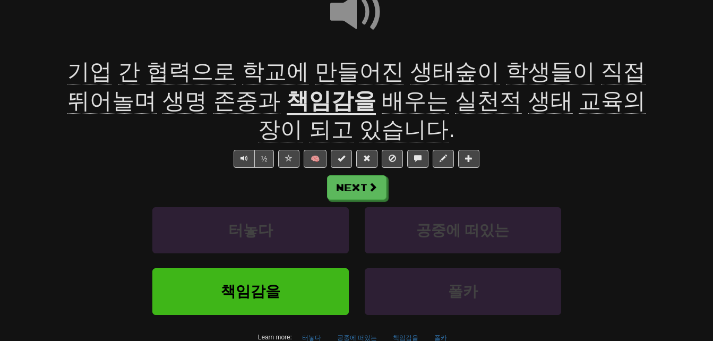
click at [162, 101] on span "생명" at bounding box center [184, 100] width 45 height 25
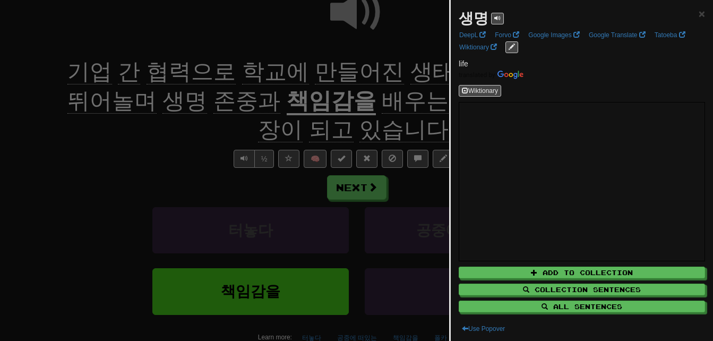
click at [105, 149] on div at bounding box center [356, 170] width 713 height 341
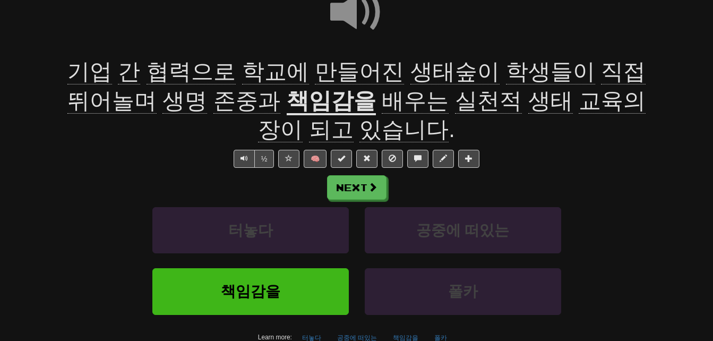
click at [157, 88] on span "뛰어놀며" at bounding box center [111, 100] width 89 height 25
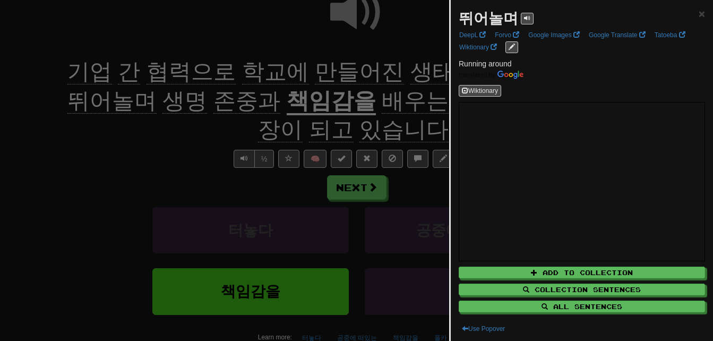
click at [135, 145] on div at bounding box center [356, 170] width 713 height 341
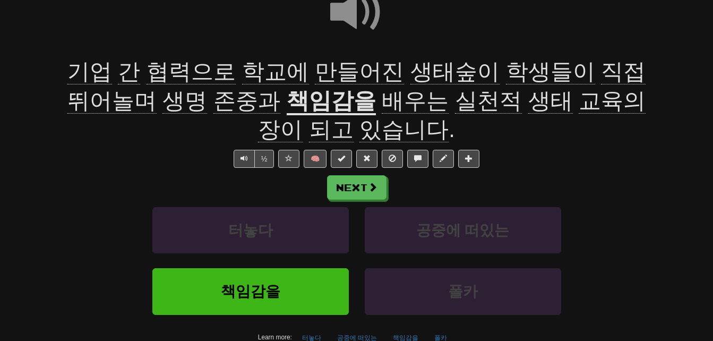
click at [162, 102] on span "생명" at bounding box center [184, 100] width 45 height 25
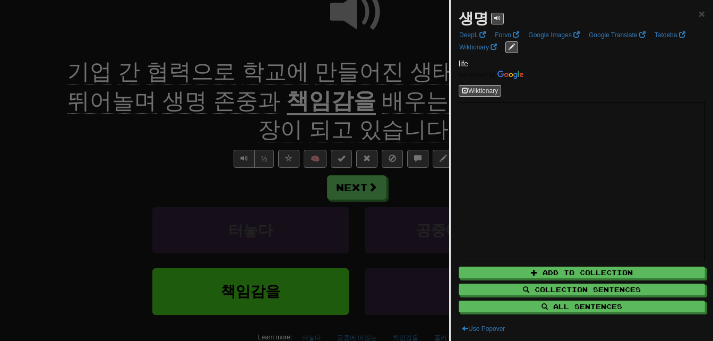
click at [117, 138] on div at bounding box center [356, 170] width 713 height 341
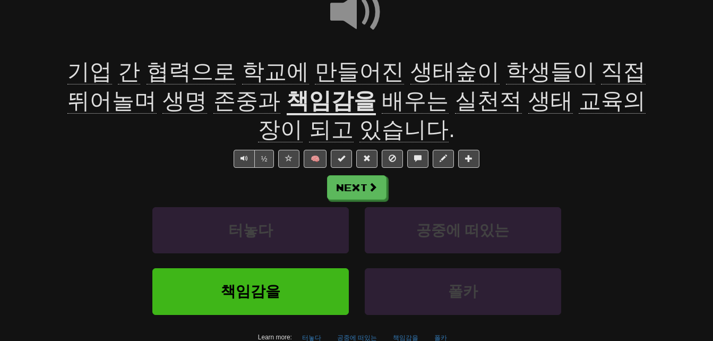
click at [213, 101] on span "존중과" at bounding box center [246, 100] width 67 height 25
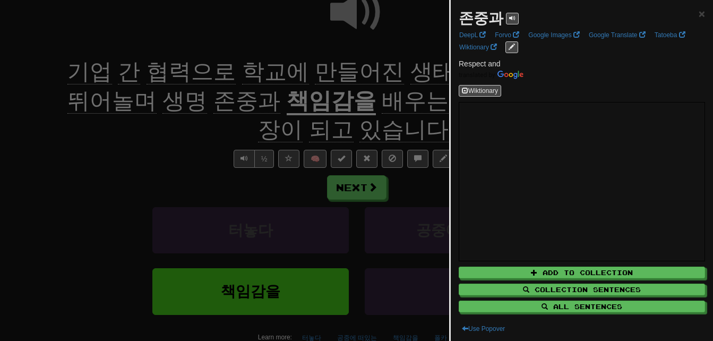
click at [144, 136] on div at bounding box center [356, 170] width 713 height 341
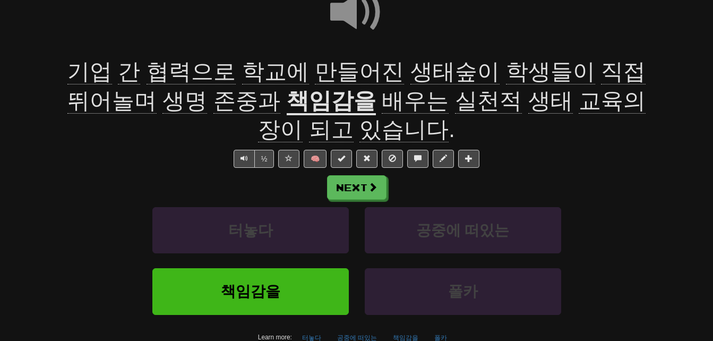
click at [287, 99] on u "책임감을" at bounding box center [331, 101] width 89 height 27
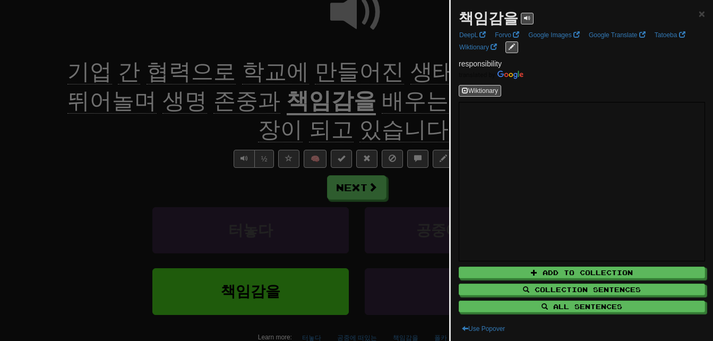
click at [208, 120] on div at bounding box center [356, 170] width 713 height 341
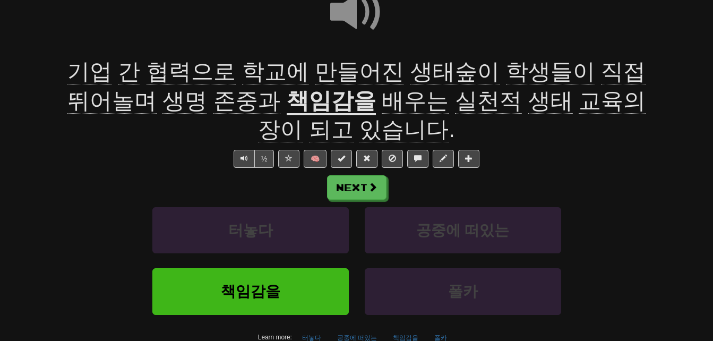
click at [455, 100] on span "실천적" at bounding box center [488, 100] width 67 height 25
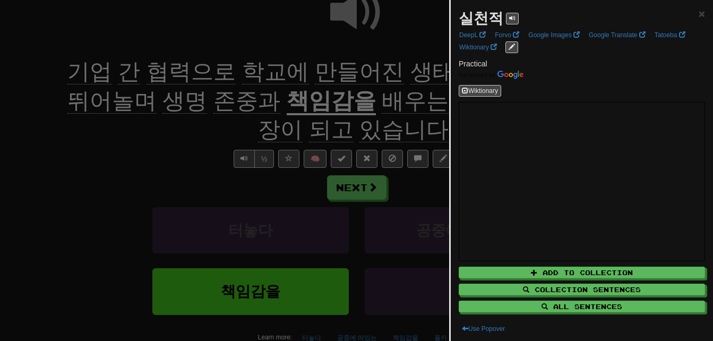
click at [380, 100] on div at bounding box center [356, 170] width 713 height 341
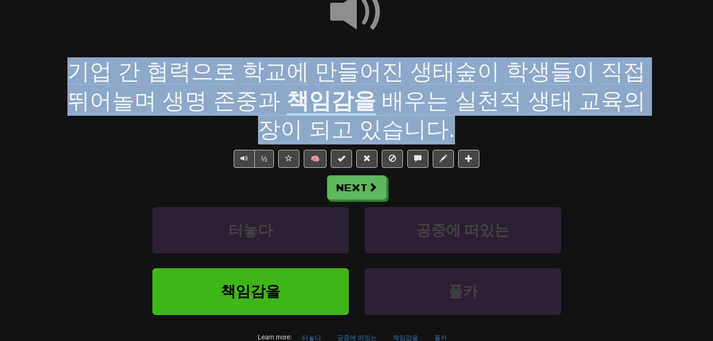
drag, startPoint x: 57, startPoint y: 66, endPoint x: 403, endPoint y: 129, distance: 351.7
click at [403, 129] on div "기업 간 협력으로 학교에 만들어진 생태숲이 학생들이 직접 뛰어놀며 생명 존중과 책임감을 배우는 실천적 생태 교육의 장이 되고 있습니다 ." at bounding box center [356, 100] width 605 height 87
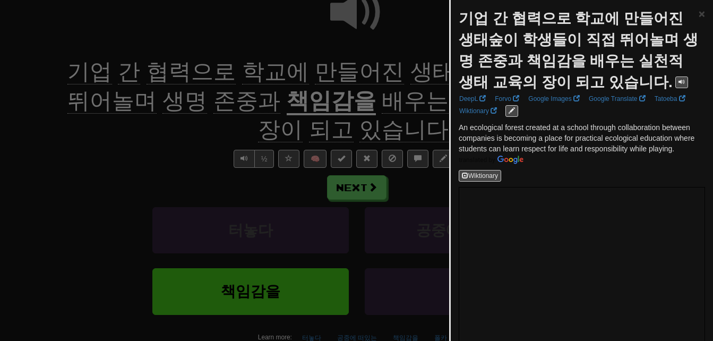
click at [193, 130] on div at bounding box center [356, 170] width 713 height 341
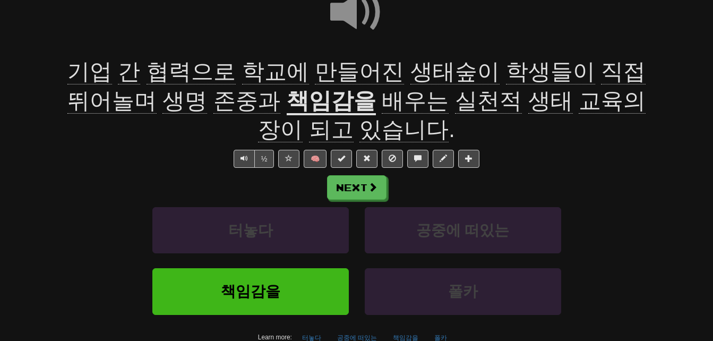
click at [347, 7] on span at bounding box center [356, 12] width 53 height 53
click at [455, 98] on span "실천적" at bounding box center [488, 100] width 67 height 25
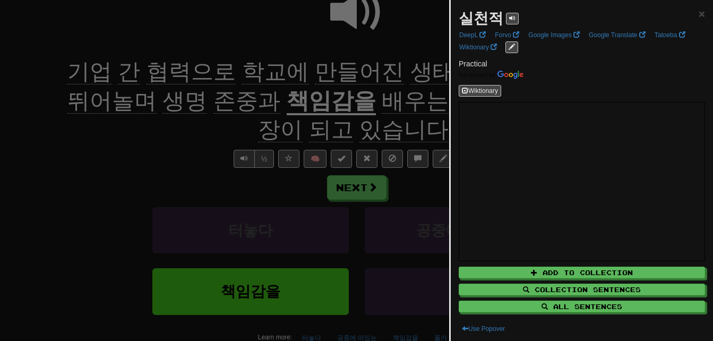
click at [377, 98] on div at bounding box center [356, 170] width 713 height 341
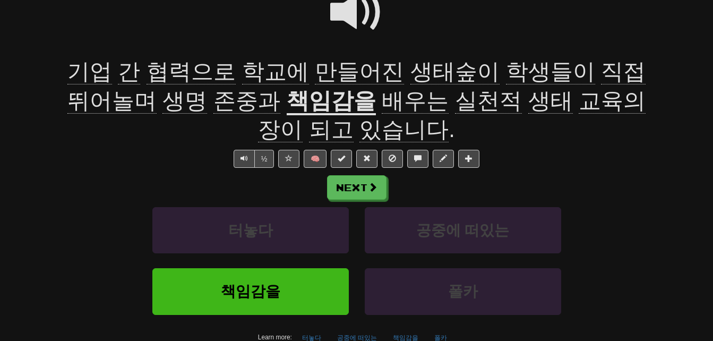
click at [344, 12] on span at bounding box center [356, 12] width 53 height 53
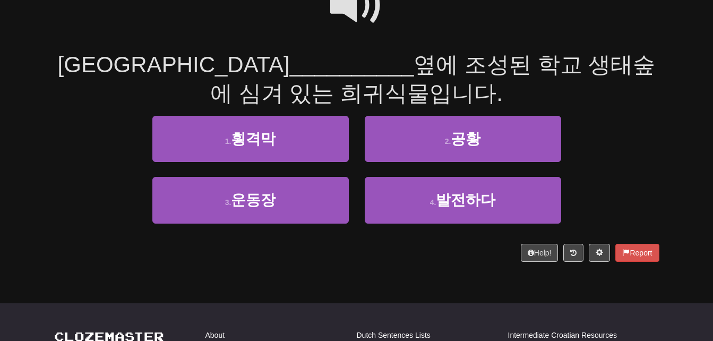
click at [344, 12] on span at bounding box center [356, 5] width 53 height 53
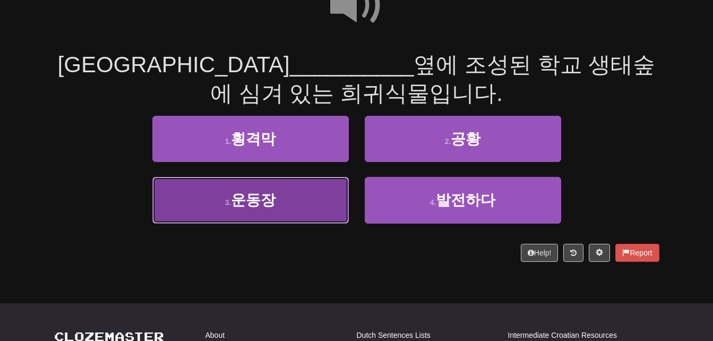
click at [216, 200] on button "3 . 운동장" at bounding box center [250, 200] width 196 height 46
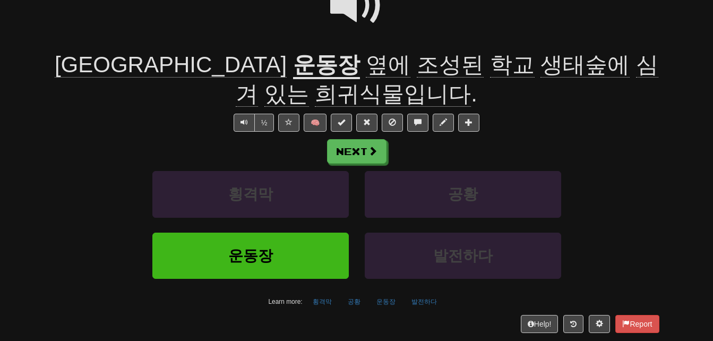
click at [471, 81] on span "희귀식물입니다" at bounding box center [393, 93] width 156 height 25
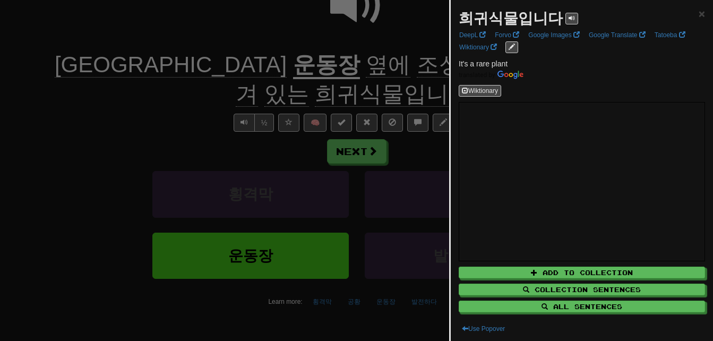
click at [409, 92] on div at bounding box center [356, 170] width 713 height 341
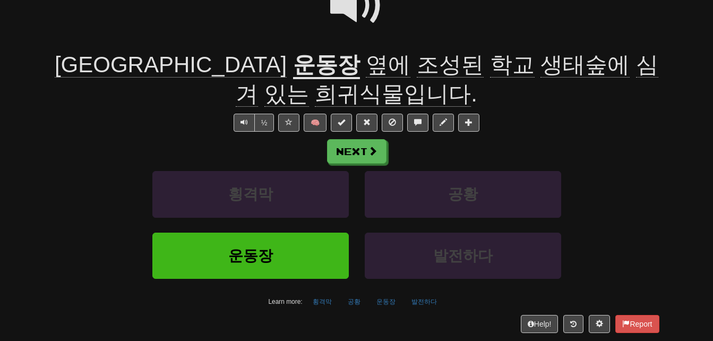
click at [417, 63] on span "조성된" at bounding box center [450, 64] width 67 height 25
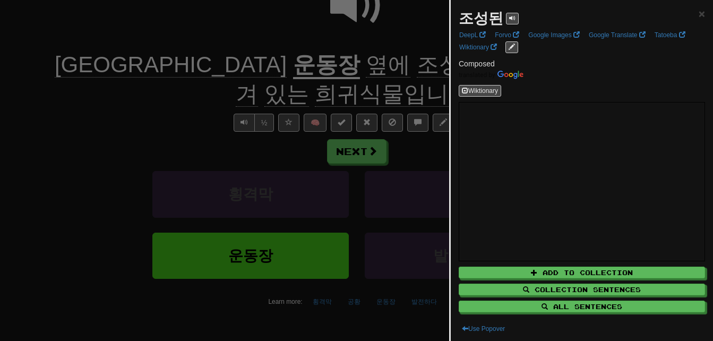
click at [318, 63] on div at bounding box center [356, 170] width 713 height 341
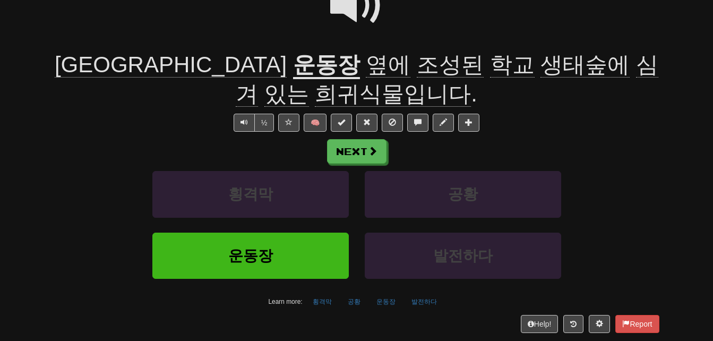
click at [348, 10] on span at bounding box center [356, 5] width 53 height 53
click at [471, 81] on span "희귀식물입니다" at bounding box center [393, 93] width 156 height 25
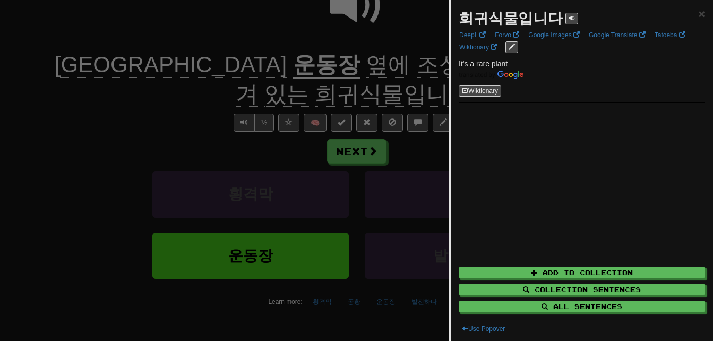
click at [413, 89] on div at bounding box center [356, 170] width 713 height 341
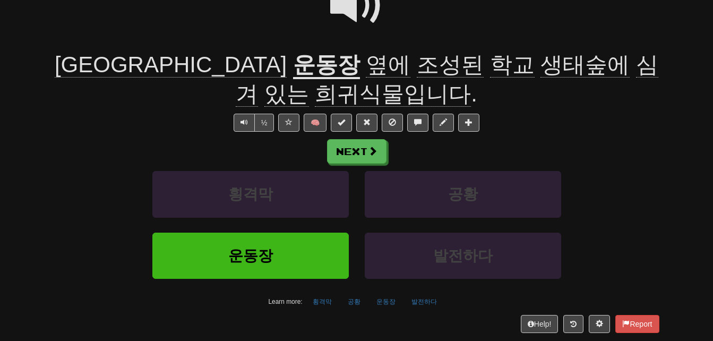
click at [349, 13] on span at bounding box center [356, 5] width 53 height 53
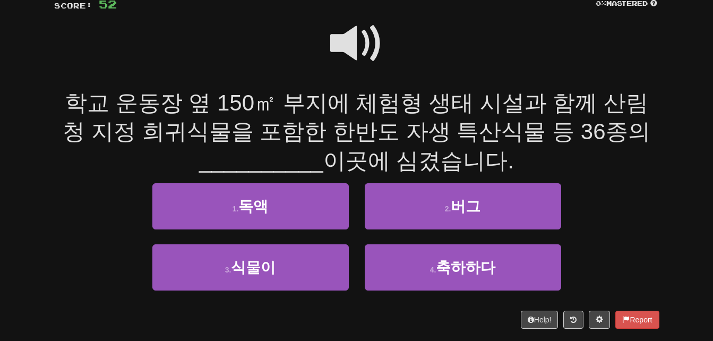
scroll to position [106, 0]
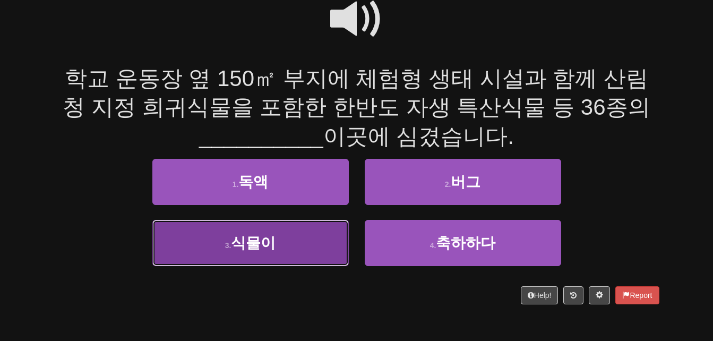
click at [263, 248] on span "식물이" at bounding box center [253, 243] width 45 height 16
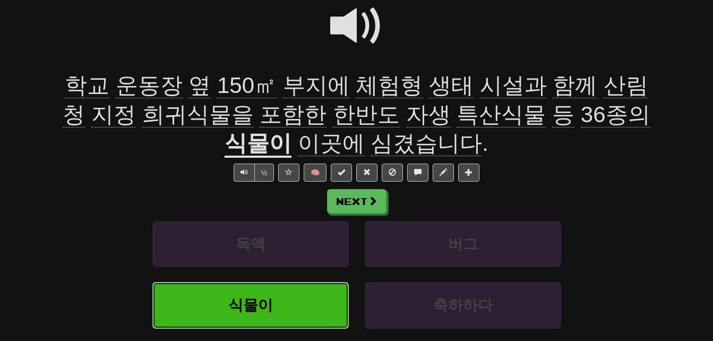
scroll to position [113, 0]
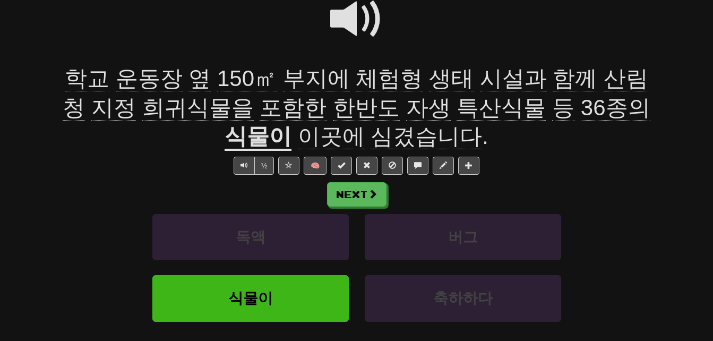
click at [289, 82] on span "부지에" at bounding box center [316, 78] width 67 height 25
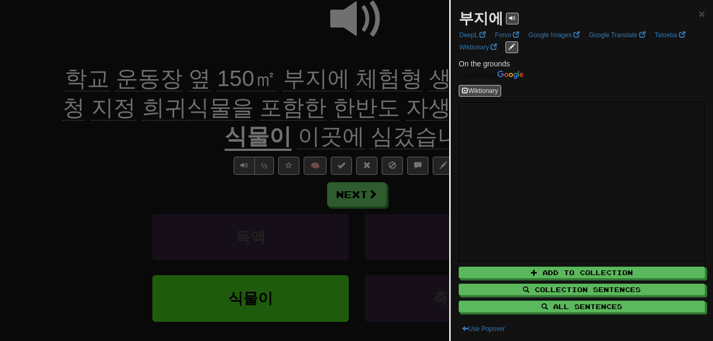
click at [289, 82] on div at bounding box center [356, 170] width 713 height 341
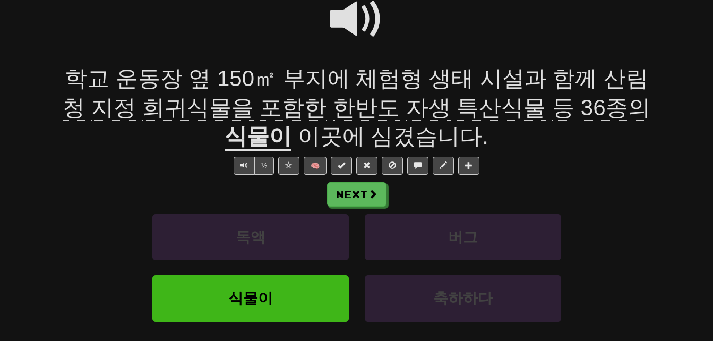
click at [356, 81] on span "체험형" at bounding box center [389, 78] width 67 height 25
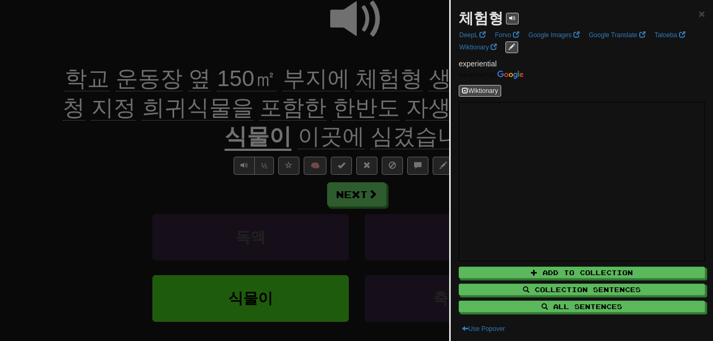
click at [351, 81] on div at bounding box center [356, 170] width 713 height 341
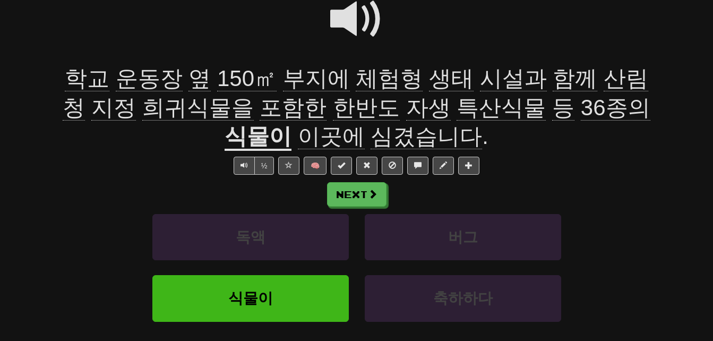
click at [480, 78] on span "시설과" at bounding box center [513, 78] width 67 height 25
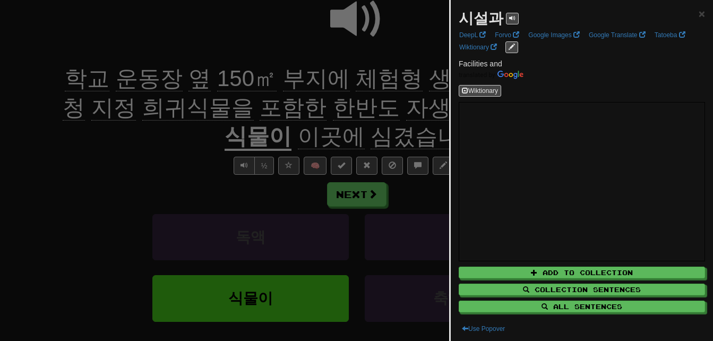
click at [426, 78] on div at bounding box center [356, 170] width 713 height 341
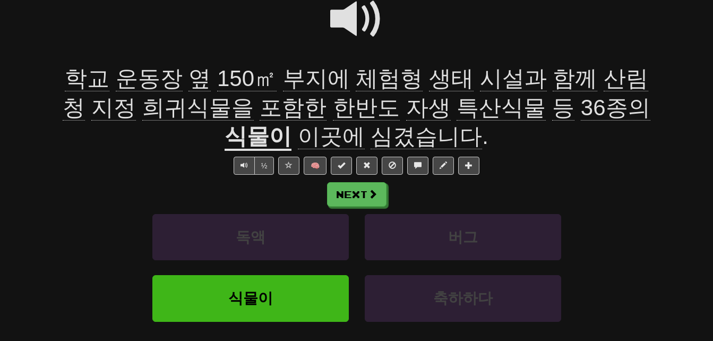
click at [574, 79] on span "산림청" at bounding box center [355, 93] width 585 height 55
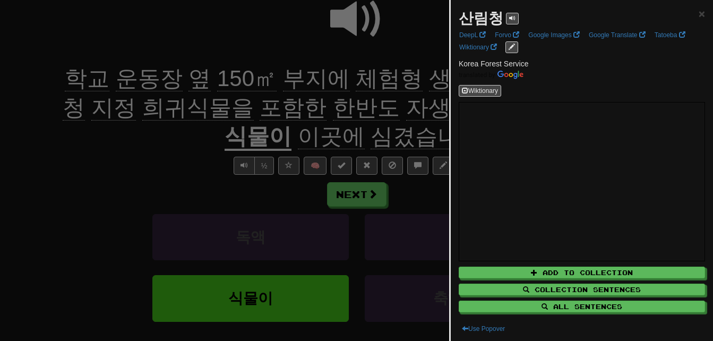
click at [188, 149] on div at bounding box center [356, 170] width 713 height 341
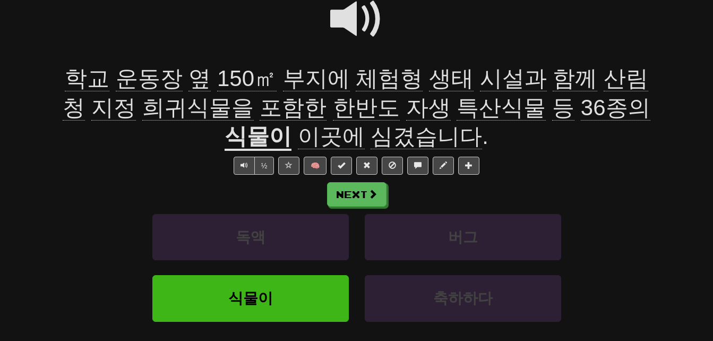
click at [259, 109] on span "포함한" at bounding box center [292, 107] width 67 height 25
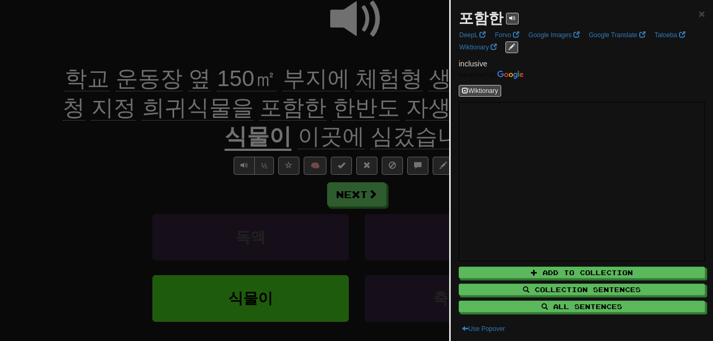
click at [224, 132] on div at bounding box center [356, 170] width 713 height 341
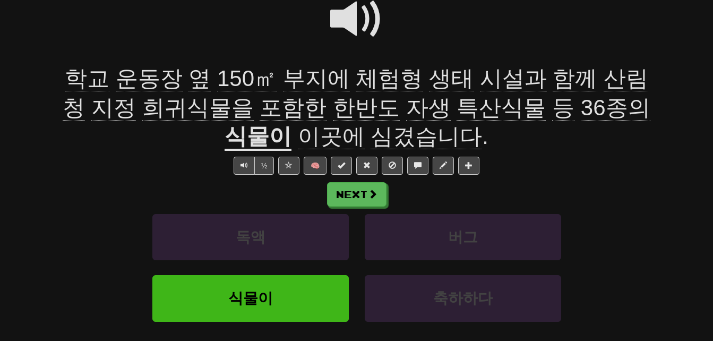
click at [333, 108] on span "한반도" at bounding box center [366, 107] width 67 height 25
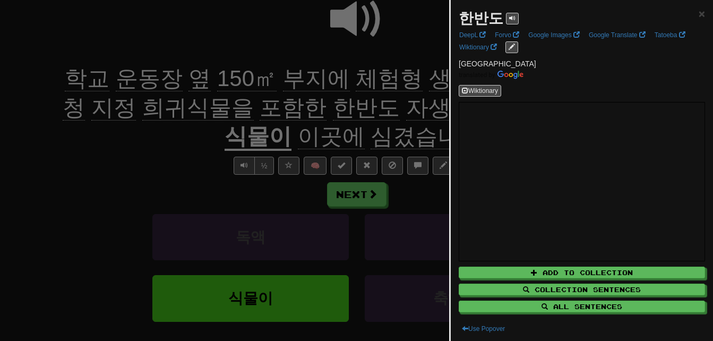
click at [299, 108] on div at bounding box center [356, 170] width 713 height 341
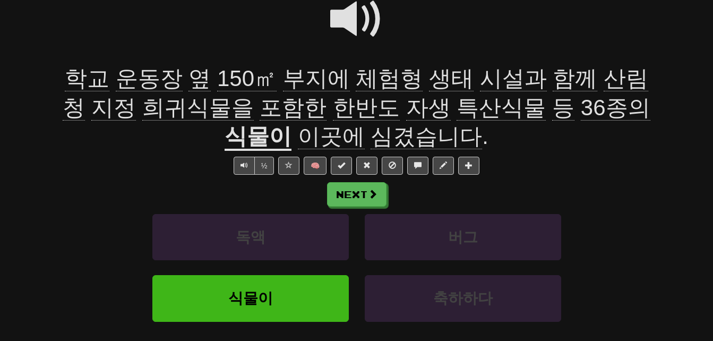
click at [406, 108] on span "자생" at bounding box center [428, 107] width 45 height 25
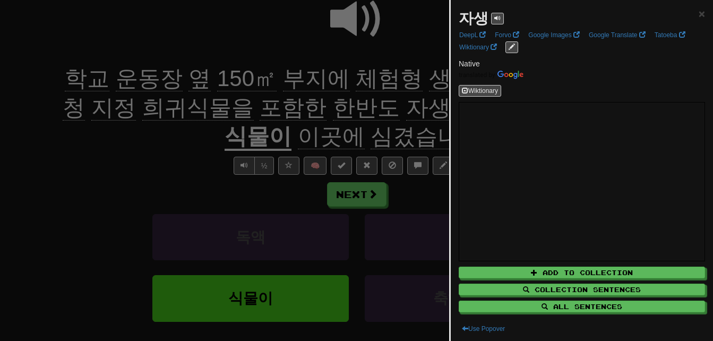
click at [346, 108] on div at bounding box center [356, 170] width 713 height 341
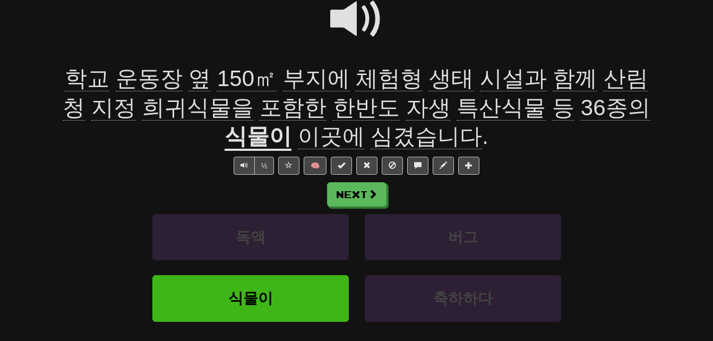
click at [352, 16] on span at bounding box center [356, 19] width 53 height 53
click at [359, 79] on span "체험형" at bounding box center [389, 78] width 67 height 25
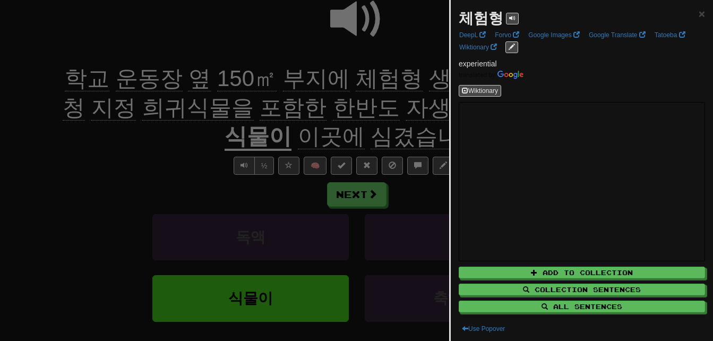
click at [359, 79] on div at bounding box center [356, 170] width 713 height 341
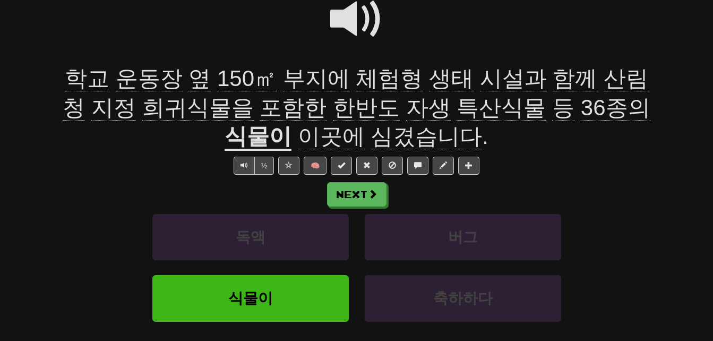
click at [259, 108] on span "포함한" at bounding box center [292, 107] width 67 height 25
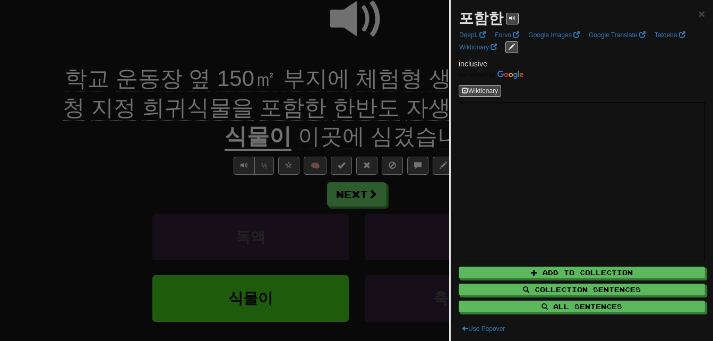
click at [205, 141] on div at bounding box center [356, 170] width 713 height 341
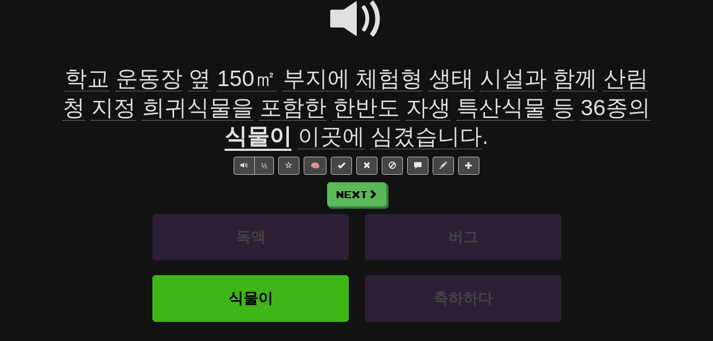
click at [370, 134] on span "심겼습니다" at bounding box center [425, 136] width 111 height 25
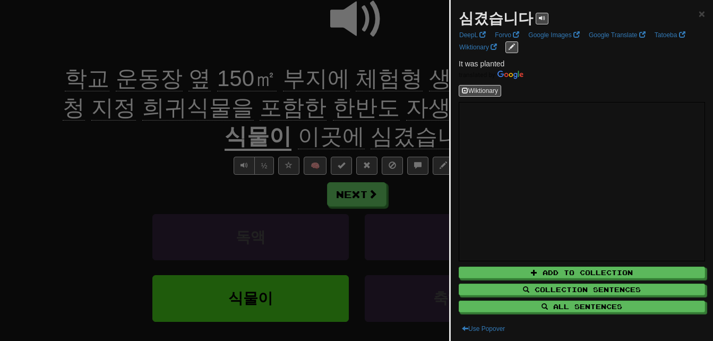
click at [199, 134] on div at bounding box center [356, 170] width 713 height 341
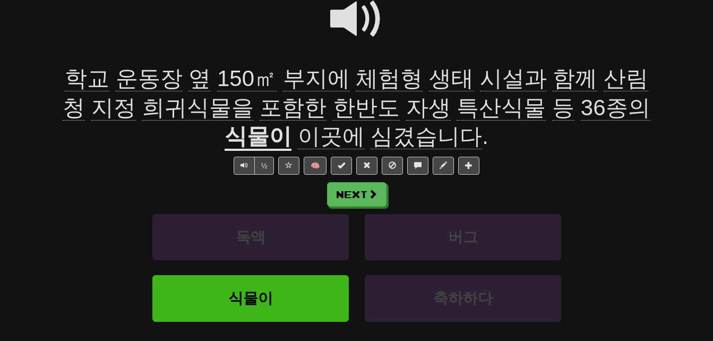
click at [341, 12] on span at bounding box center [356, 19] width 53 height 53
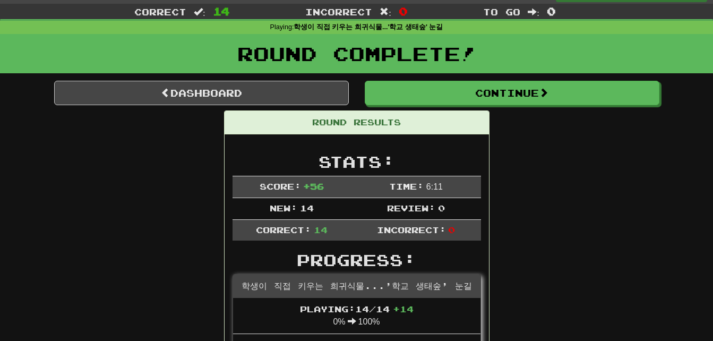
scroll to position [1, 0]
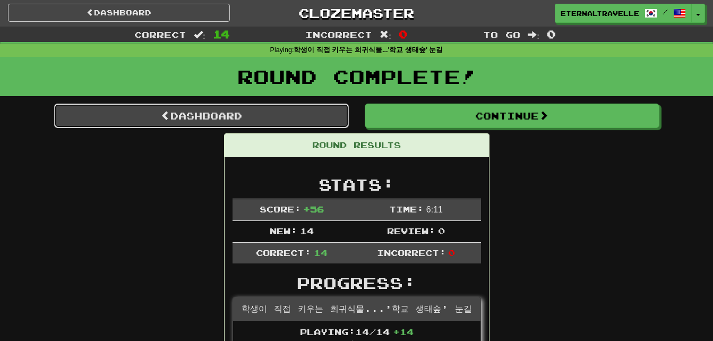
click at [123, 109] on link "Dashboard" at bounding box center [201, 115] width 295 height 24
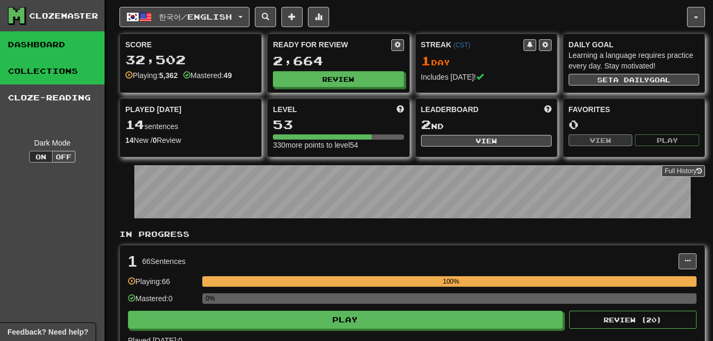
click at [35, 72] on link "Collections" at bounding box center [52, 71] width 105 height 27
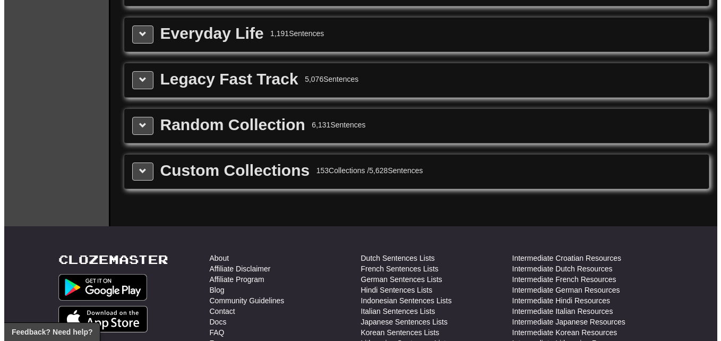
scroll to position [1380, 0]
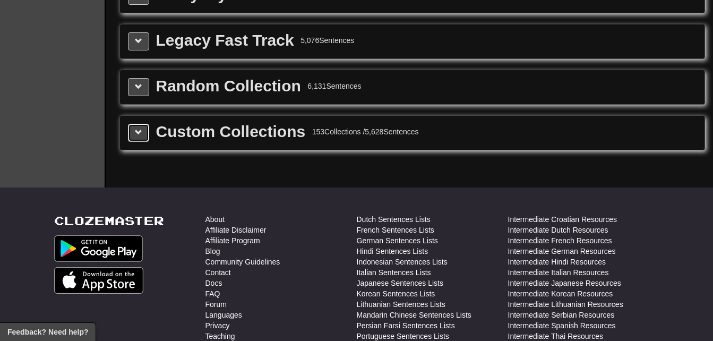
click at [136, 135] on span at bounding box center [138, 131] width 7 height 7
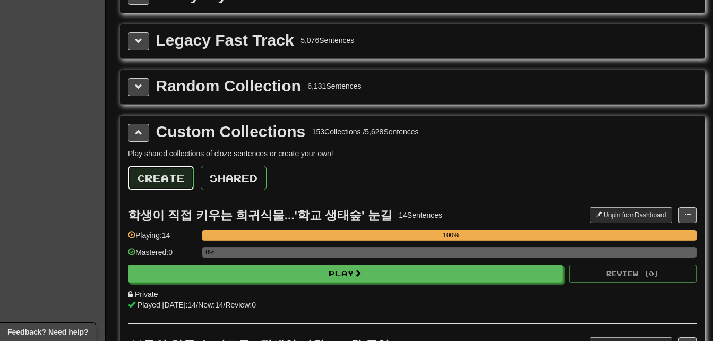
click at [145, 177] on button "Create" at bounding box center [161, 178] width 66 height 24
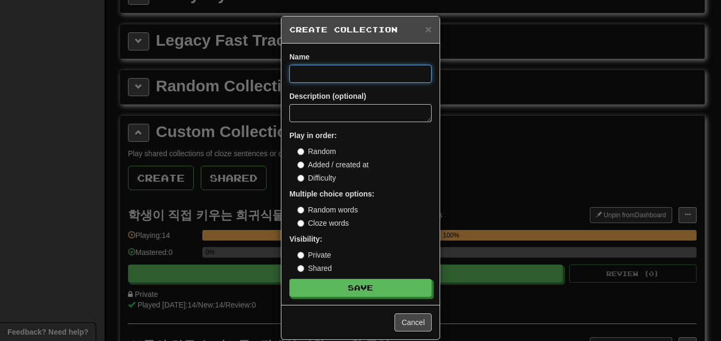
click at [313, 76] on input at bounding box center [360, 74] width 142 height 18
paste input "**********"
type input "**********"
click at [289, 279] on button "Save" at bounding box center [360, 288] width 142 height 18
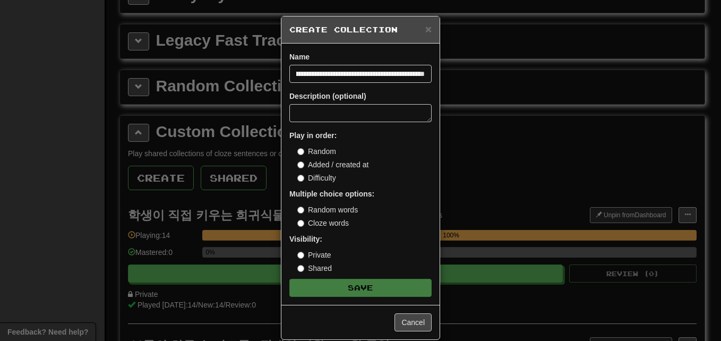
scroll to position [0, 0]
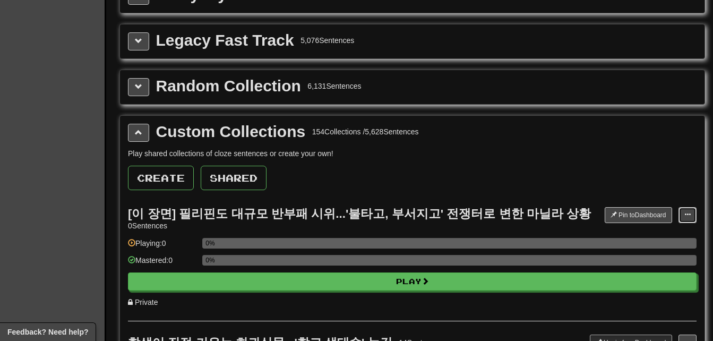
click at [687, 213] on span at bounding box center [687, 214] width 6 height 6
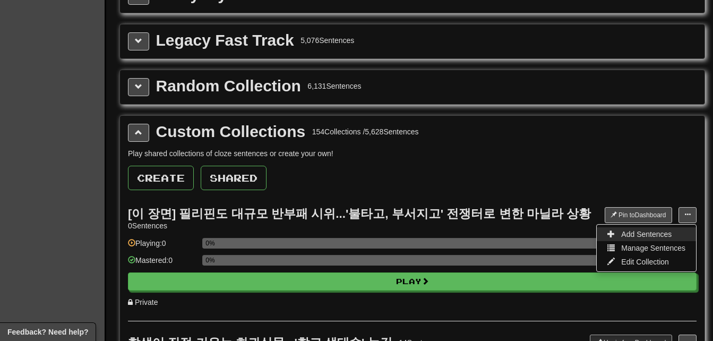
click at [669, 236] on span "Add Sentences" at bounding box center [646, 234] width 50 height 8
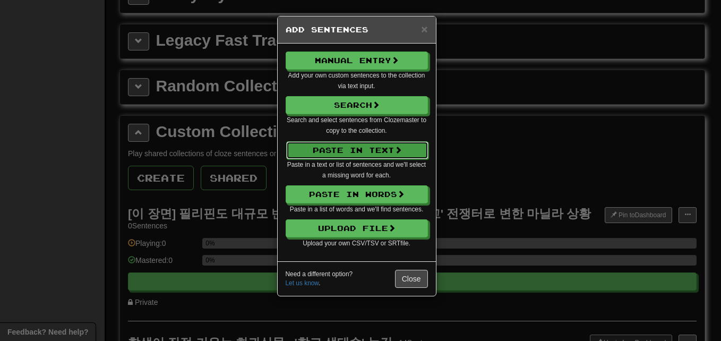
click at [319, 150] on button "Paste in Text" at bounding box center [357, 150] width 142 height 18
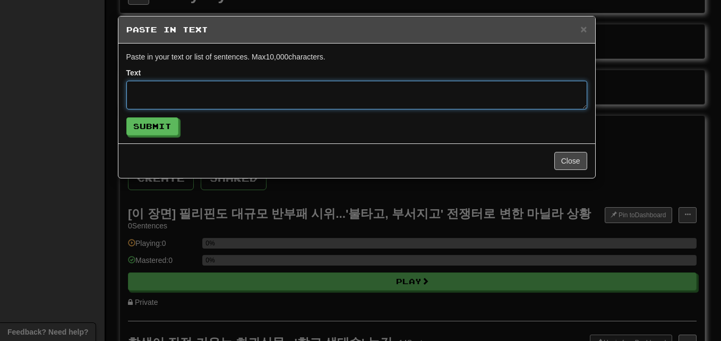
click at [277, 92] on textarea at bounding box center [356, 95] width 461 height 29
paste textarea "**********"
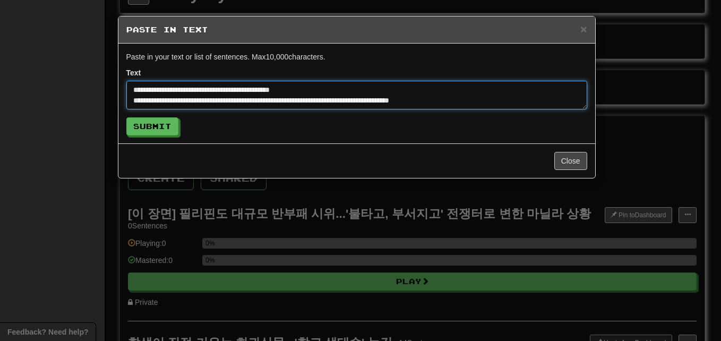
scroll to position [452, 0]
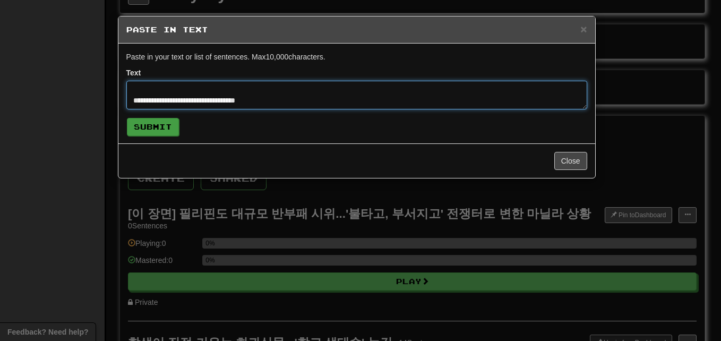
type textarea "**********"
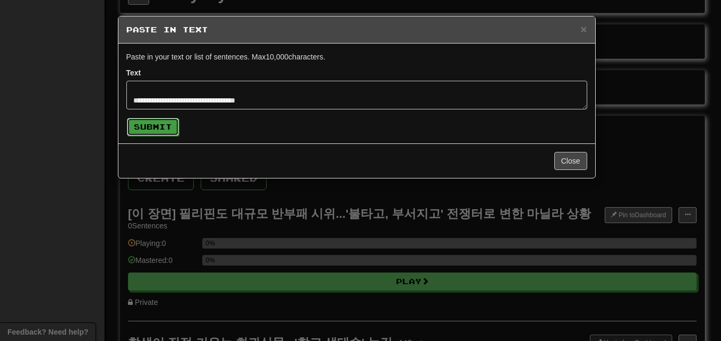
click at [137, 123] on button "Submit" at bounding box center [153, 127] width 52 height 18
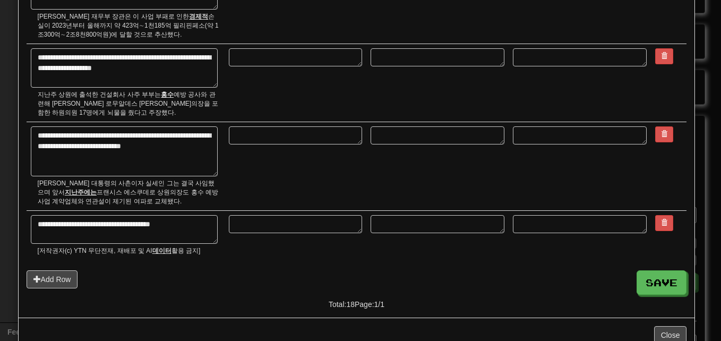
scroll to position [1221, 0]
click at [669, 270] on button "Save" at bounding box center [662, 282] width 50 height 24
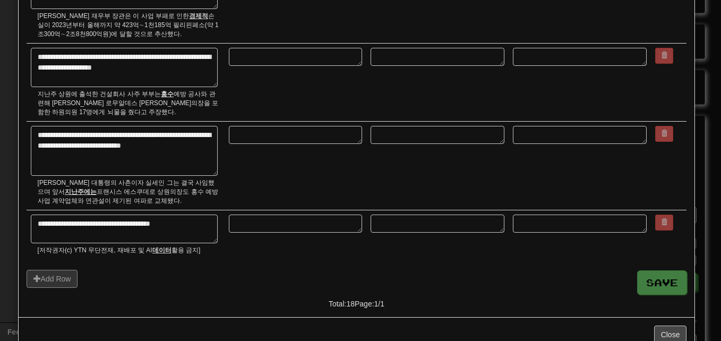
type textarea "*"
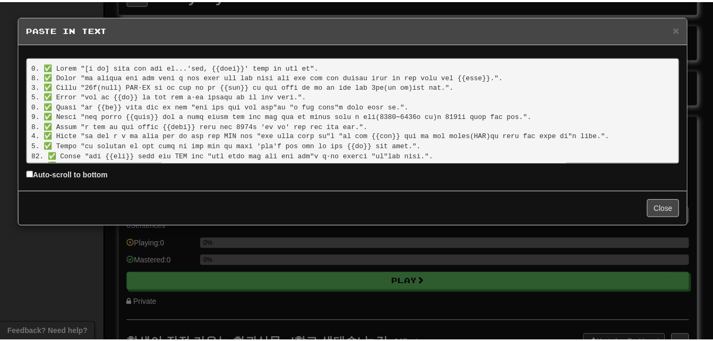
scroll to position [100, 0]
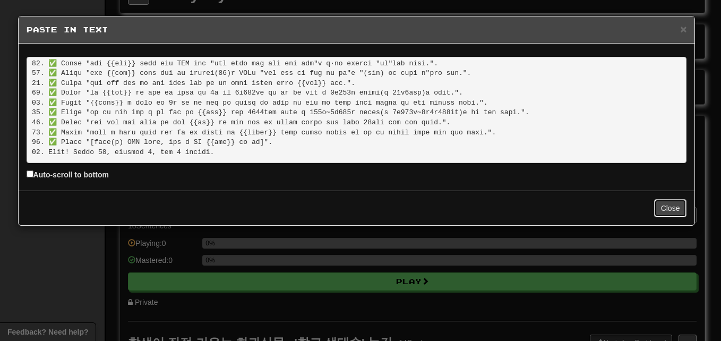
click at [672, 205] on button "Close" at bounding box center [670, 208] width 33 height 18
